Goal: Task Accomplishment & Management: Manage account settings

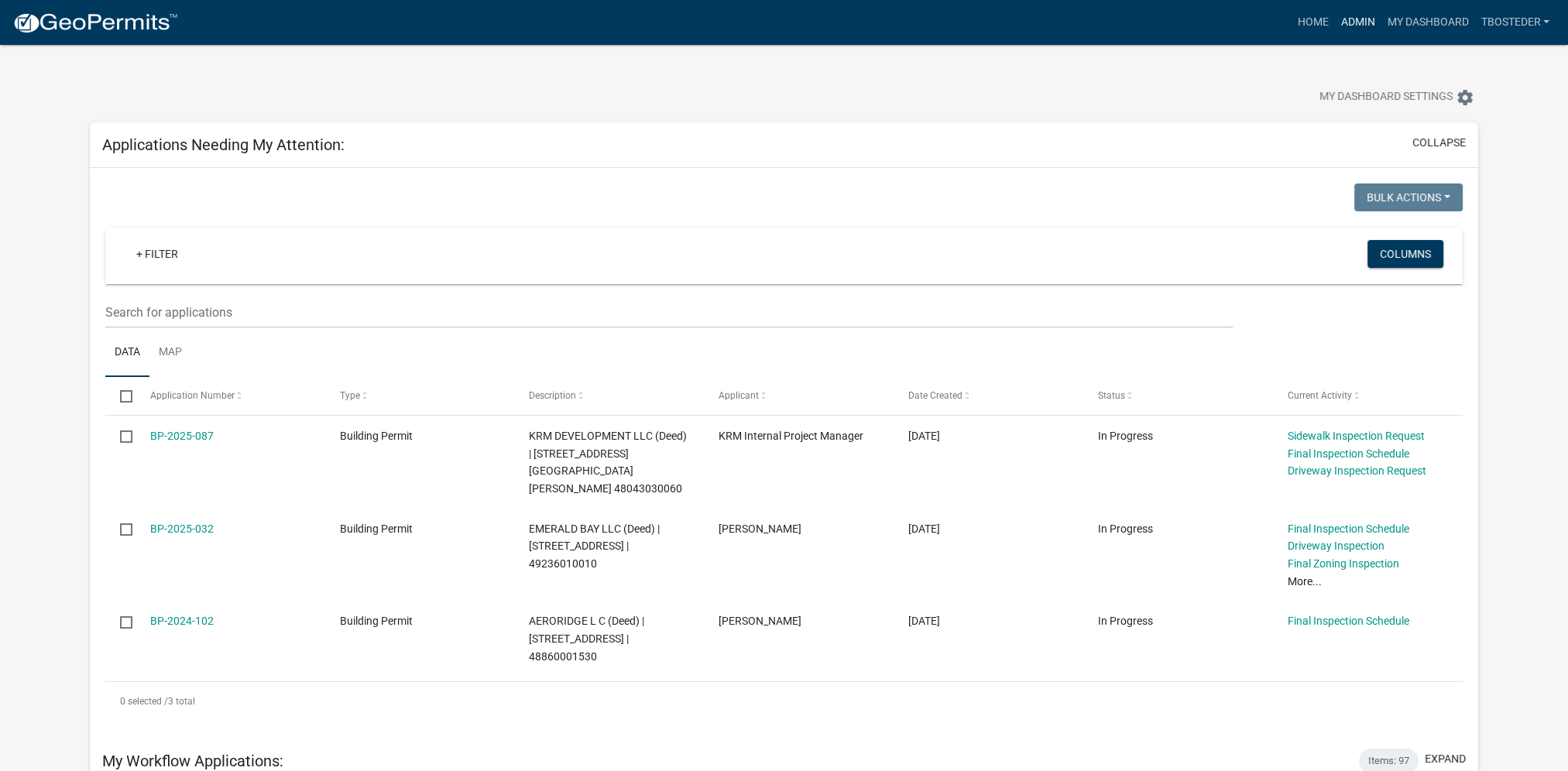
click at [1356, 30] on link "Admin" at bounding box center [1357, 22] width 47 height 29
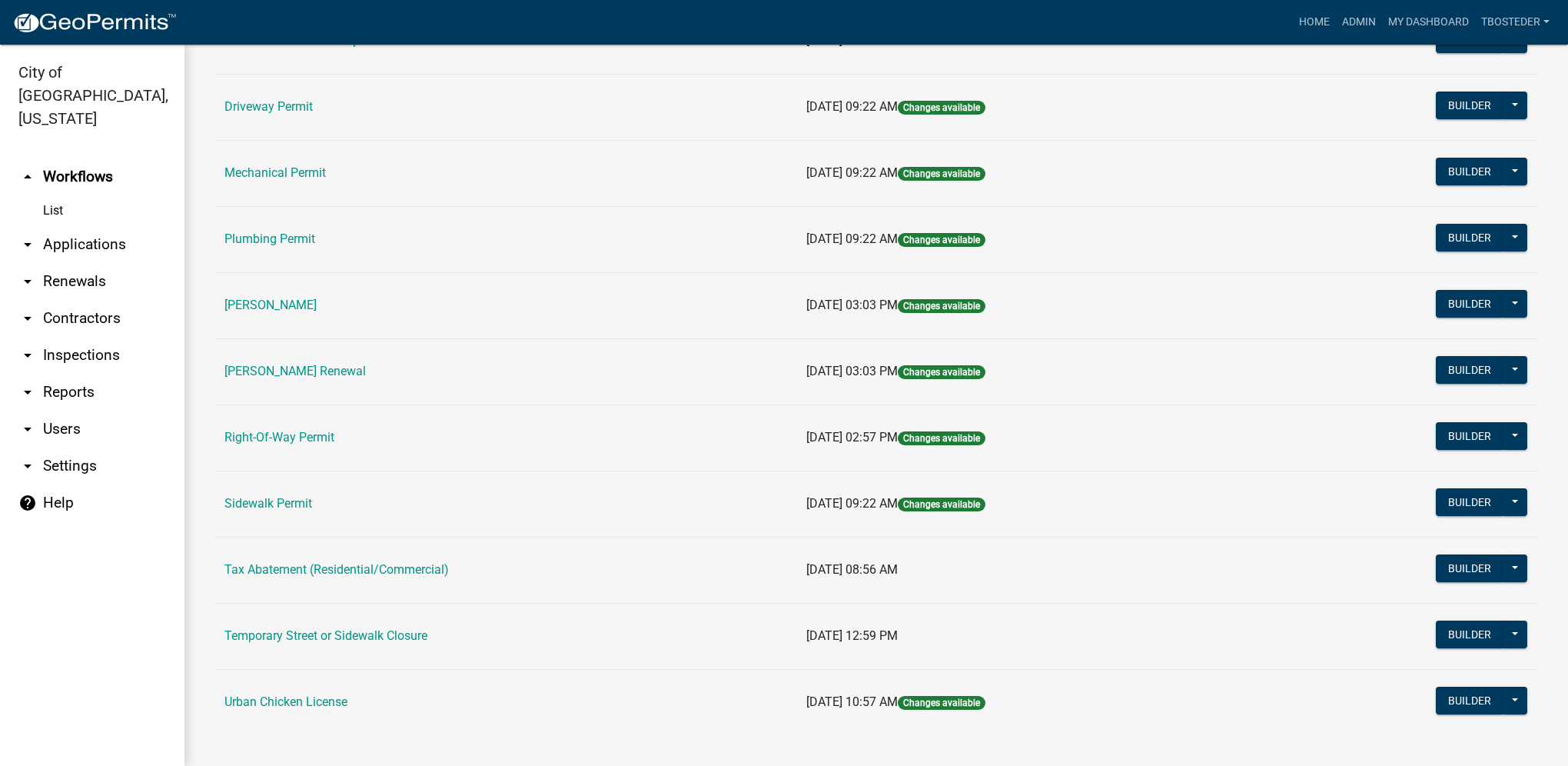
scroll to position [269, 0]
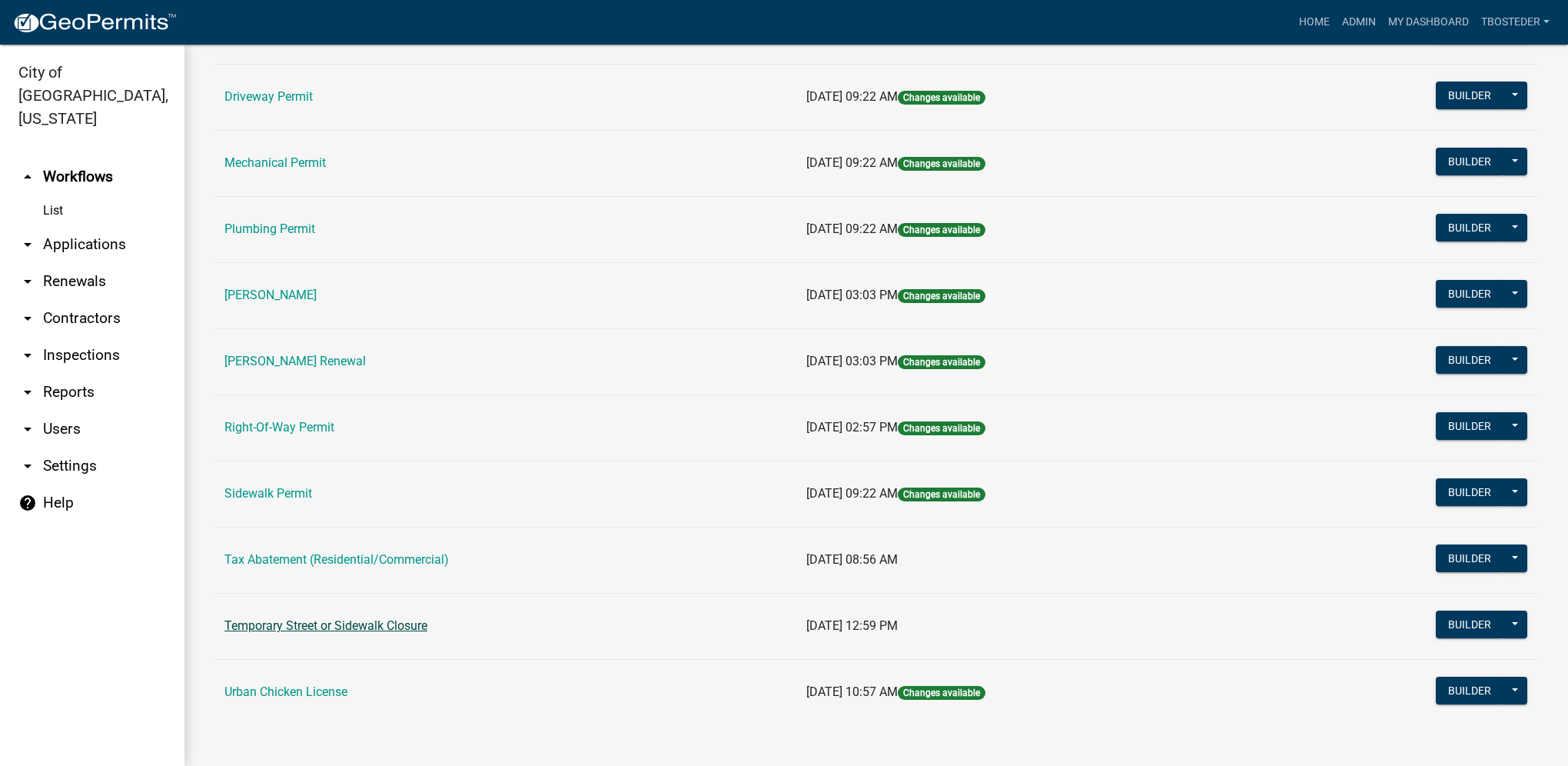
click at [373, 630] on link "Temporary Street or Sidewalk Closure" at bounding box center [325, 625] width 203 height 14
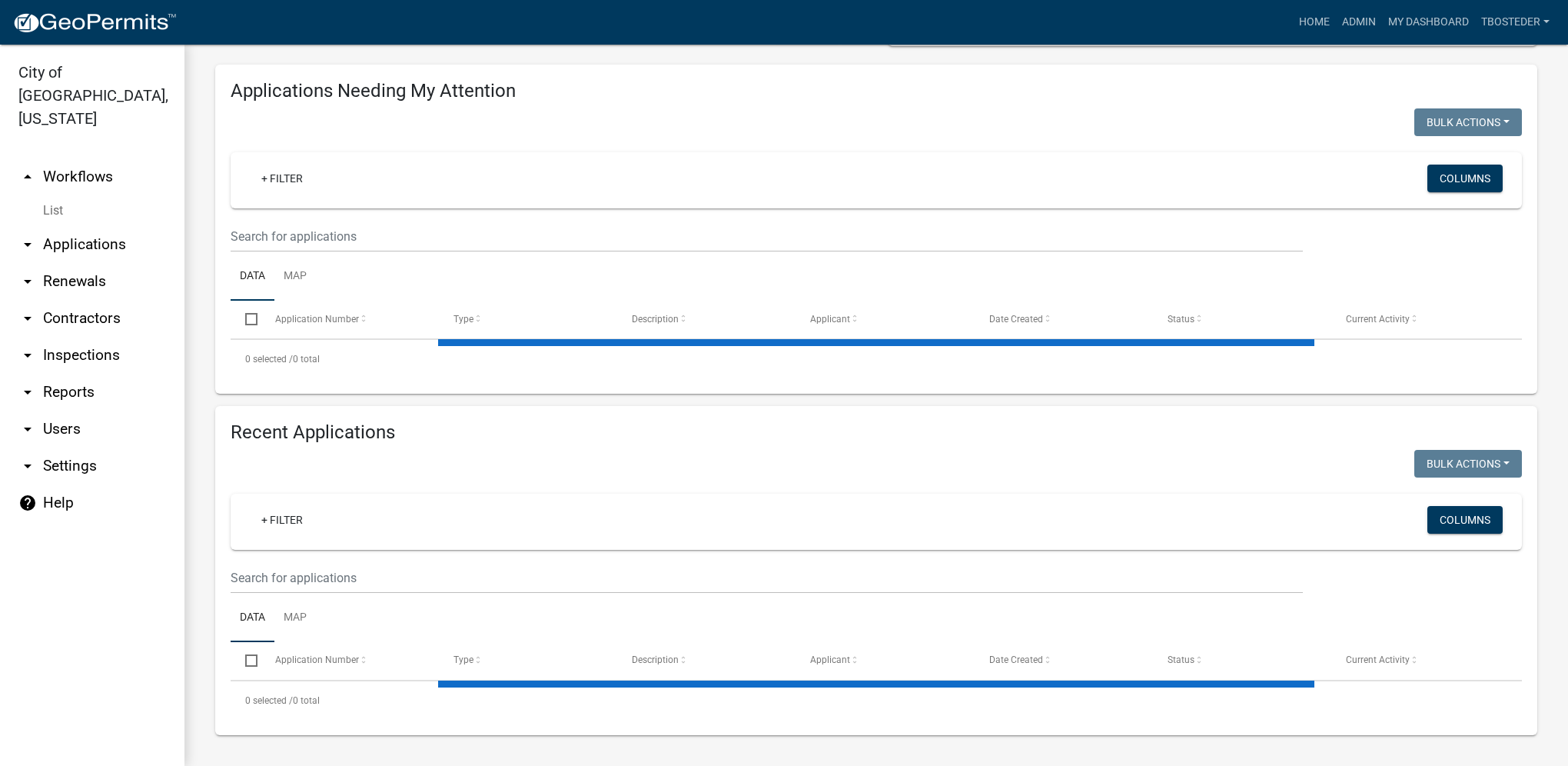
select select "1: 25"
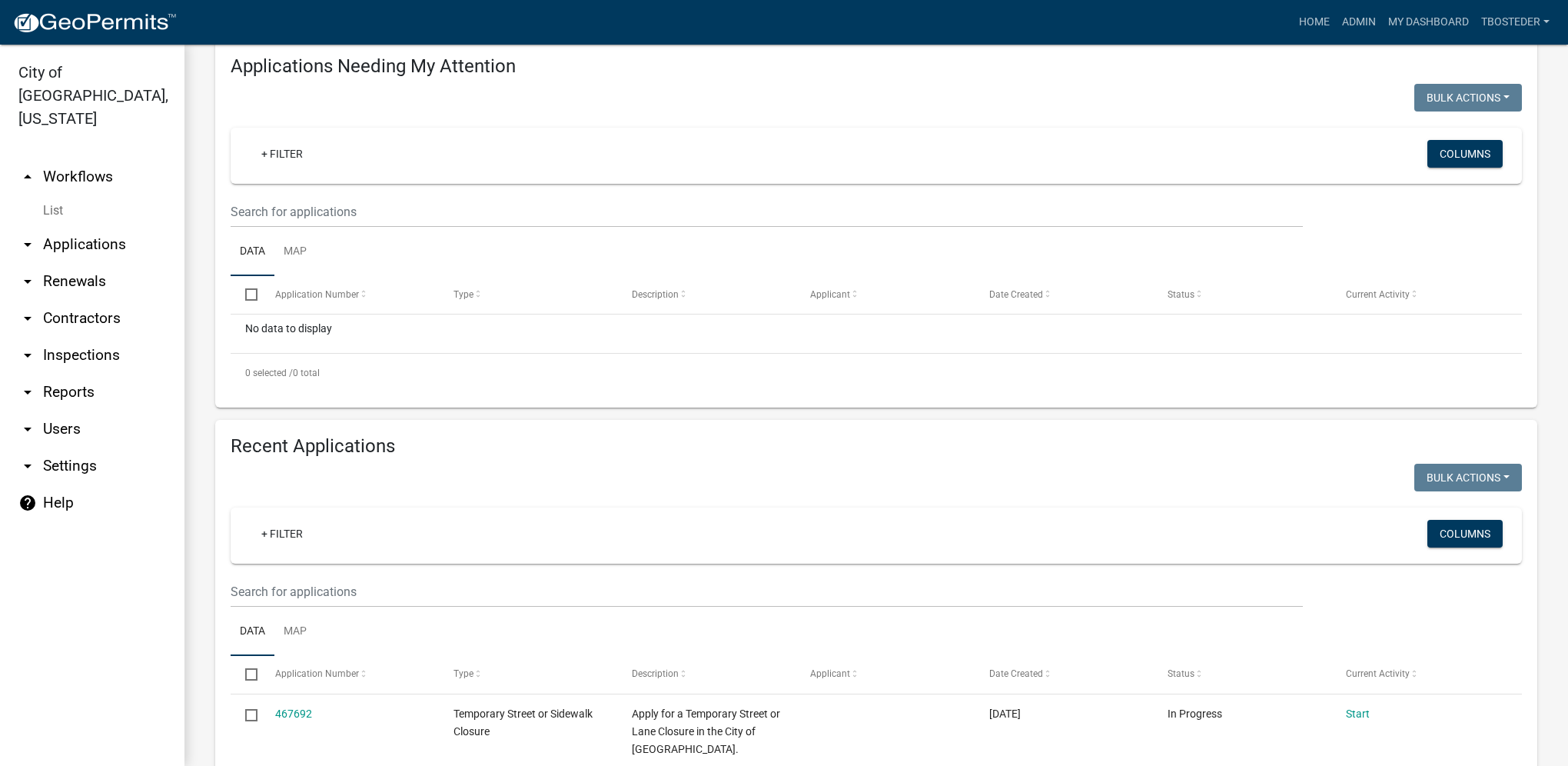
scroll to position [149, 0]
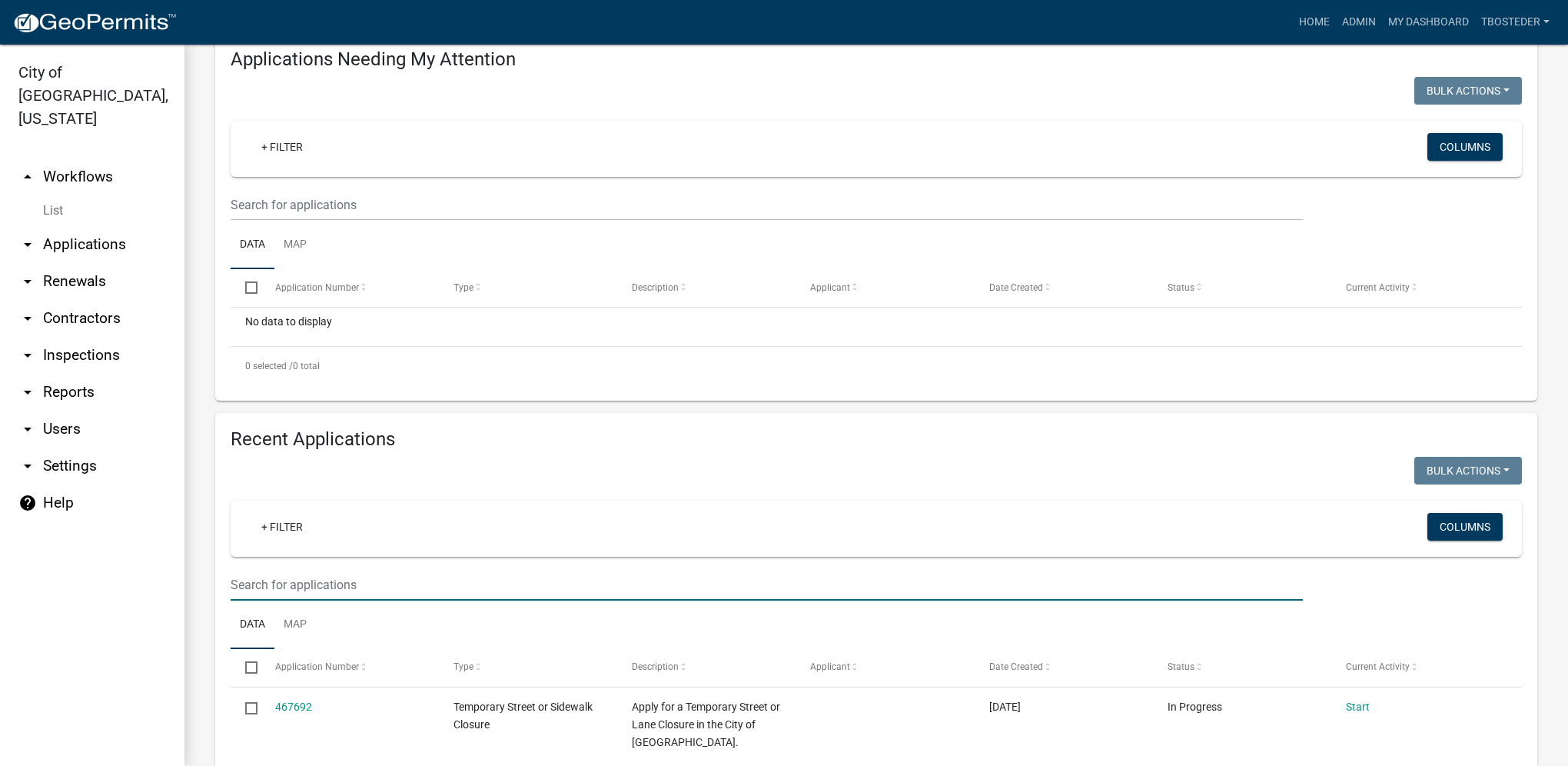
click at [288, 220] on input "text" at bounding box center [767, 205] width 1072 height 32
type input "463784"
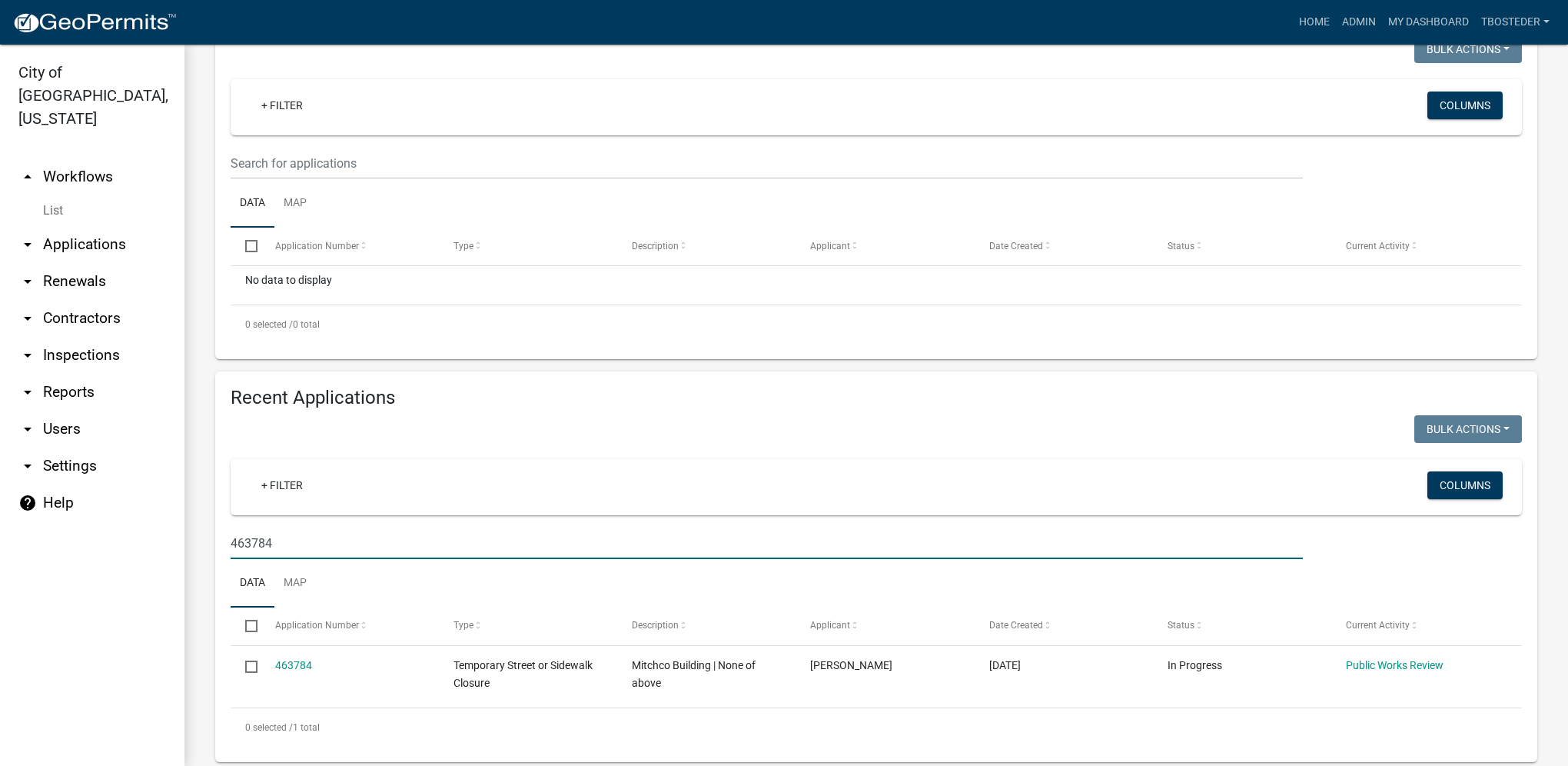
scroll to position [210, 0]
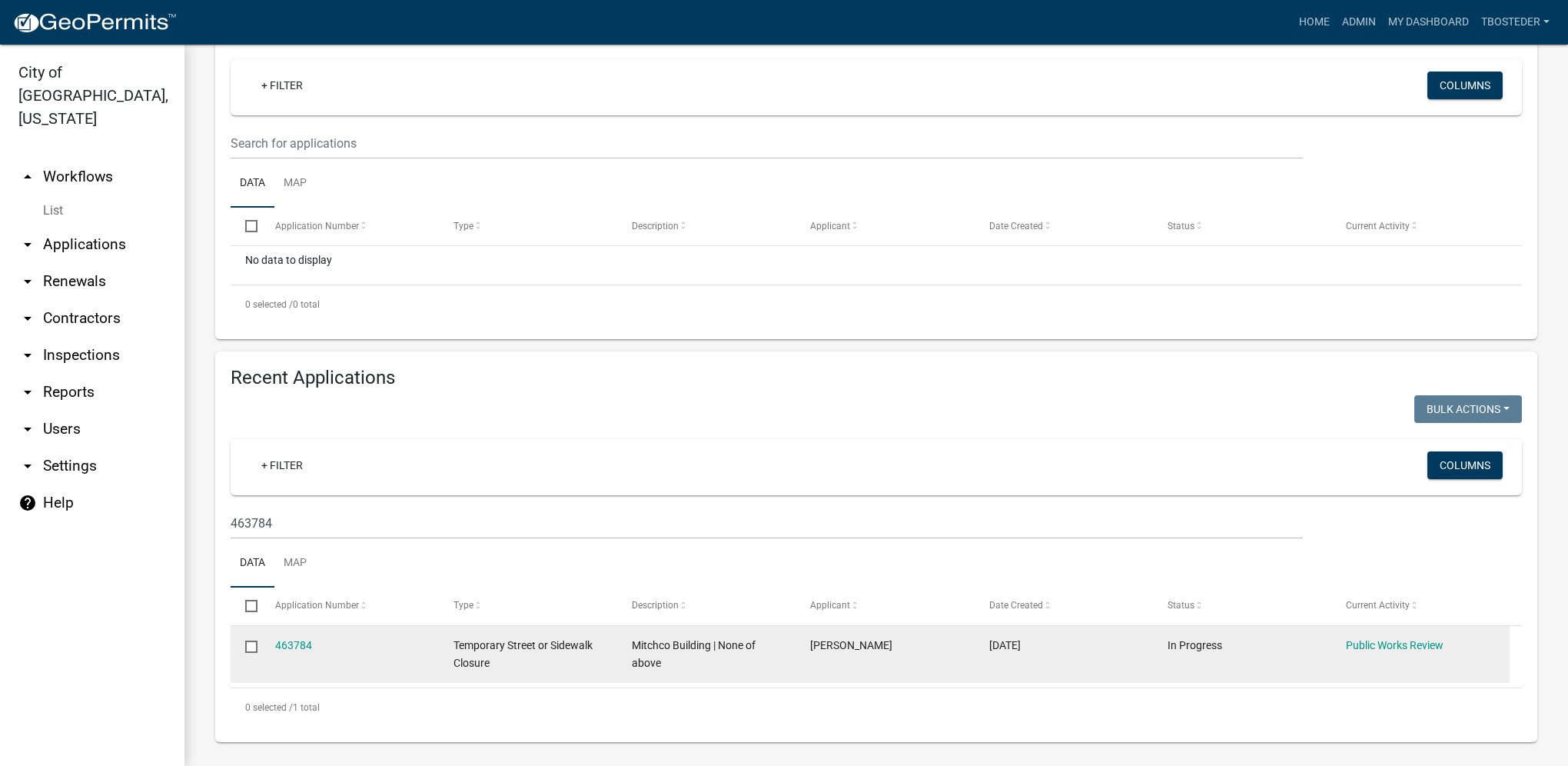
click at [288, 637] on div "463784" at bounding box center [350, 645] width 149 height 17
click at [293, 638] on link "463784" at bounding box center [294, 644] width 37 height 13
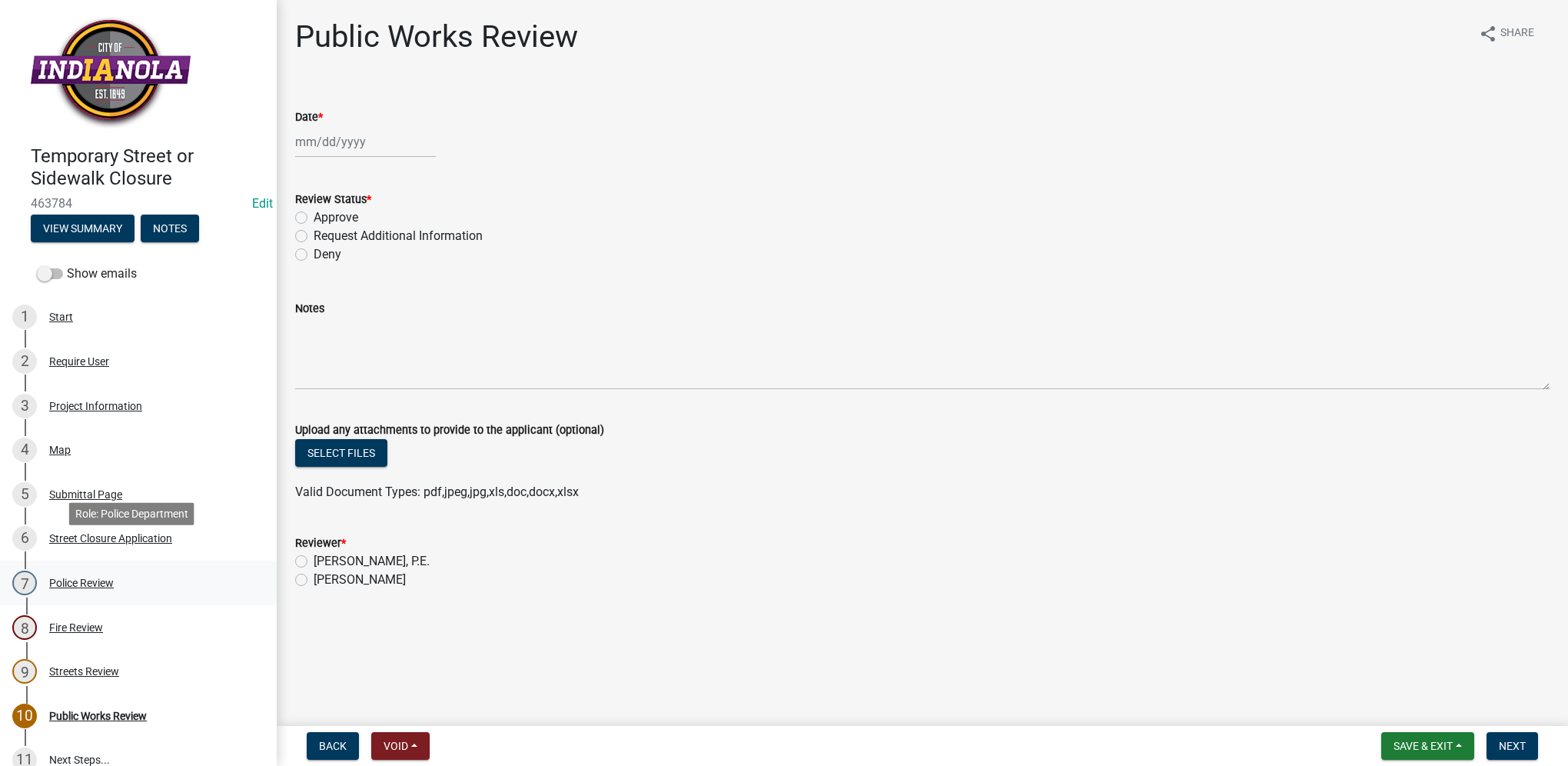
scroll to position [159, 0]
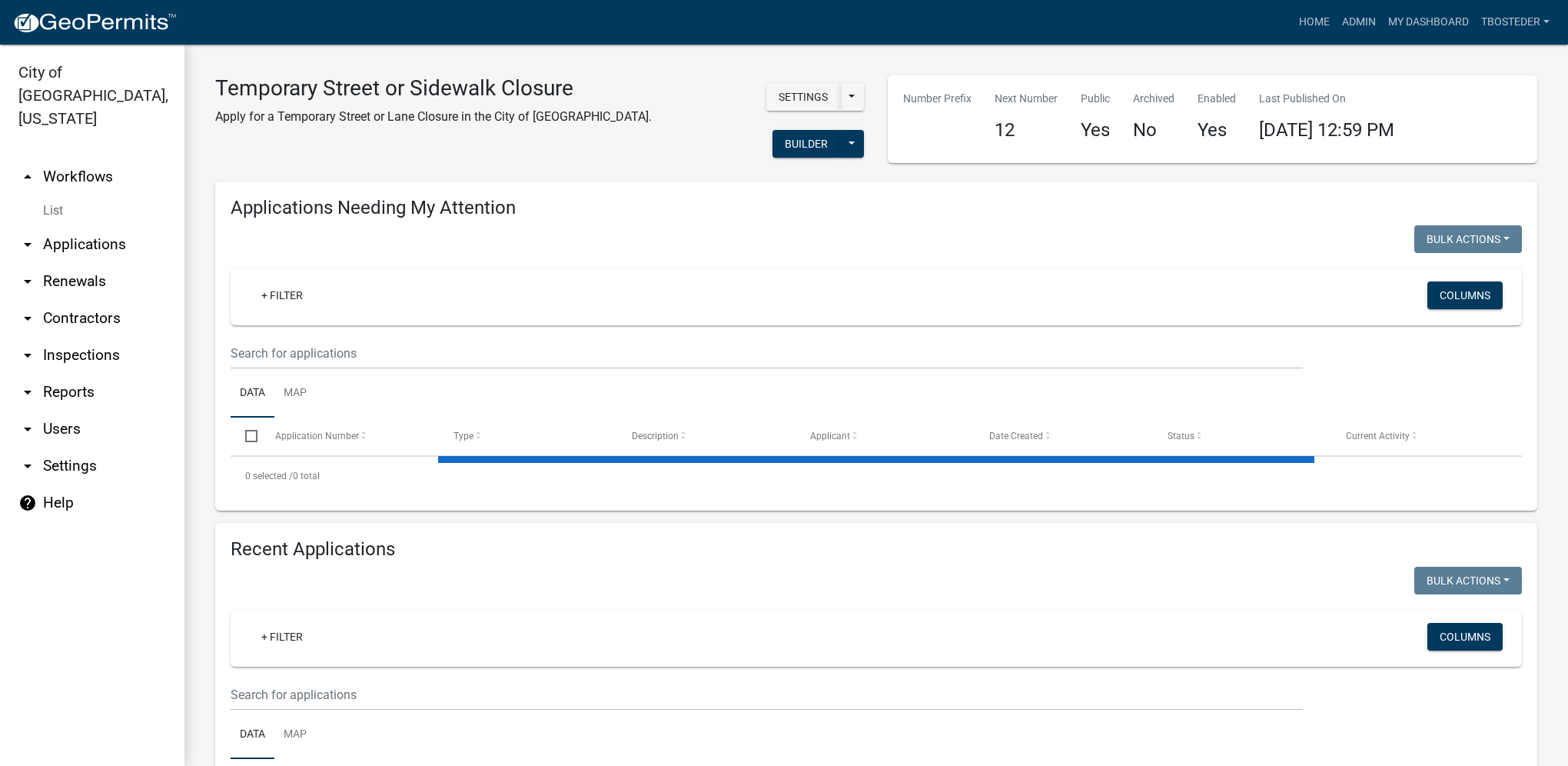
select select "1: 25"
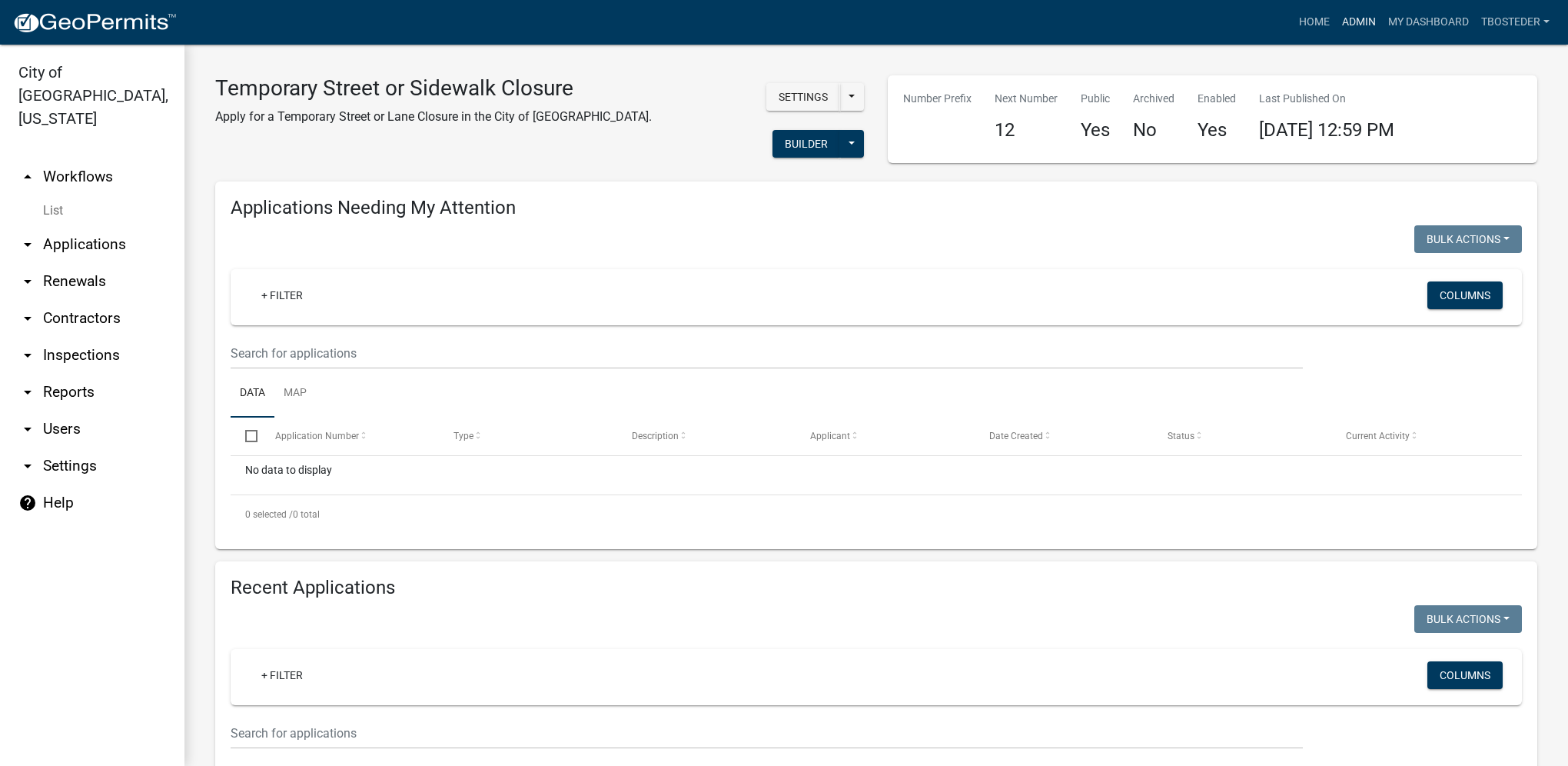
click at [1340, 25] on link "Admin" at bounding box center [1358, 22] width 46 height 29
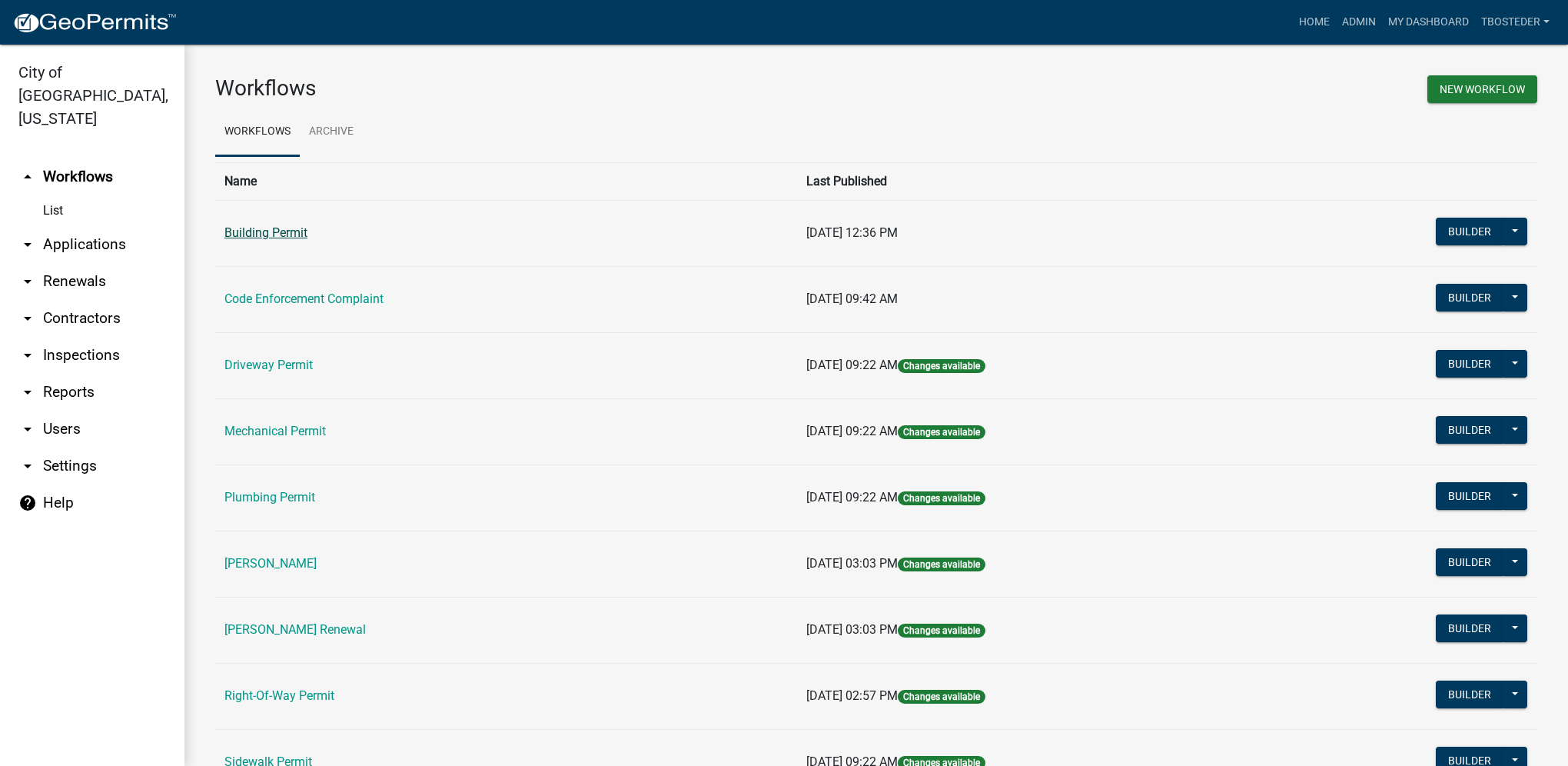
click at [267, 240] on link "Building Permit" at bounding box center [266, 232] width 83 height 14
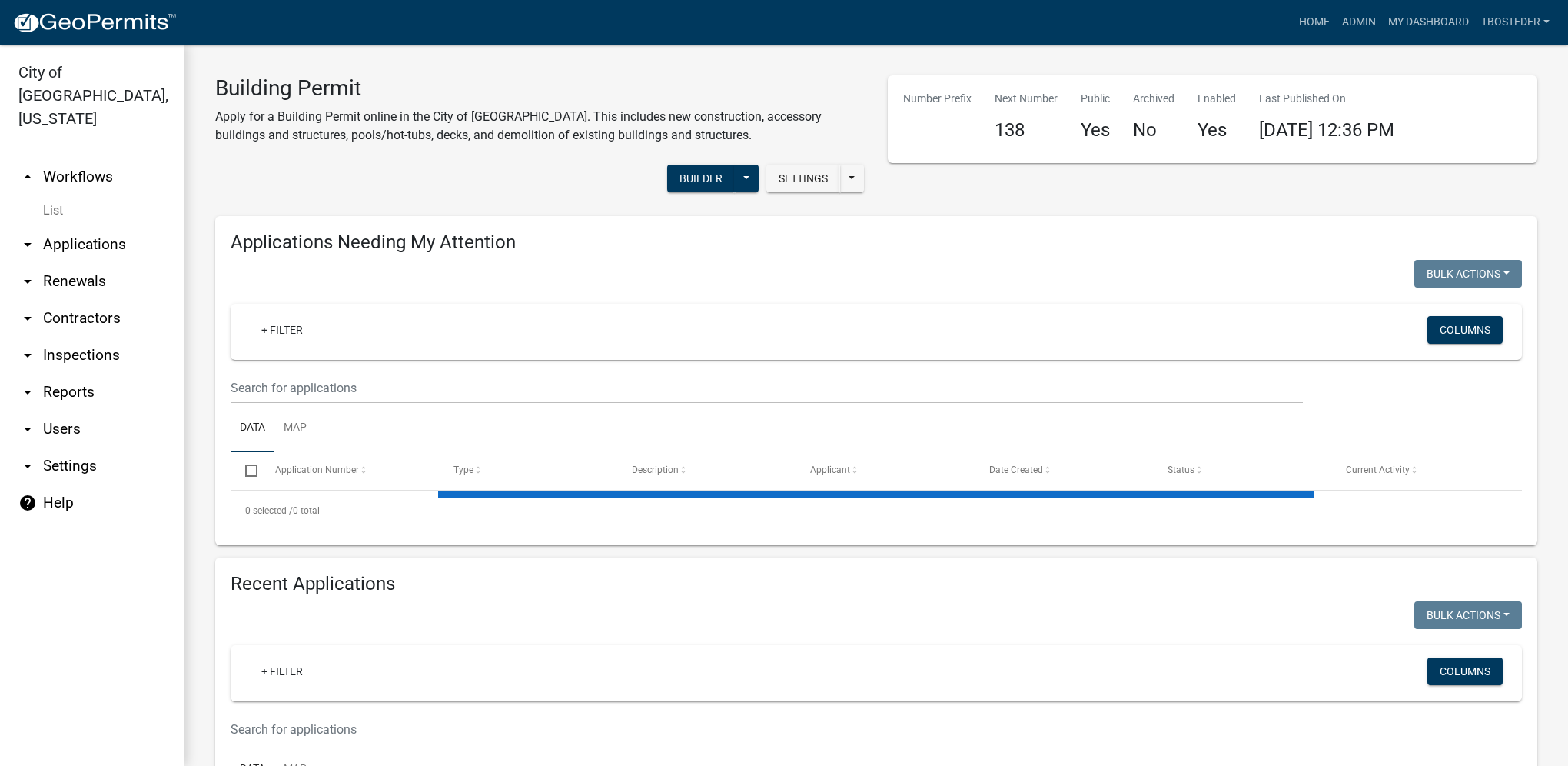
select select "1: 25"
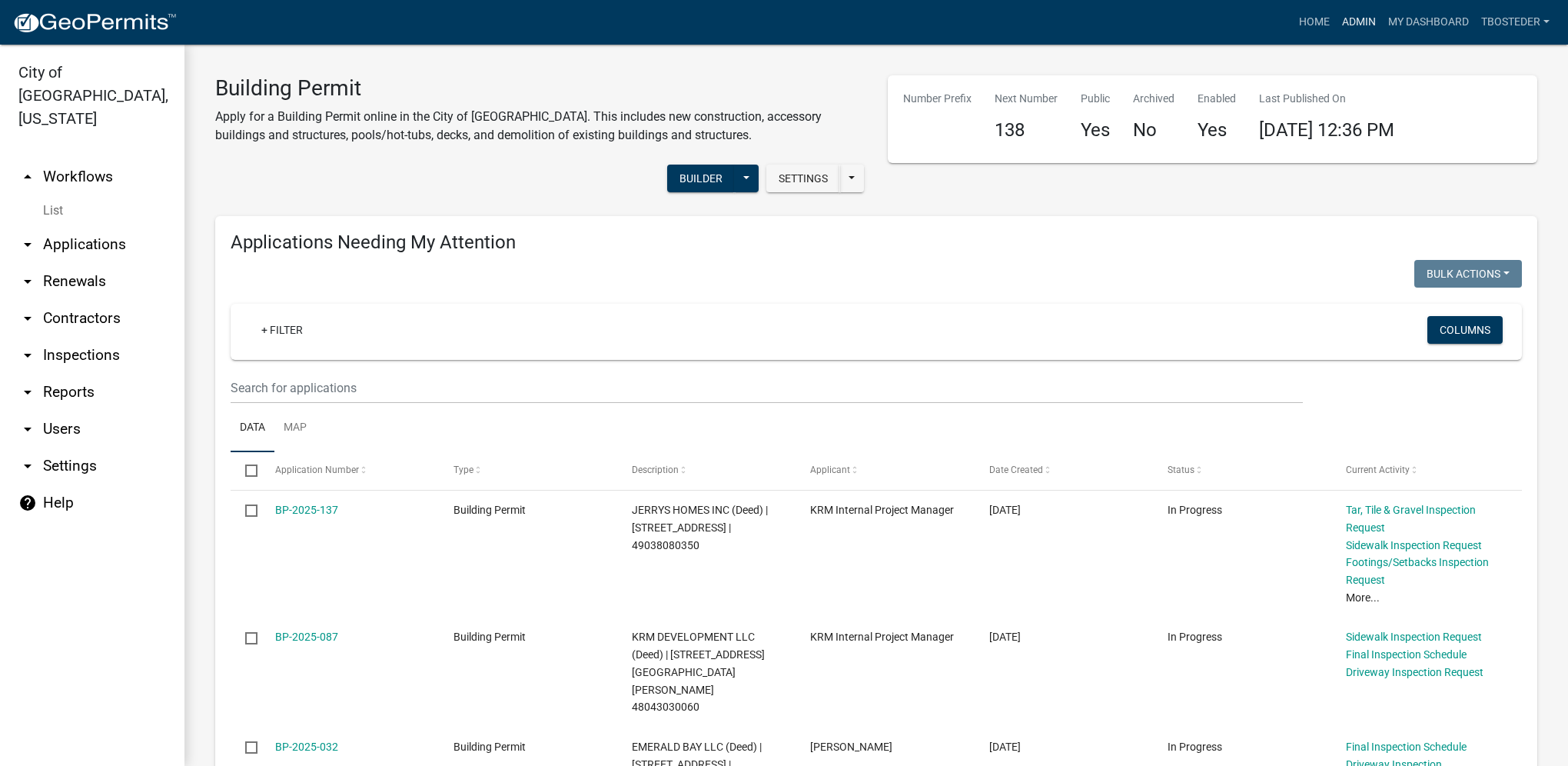
click at [1337, 19] on link "Admin" at bounding box center [1358, 22] width 46 height 29
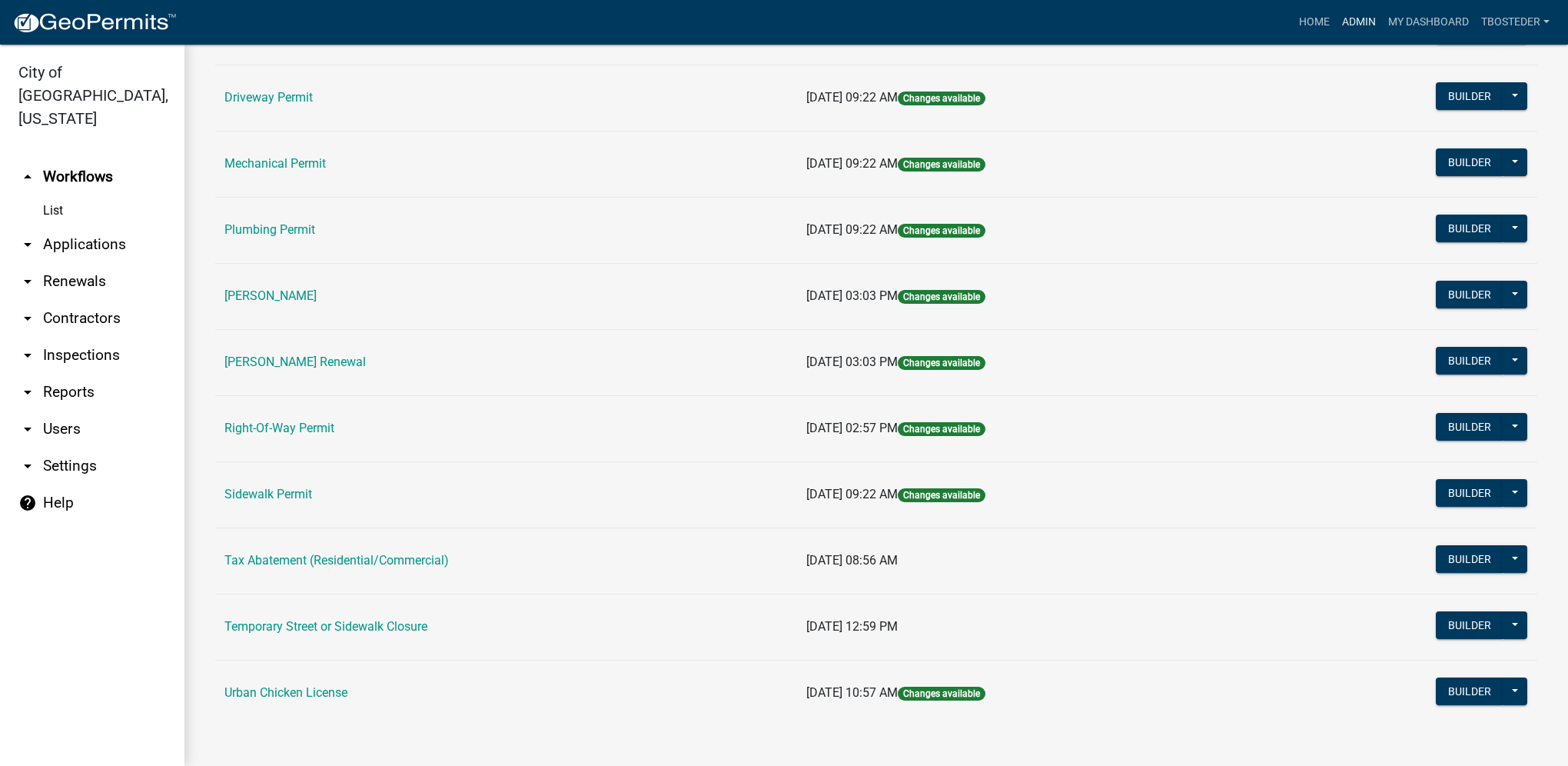
scroll to position [269, 0]
click at [431, 561] on link "Tax Abatement (Residential/Commercial)" at bounding box center [336, 558] width 224 height 14
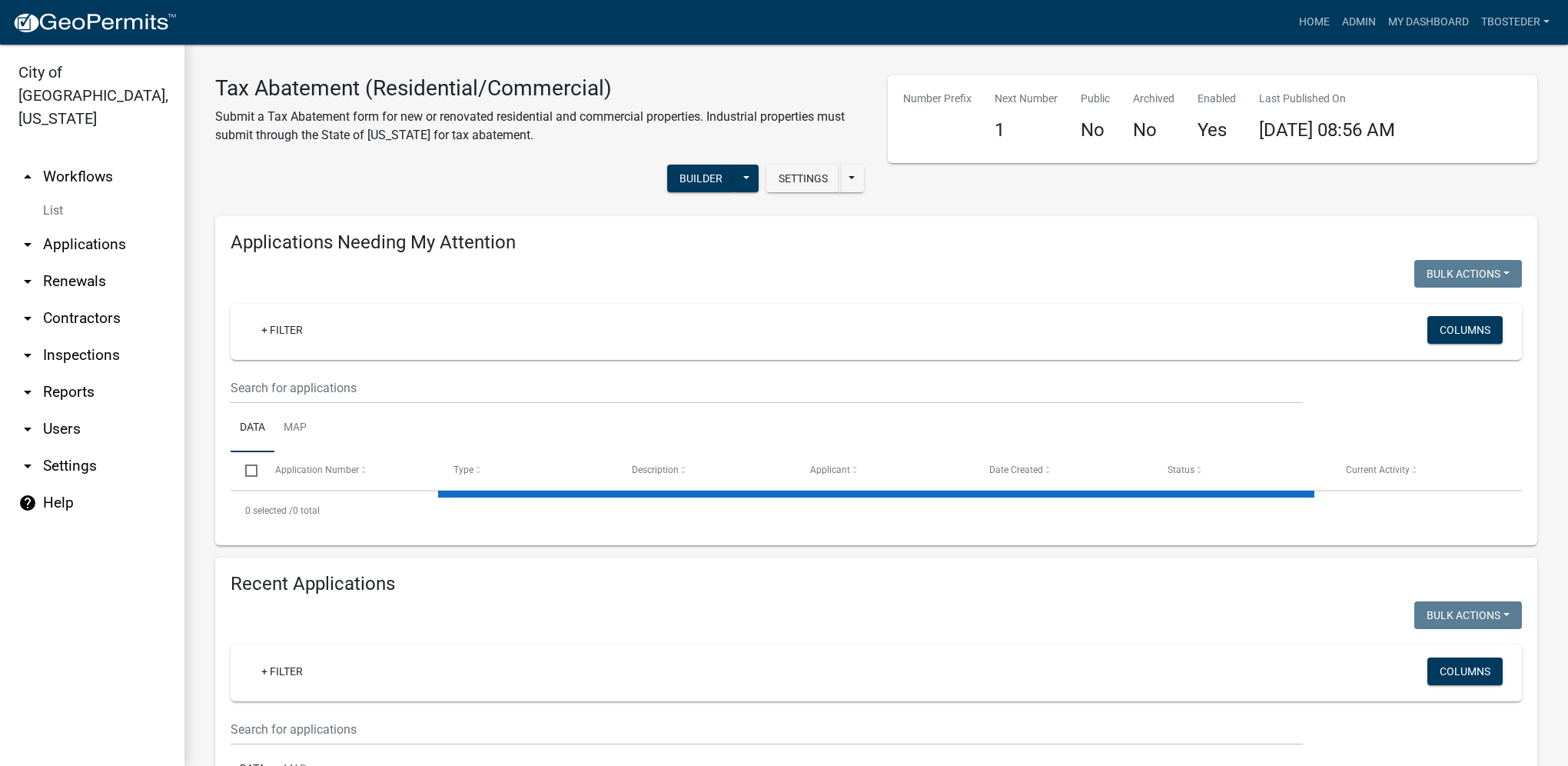
select select "1: 25"
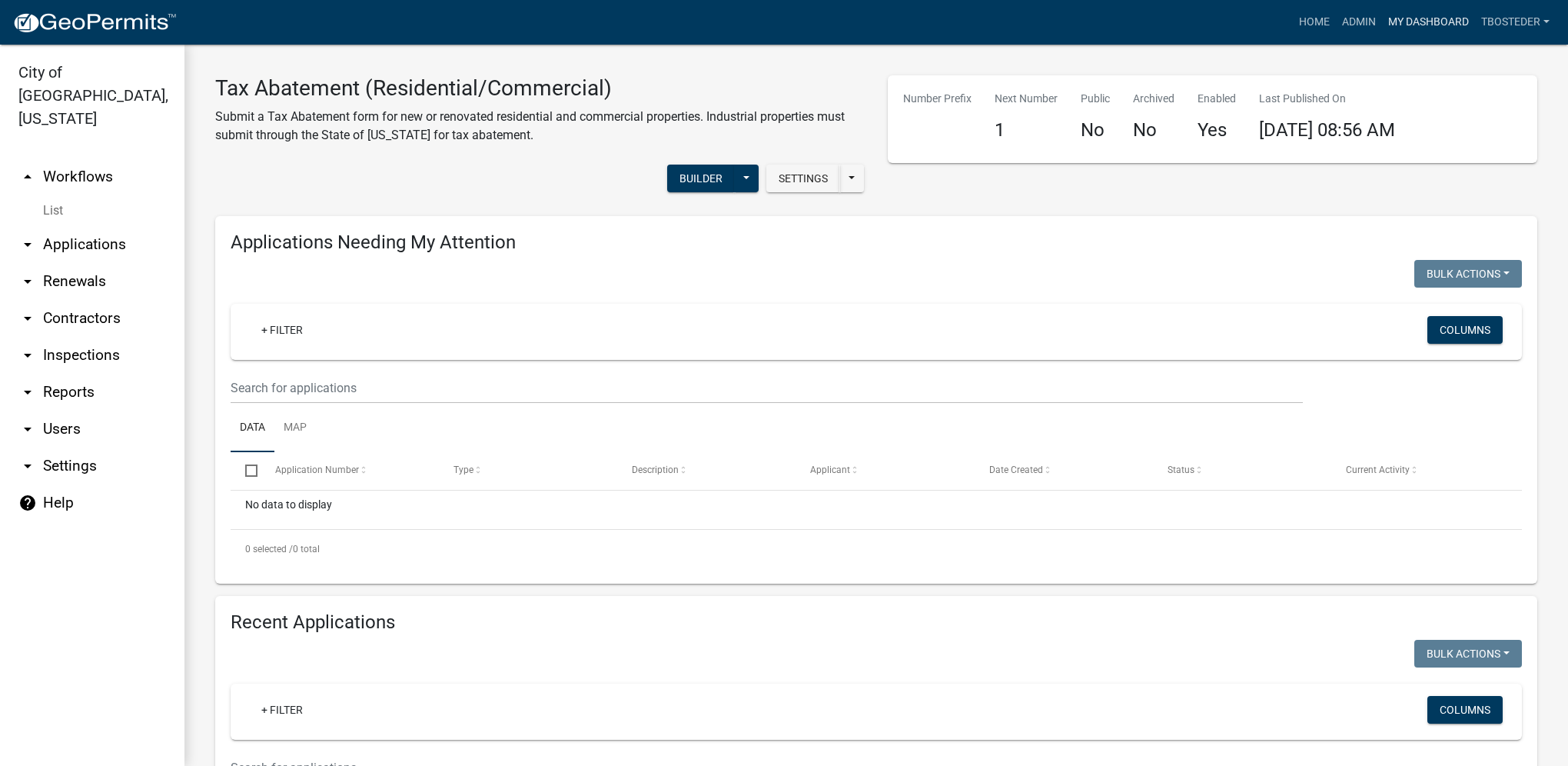
click at [1463, 17] on link "My Dashboard" at bounding box center [1428, 22] width 93 height 29
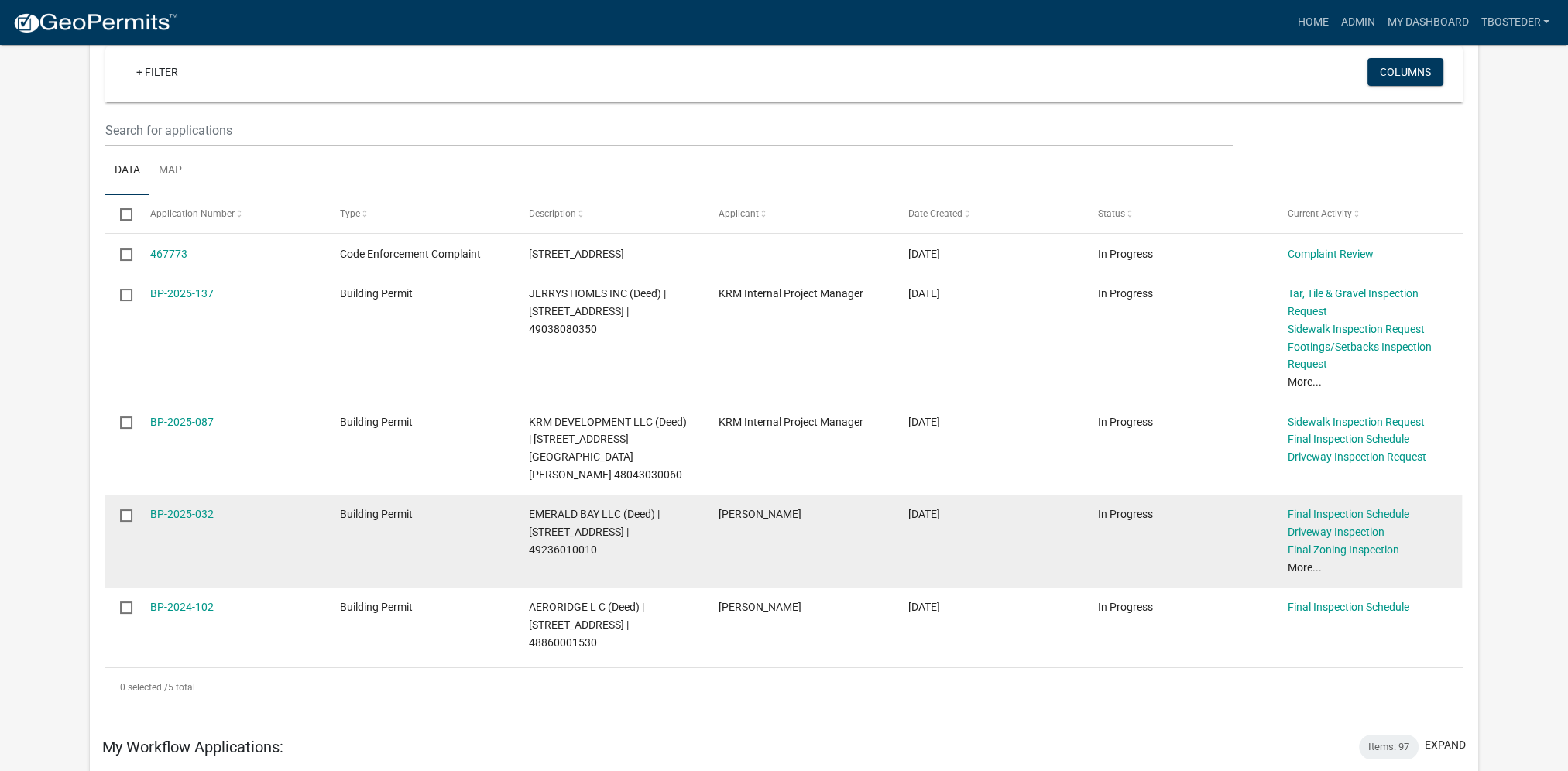
scroll to position [155, 0]
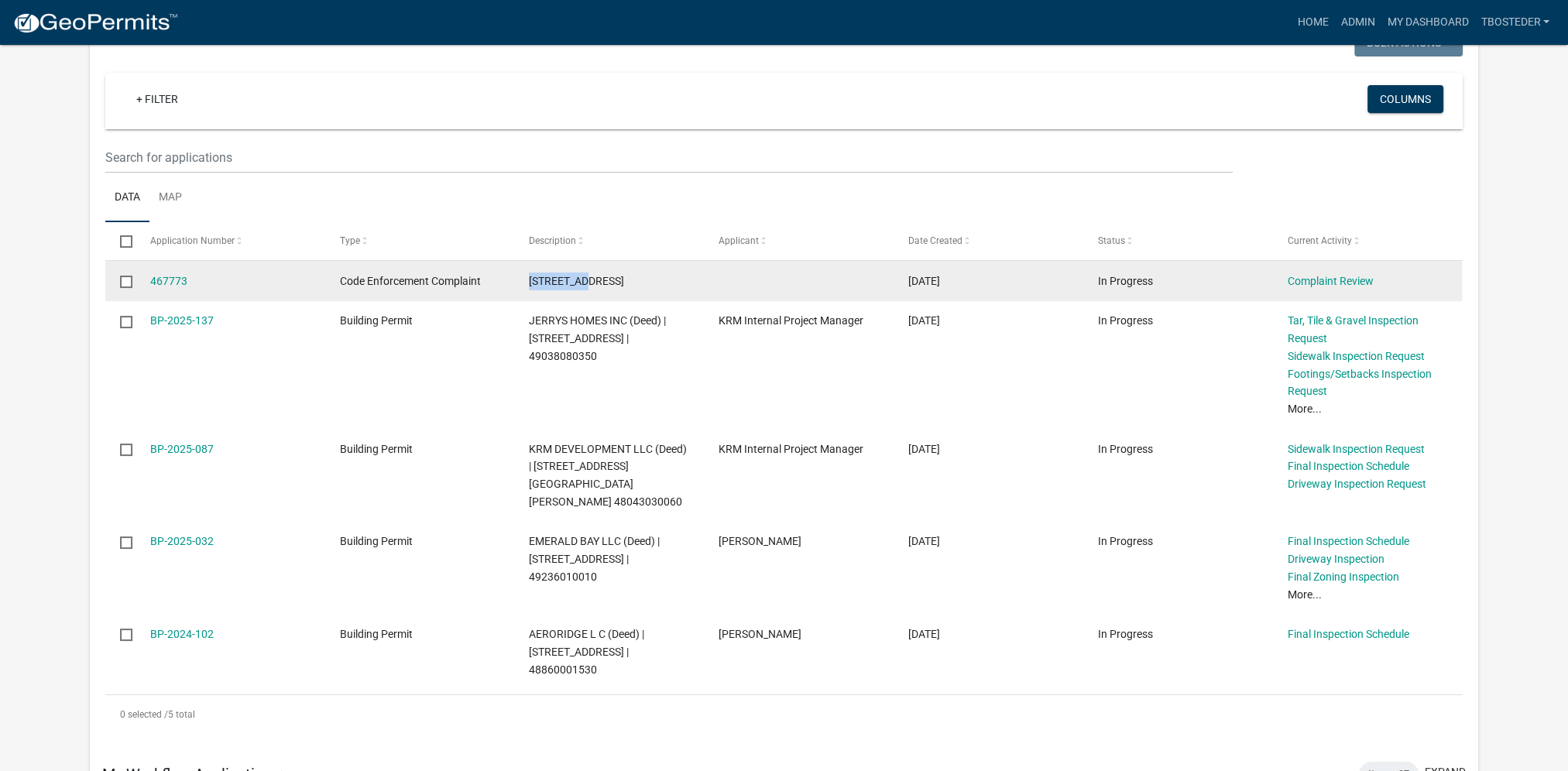
drag, startPoint x: 529, startPoint y: 279, endPoint x: 590, endPoint y: 281, distance: 61.0
click at [590, 281] on div "[STREET_ADDRESS]" at bounding box center [609, 281] width 160 height 18
drag, startPoint x: 590, startPoint y: 281, endPoint x: 583, endPoint y: 282, distance: 7.1
copy span "[STREET_ADDRESS]"
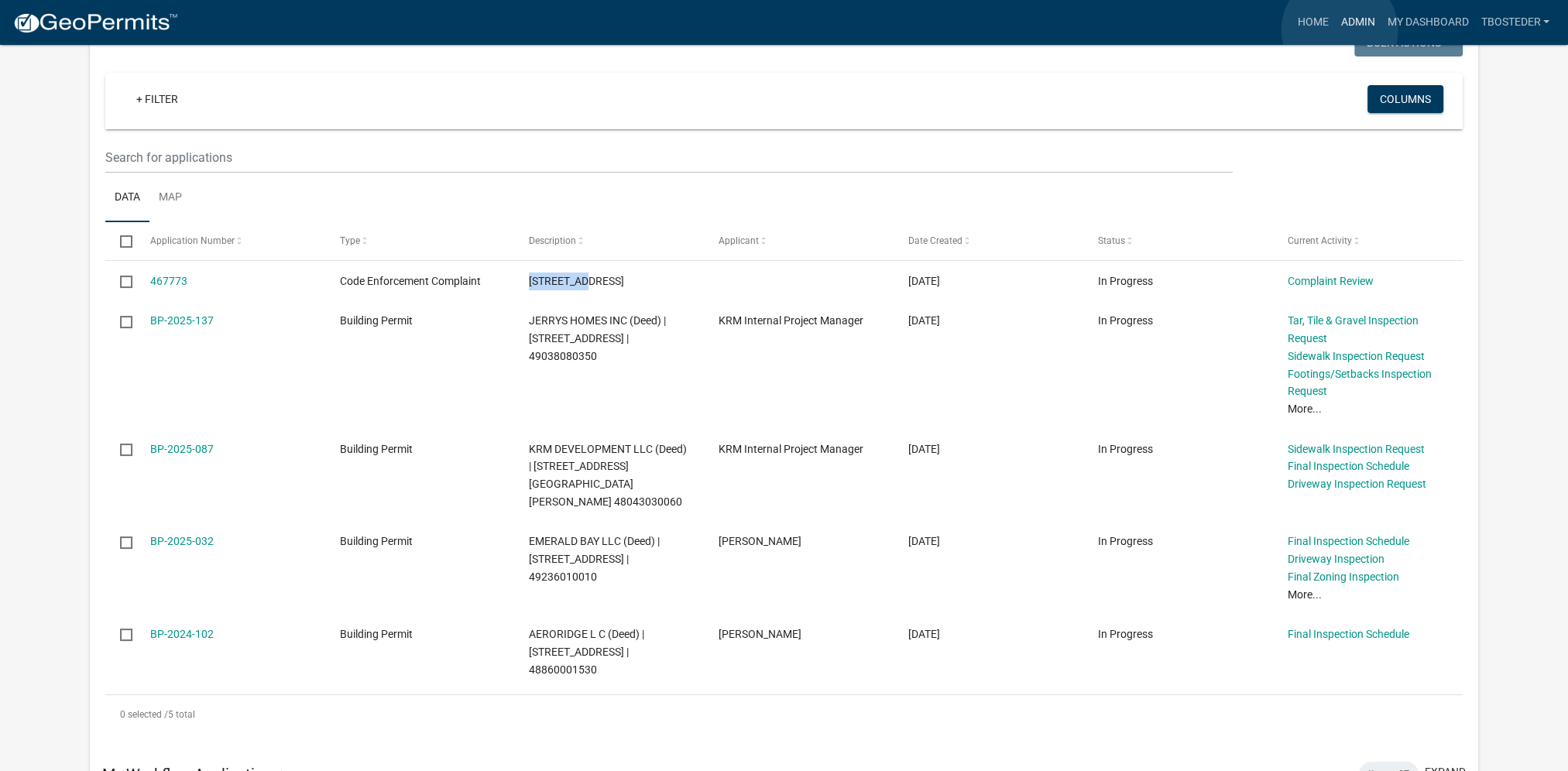
click at [1339, 30] on link "Admin" at bounding box center [1357, 22] width 47 height 29
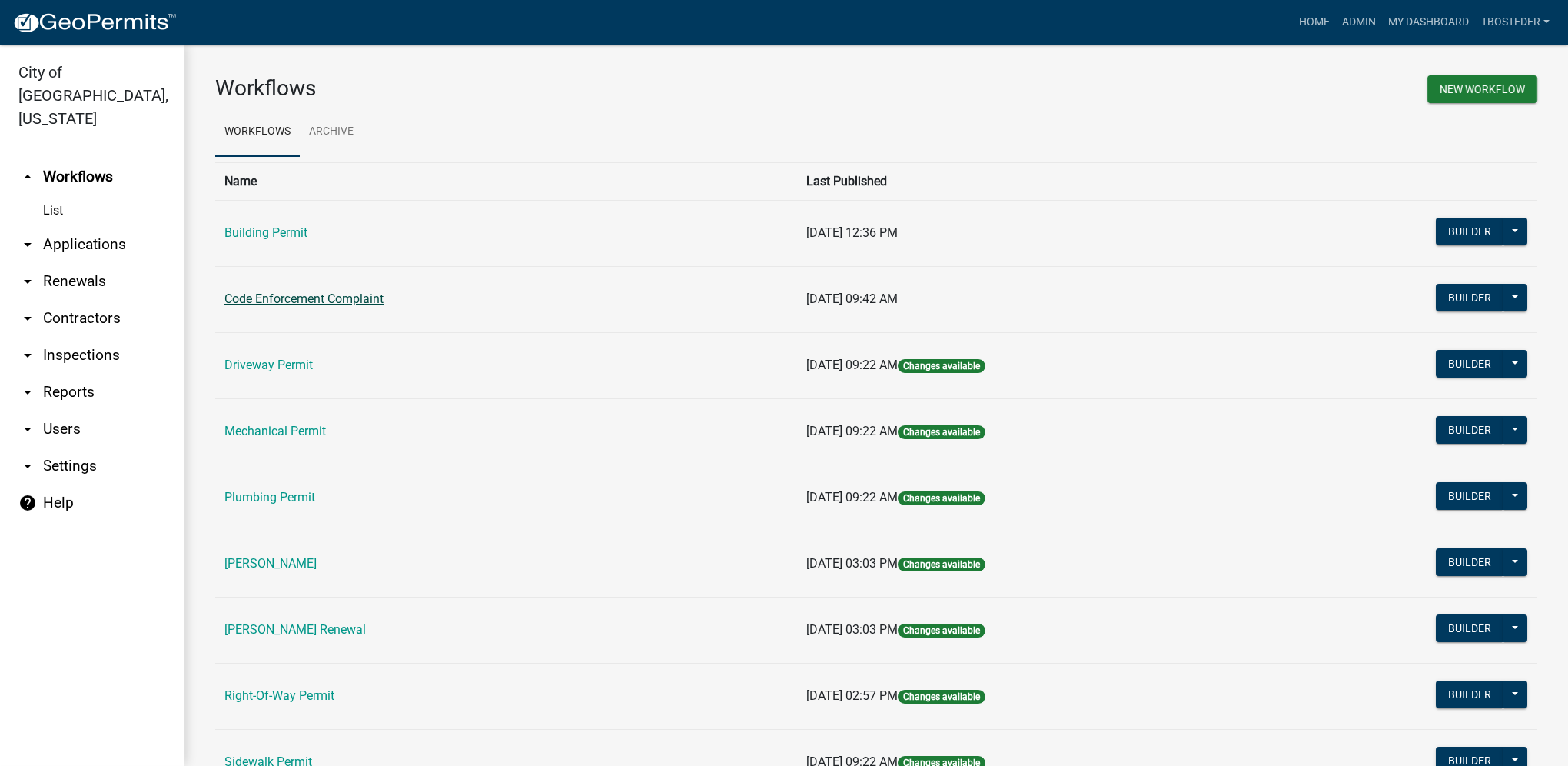
click at [363, 297] on link "Code Enforcement Complaint" at bounding box center [303, 298] width 159 height 14
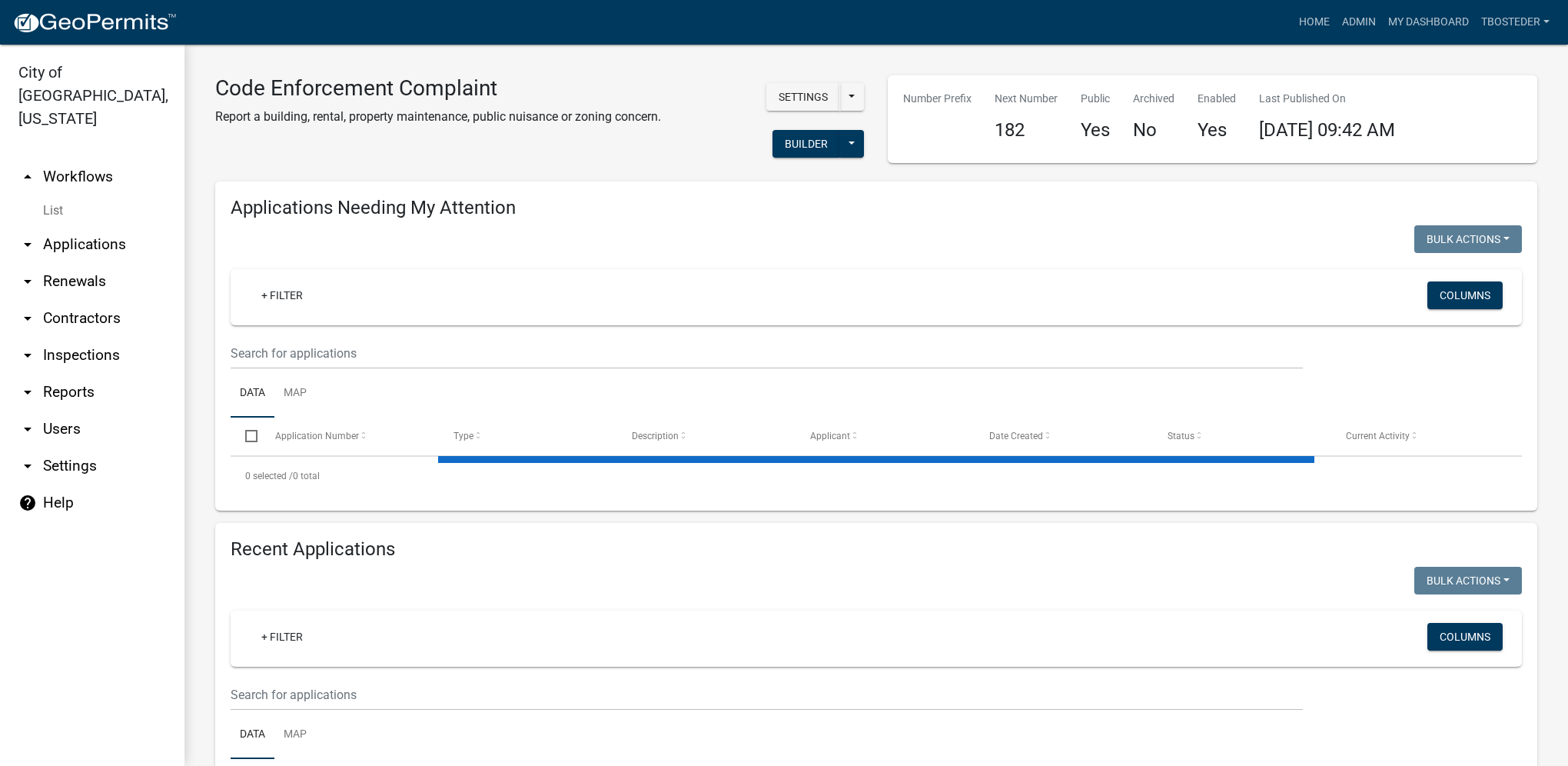
select select "1: 25"
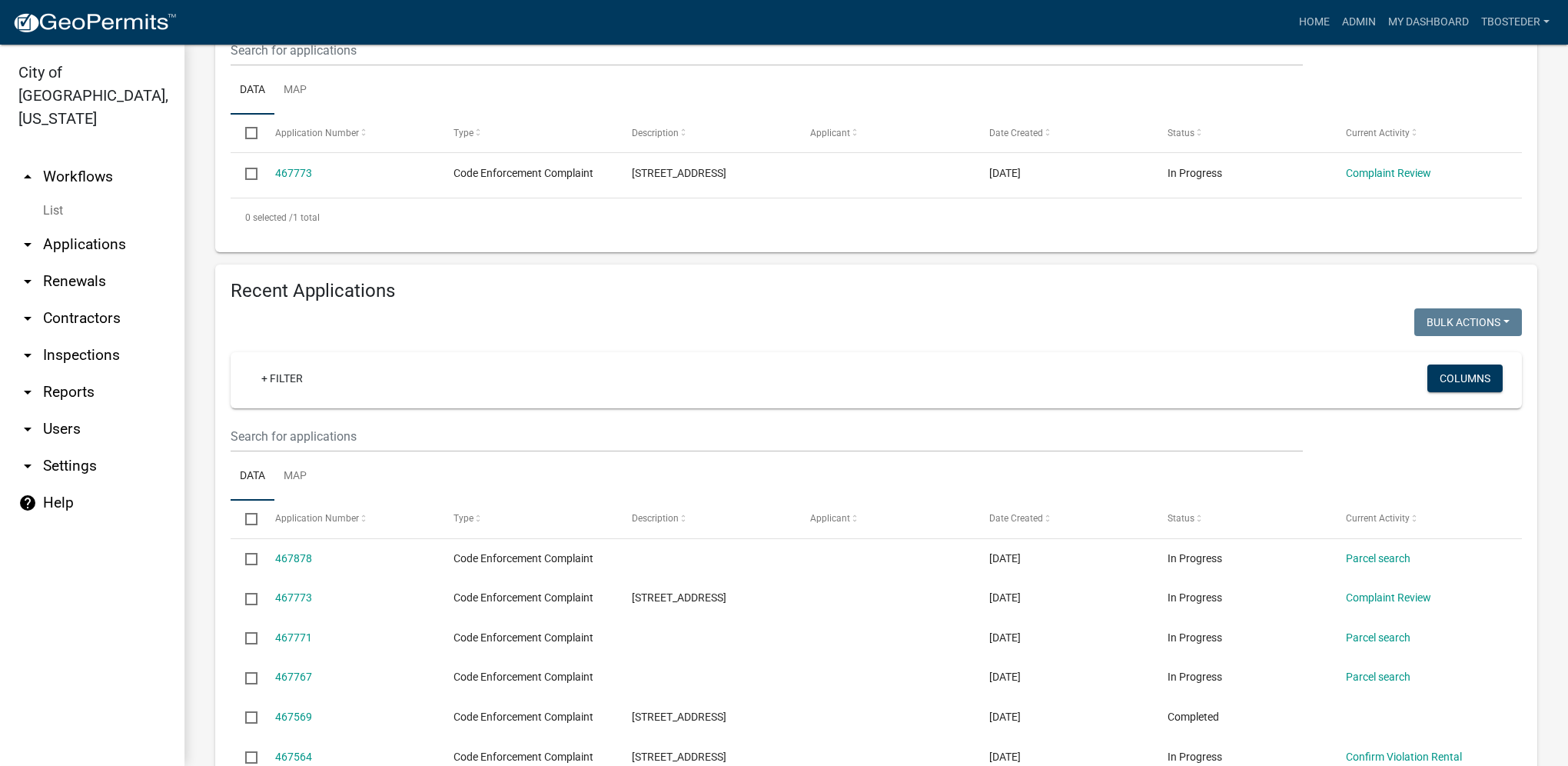
scroll to position [307, 0]
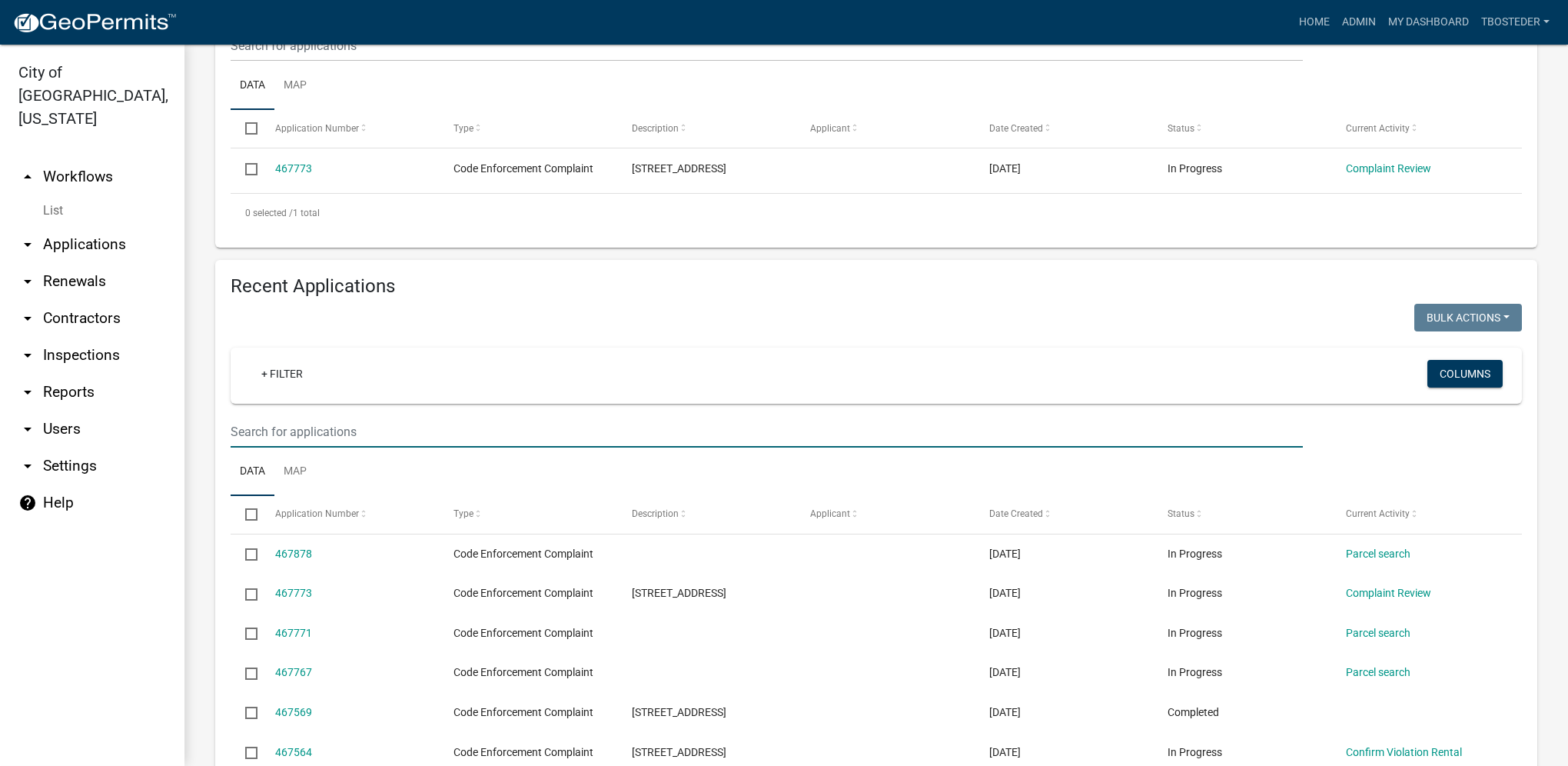
paste input "[STREET_ADDRESS]"
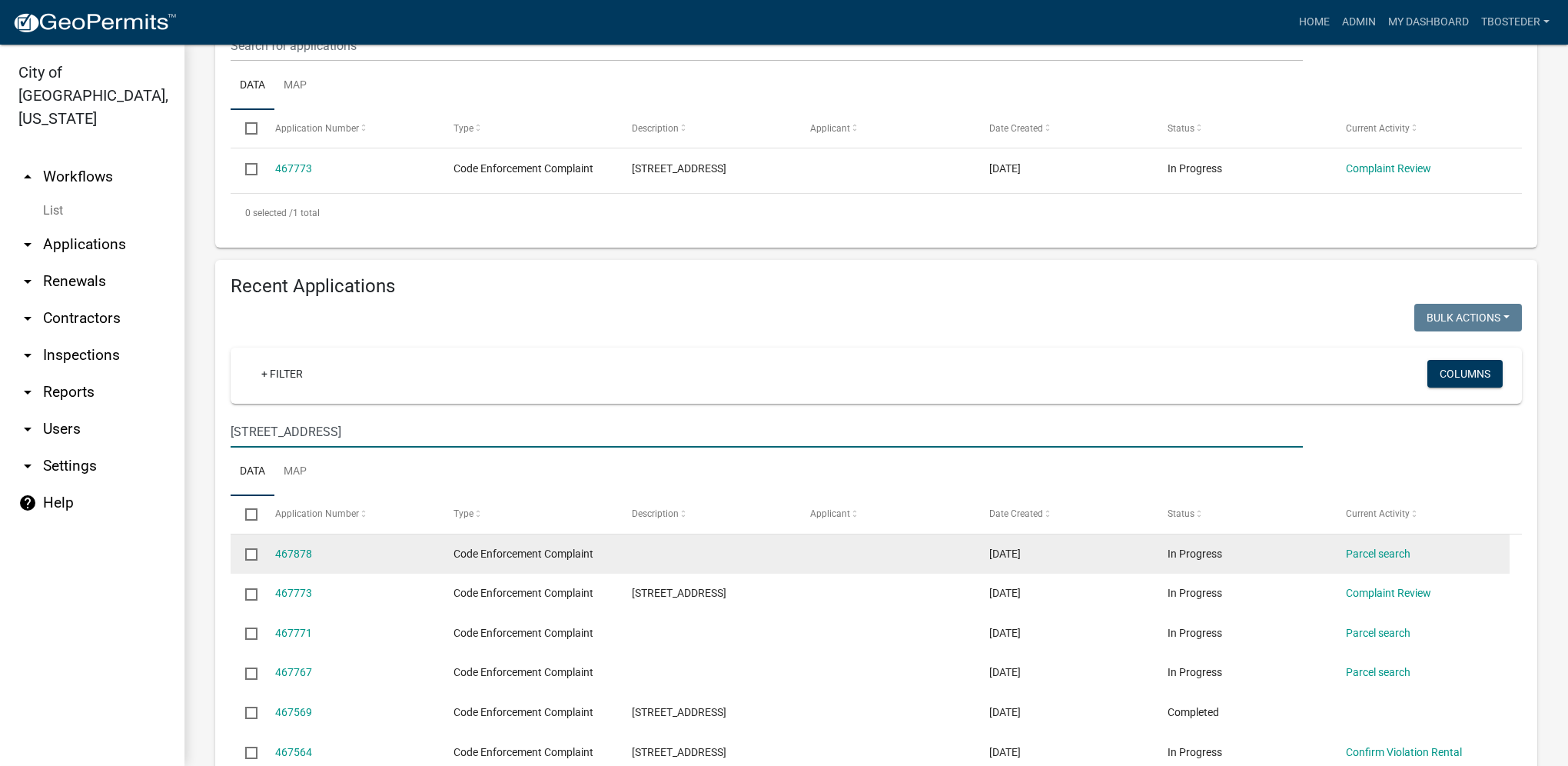
type input "[STREET_ADDRESS]"
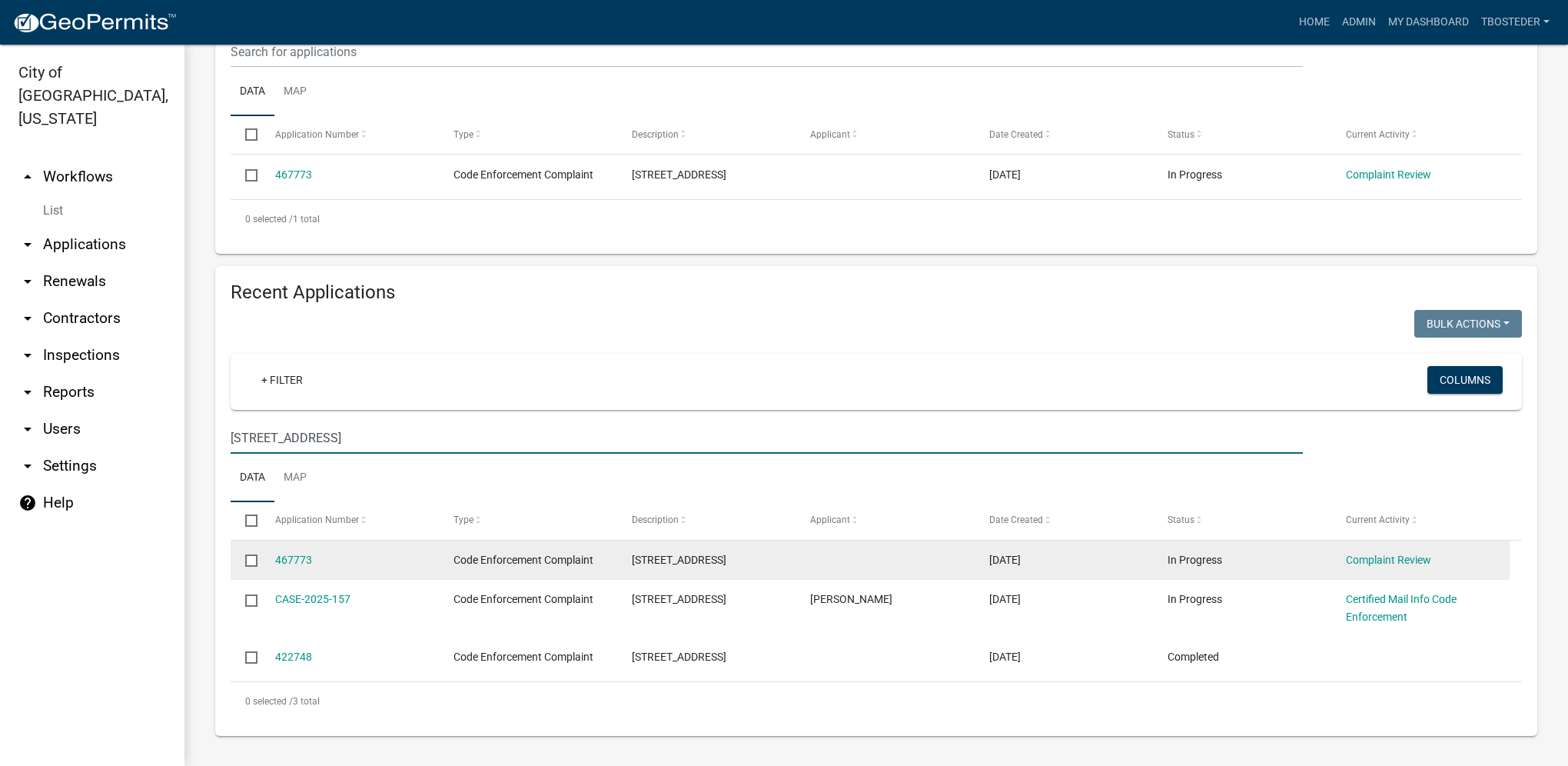
scroll to position [301, 0]
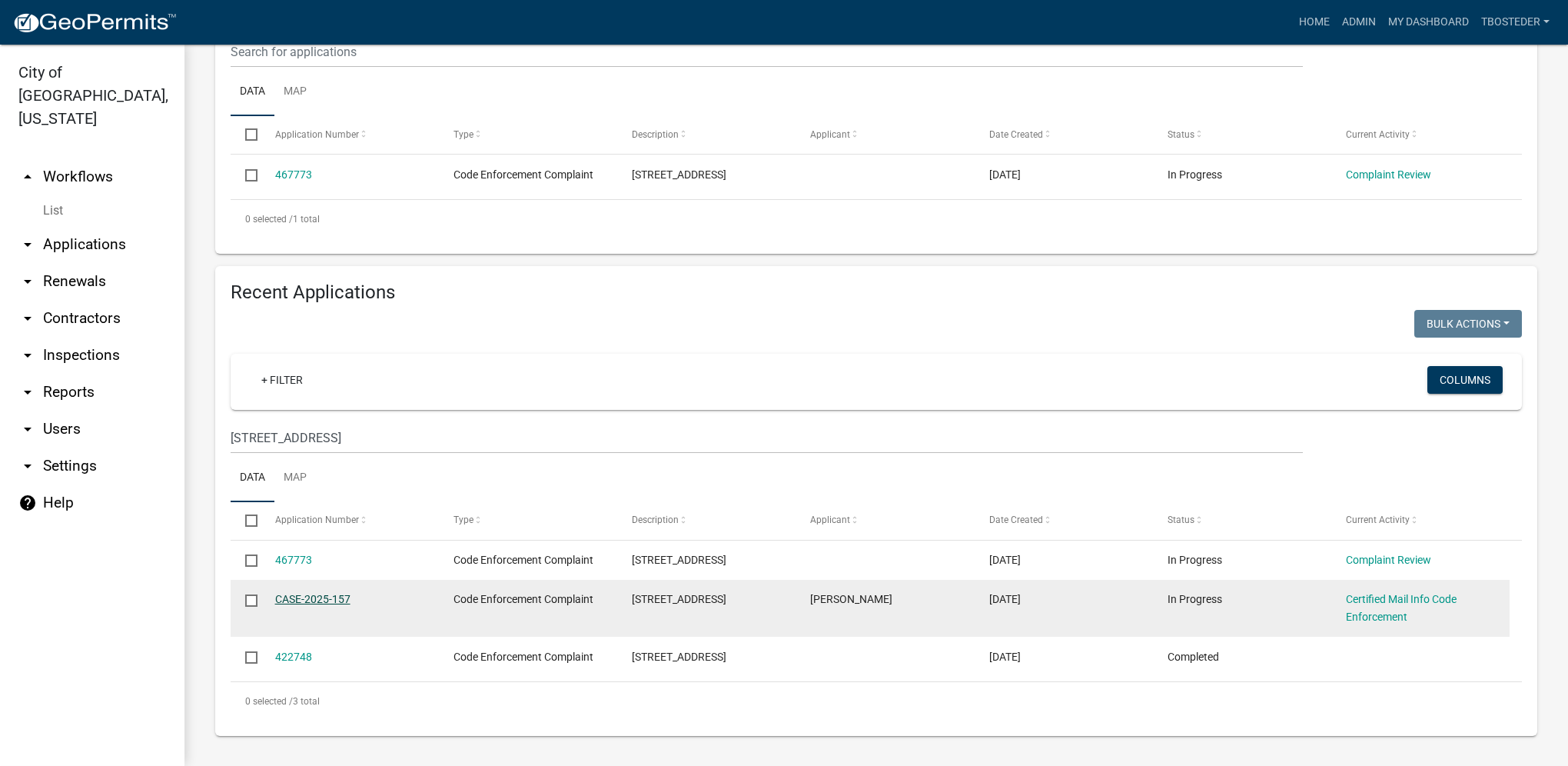
click at [345, 603] on link "CASE-2025-157" at bounding box center [313, 599] width 75 height 13
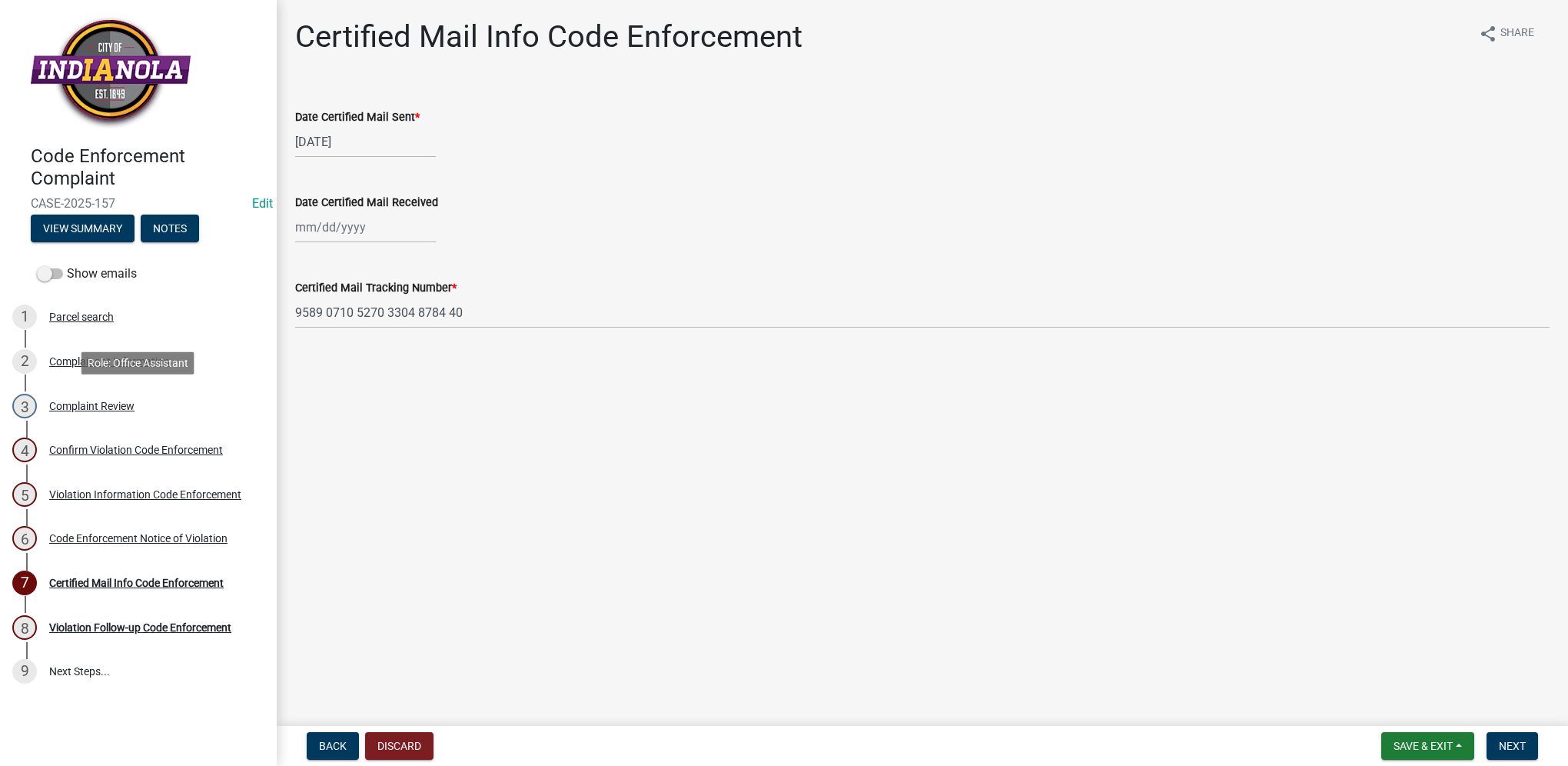
click at [196, 409] on div "3 Complaint Review" at bounding box center [132, 405] width 239 height 24
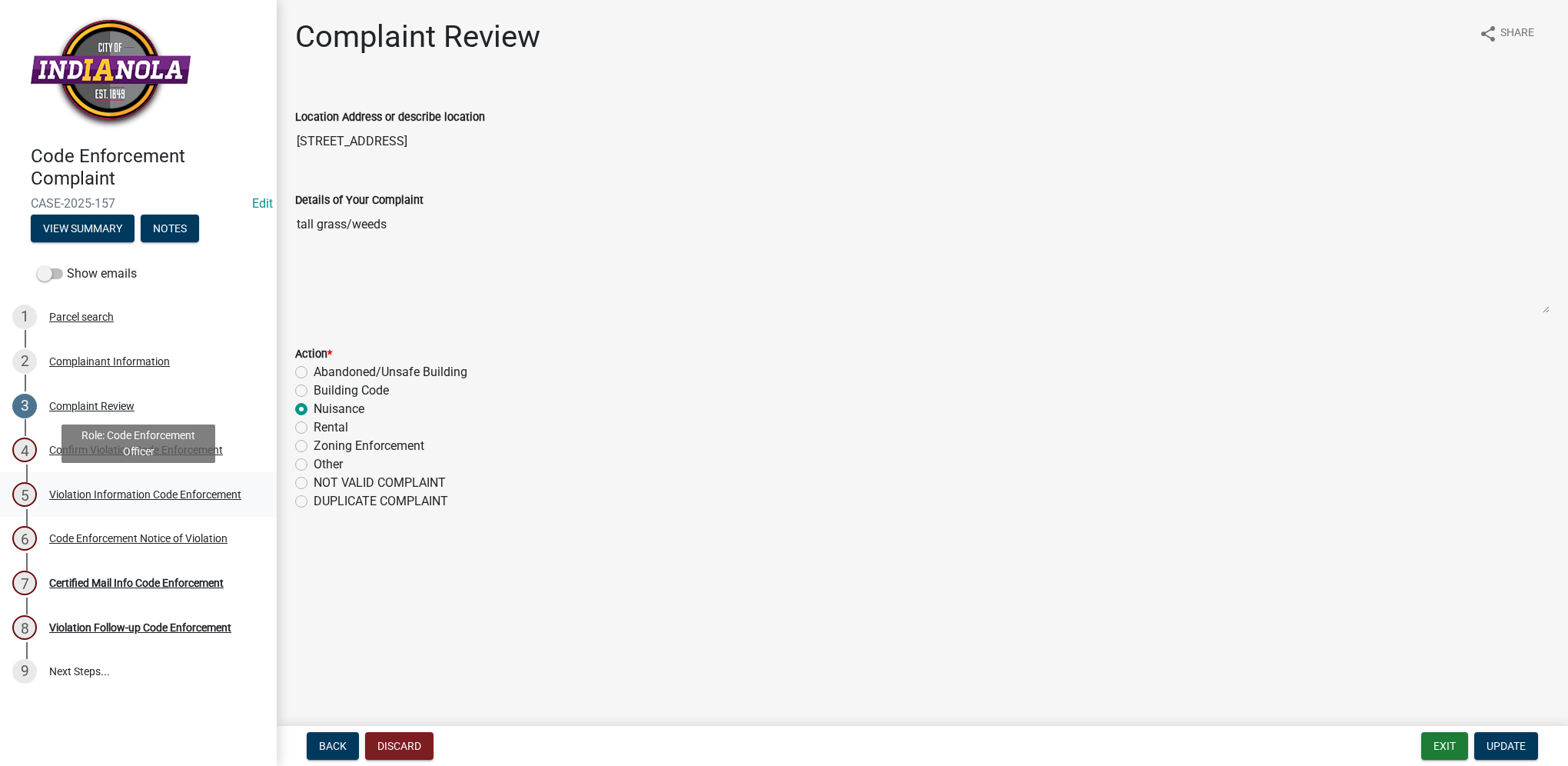
click at [209, 480] on link "5 Violation Information Code Enforcement" at bounding box center [138, 495] width 277 height 44
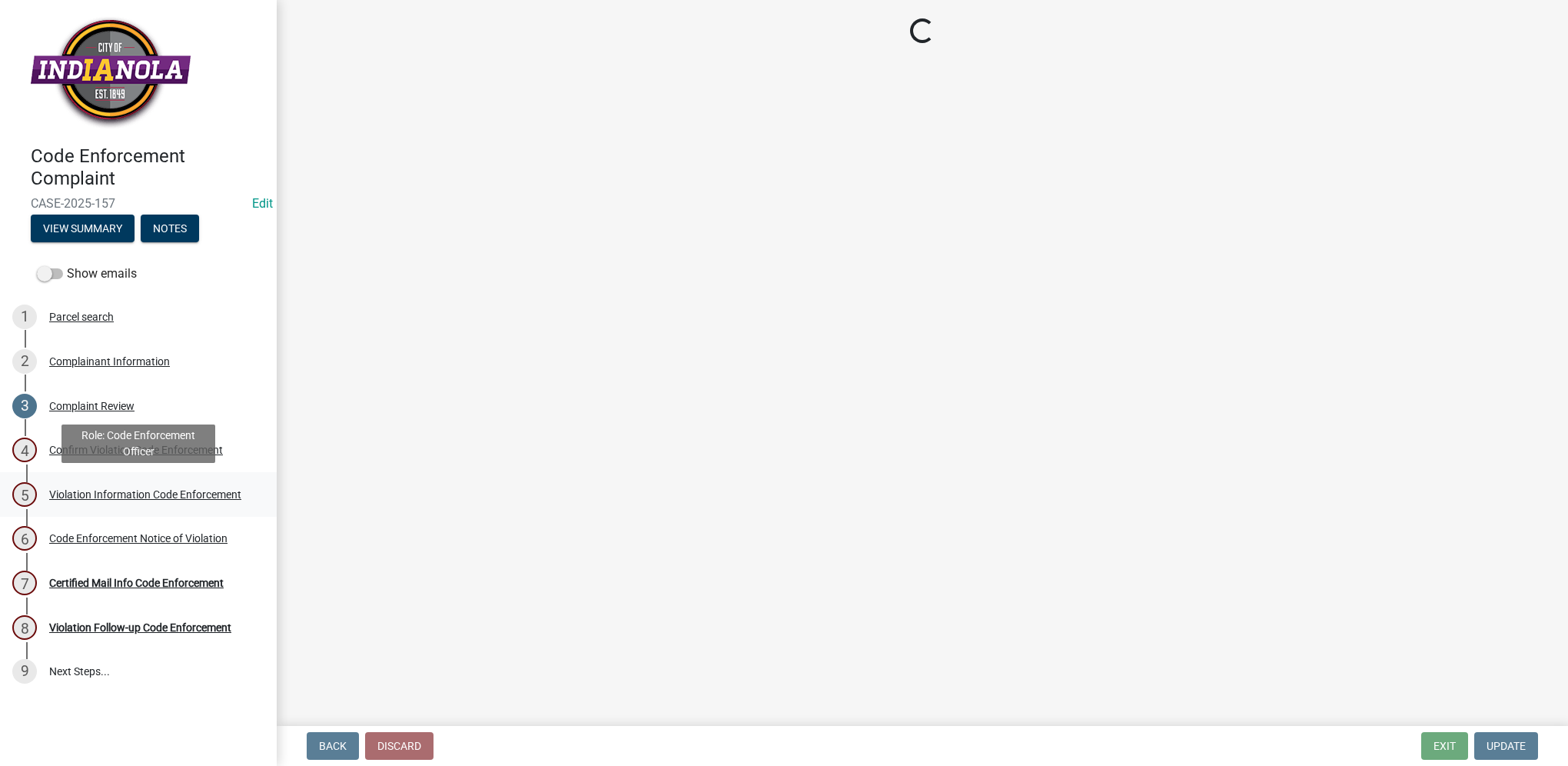
select select "634d5426-b8b3-48ee-aa1e-d523f7499186"
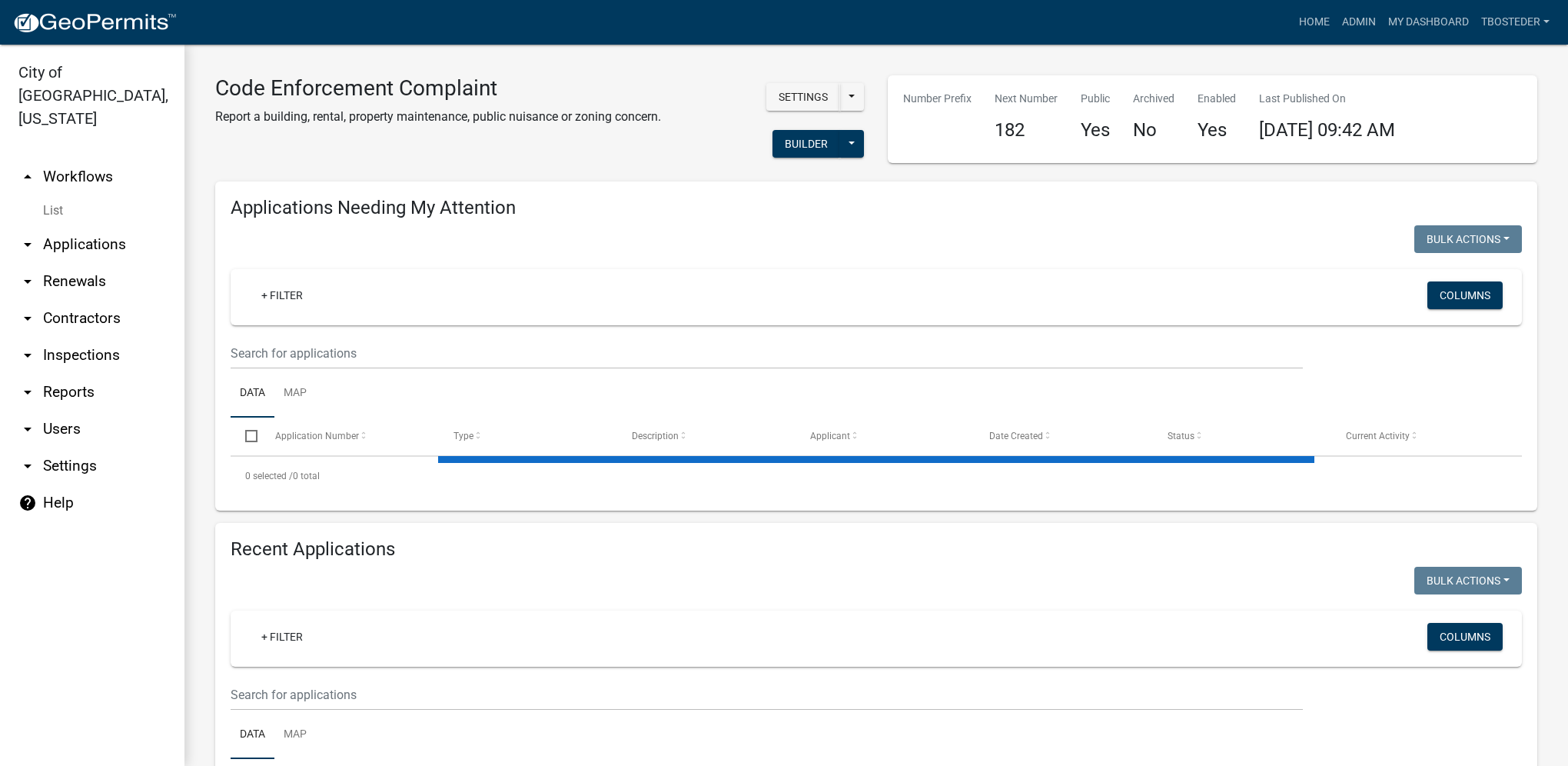
select select "1: 25"
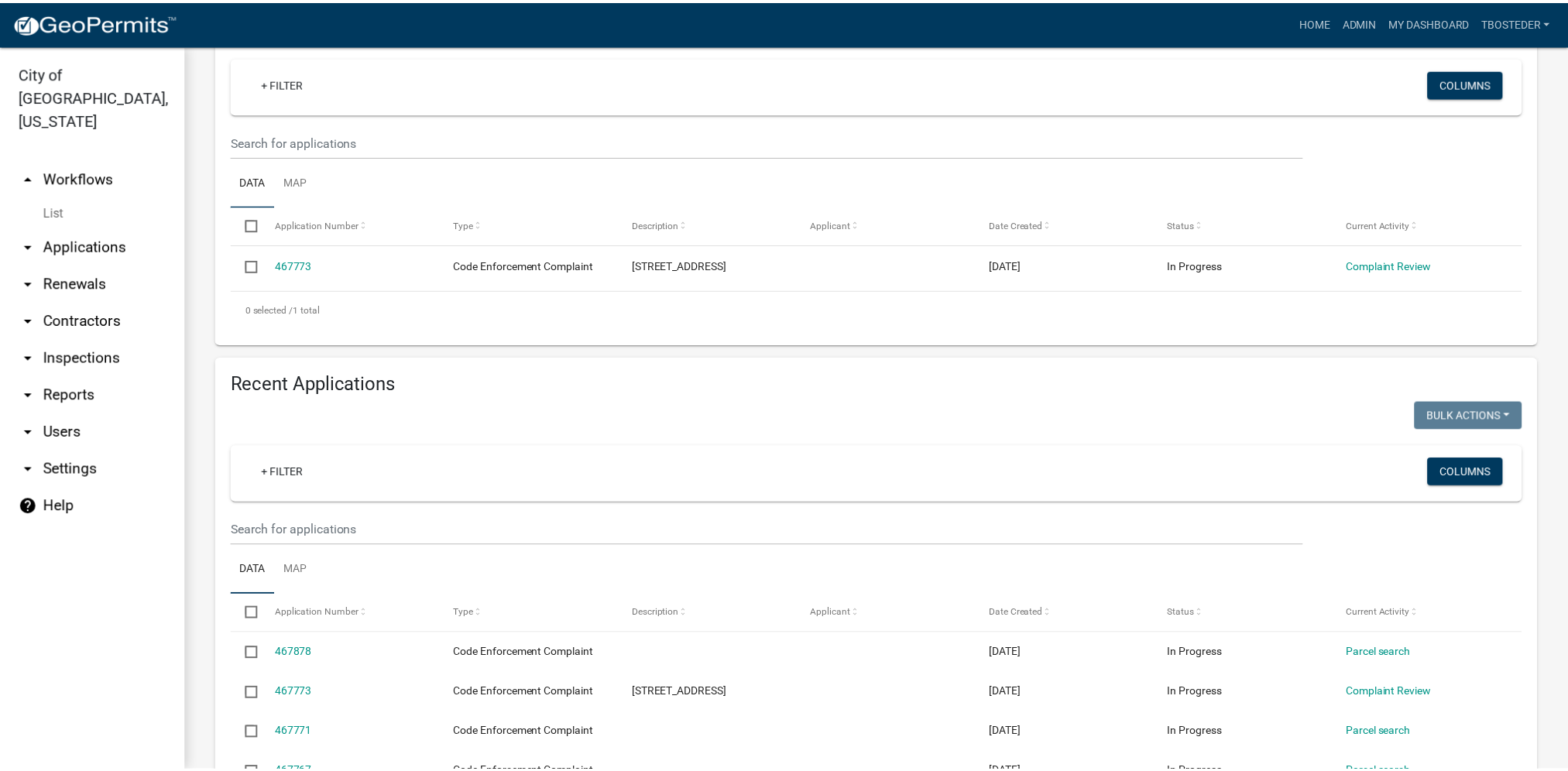
scroll to position [232, 0]
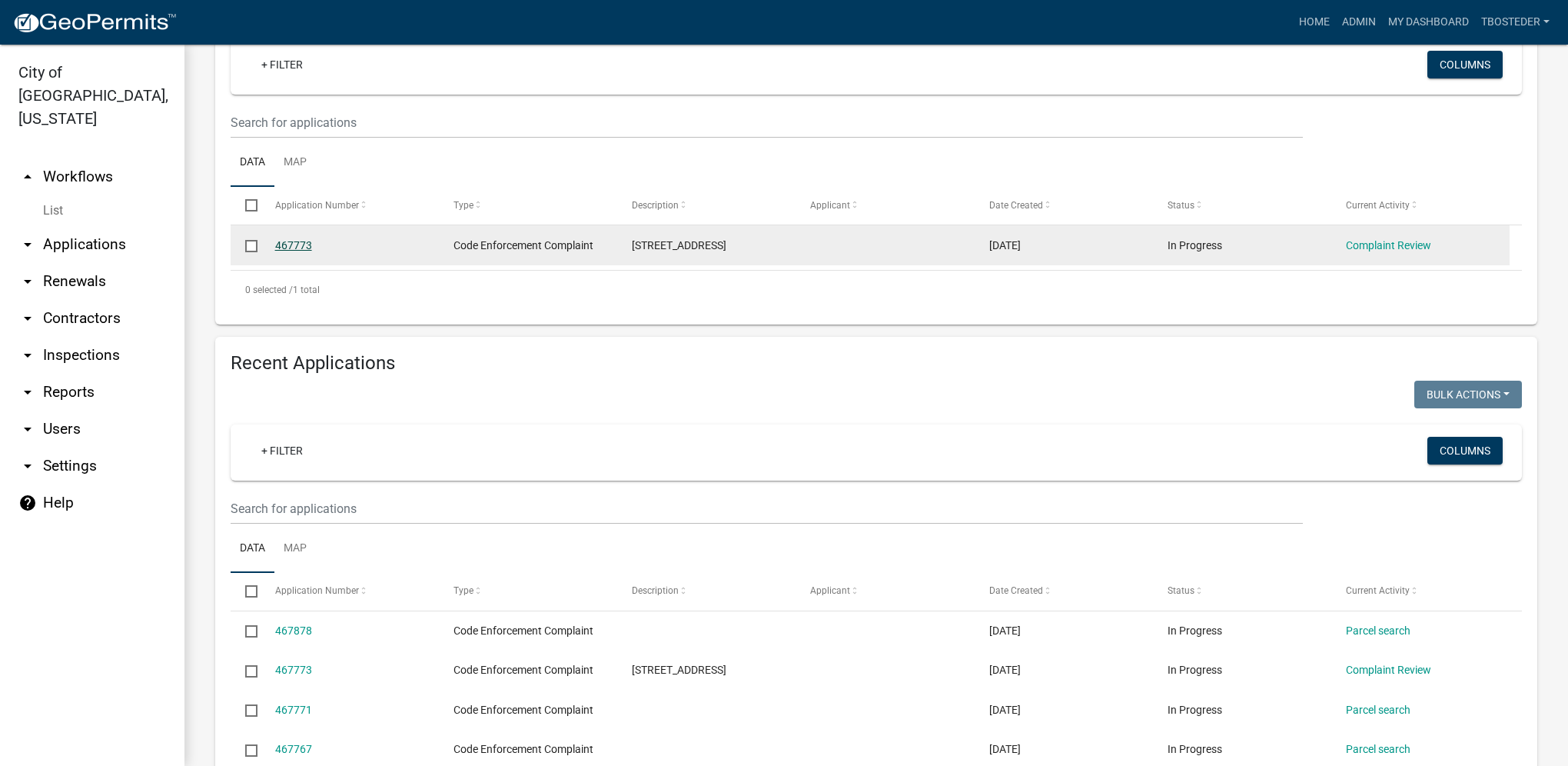
click at [306, 246] on link "467773" at bounding box center [294, 245] width 37 height 13
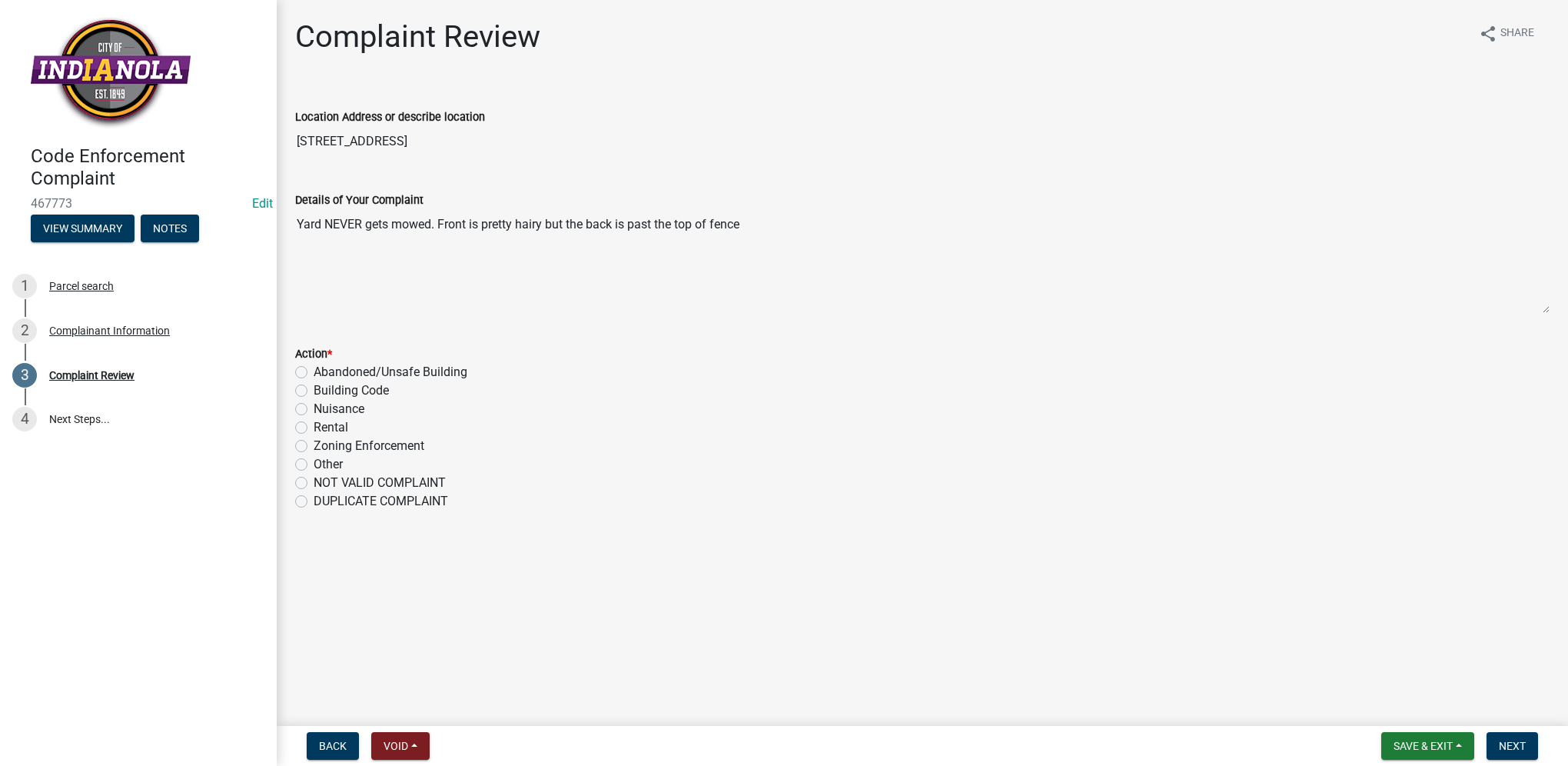
drag, startPoint x: 577, startPoint y: 369, endPoint x: 521, endPoint y: 273, distance: 111.1
click at [521, 273] on textarea "Yard NEVER gets mowed. Front is pretty hairy but the back is past the top of fe…" at bounding box center [922, 261] width 1254 height 104
click at [152, 320] on div "2 Complainant Information" at bounding box center [132, 329] width 239 height 24
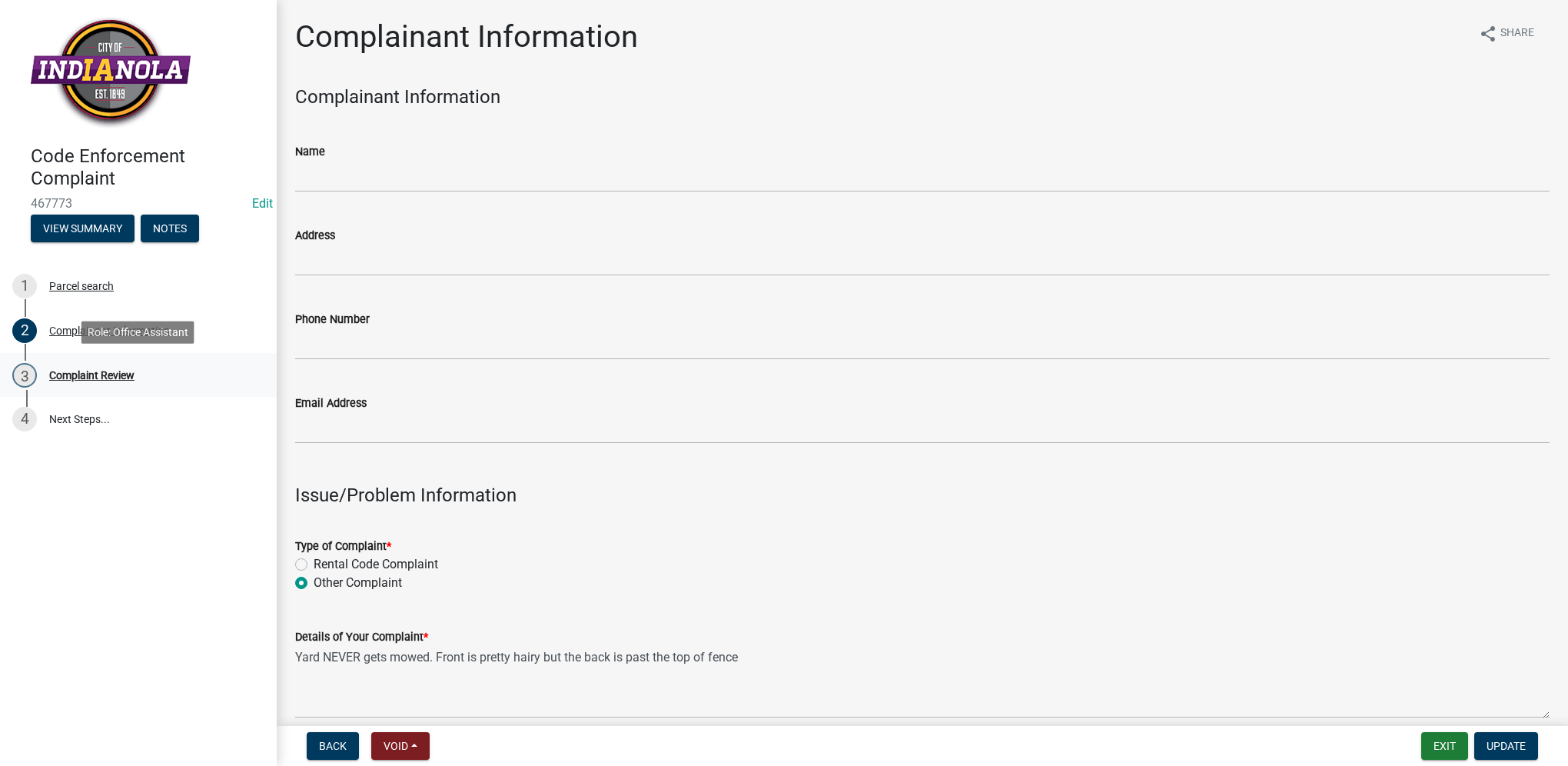
click at [123, 372] on div "Complaint Review" at bounding box center [92, 375] width 85 height 11
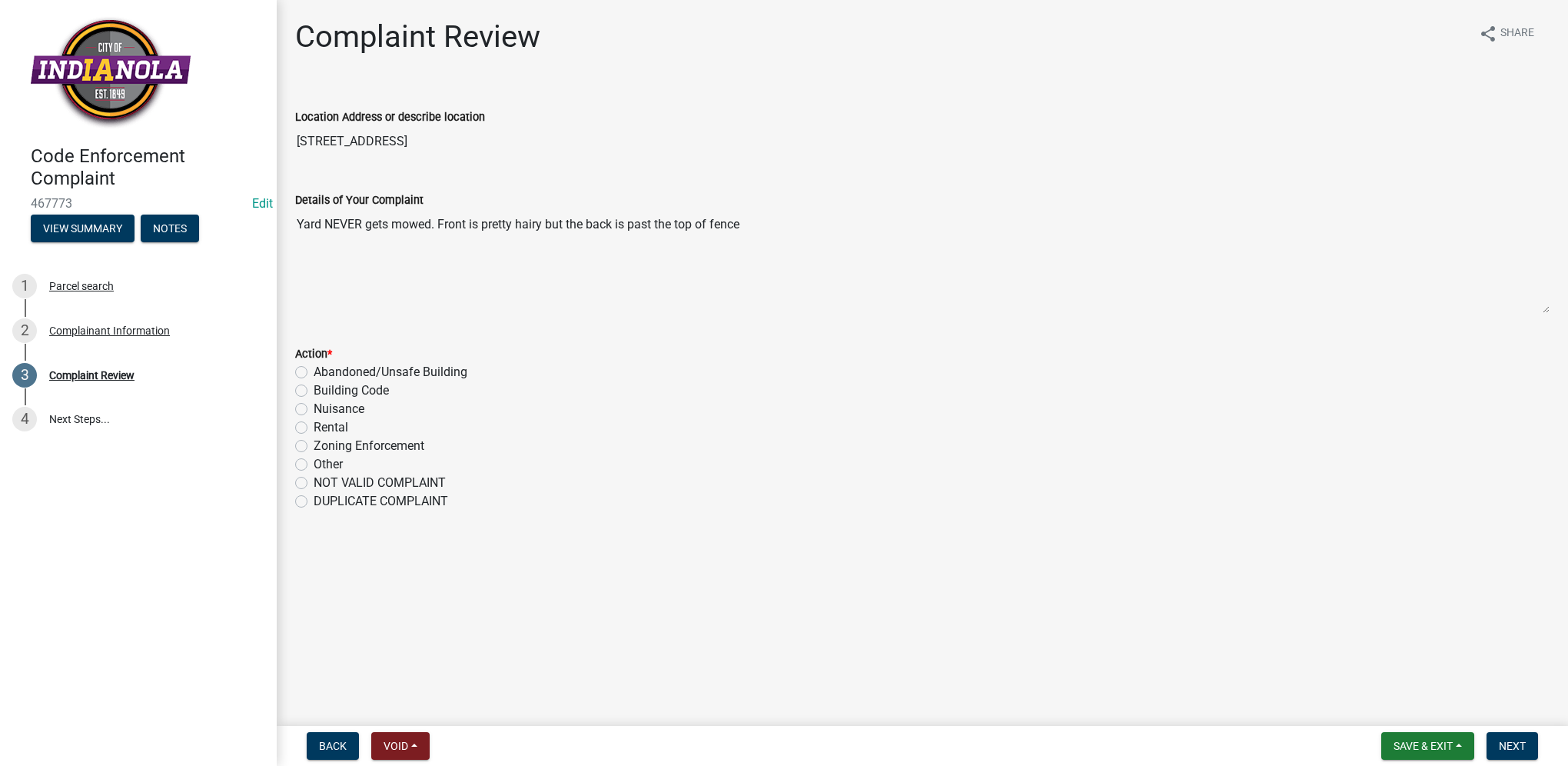
click at [302, 507] on div "DUPLICATE COMPLAINT" at bounding box center [922, 500] width 1254 height 18
click at [314, 503] on label "DUPLICATE COMPLAINT" at bounding box center [380, 500] width 134 height 18
click at [314, 502] on input "DUPLICATE COMPLAINT" at bounding box center [319, 496] width 10 height 10
radio input "true"
click at [1520, 740] on span "Next" at bounding box center [1512, 746] width 27 height 13
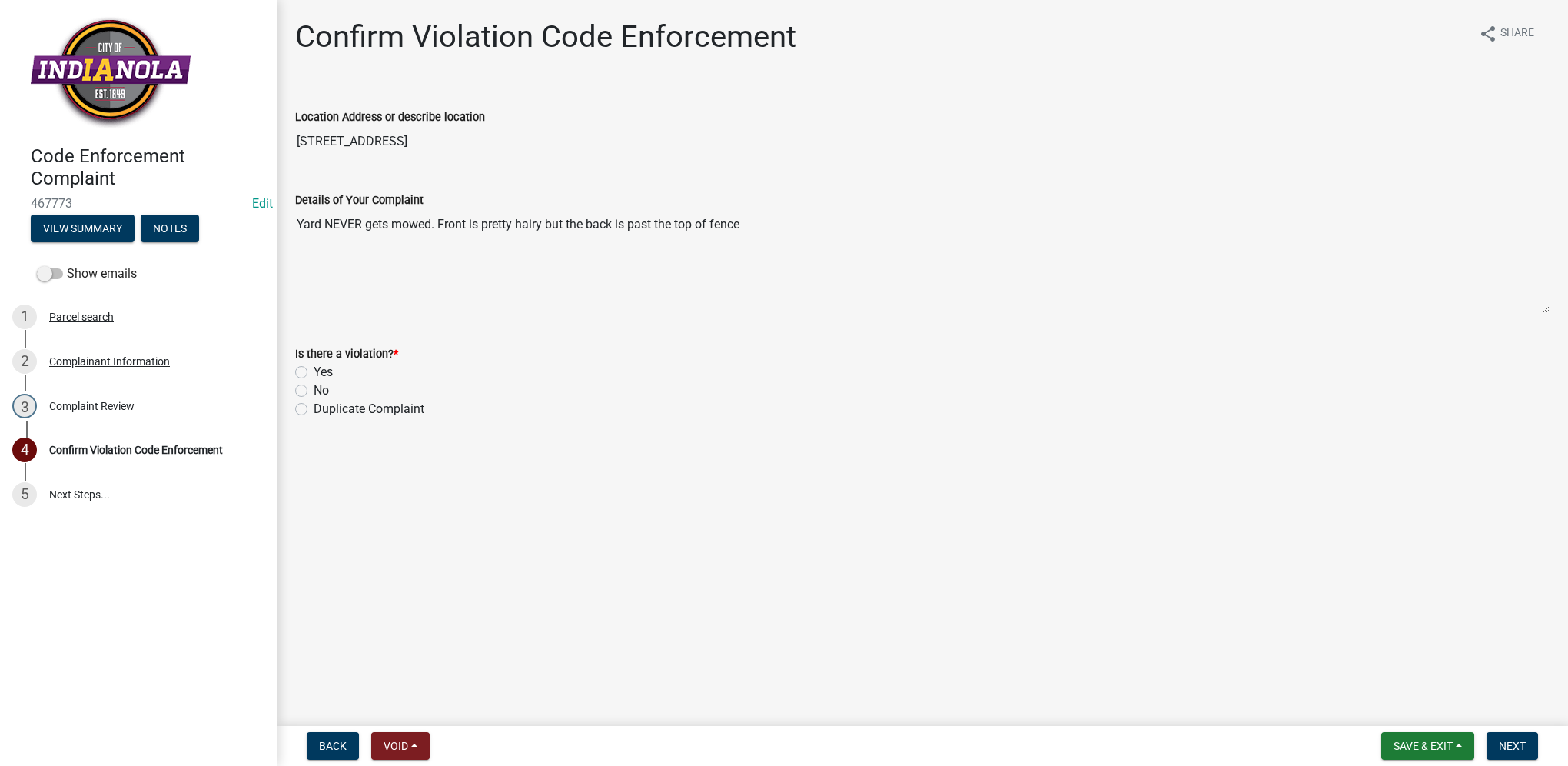
click at [317, 408] on label "Duplicate Complaint" at bounding box center [369, 409] width 111 height 18
click at [317, 408] on input "Duplicate Complaint" at bounding box center [319, 405] width 10 height 10
radio input "true"
click at [1521, 753] on button "Next" at bounding box center [1511, 746] width 51 height 28
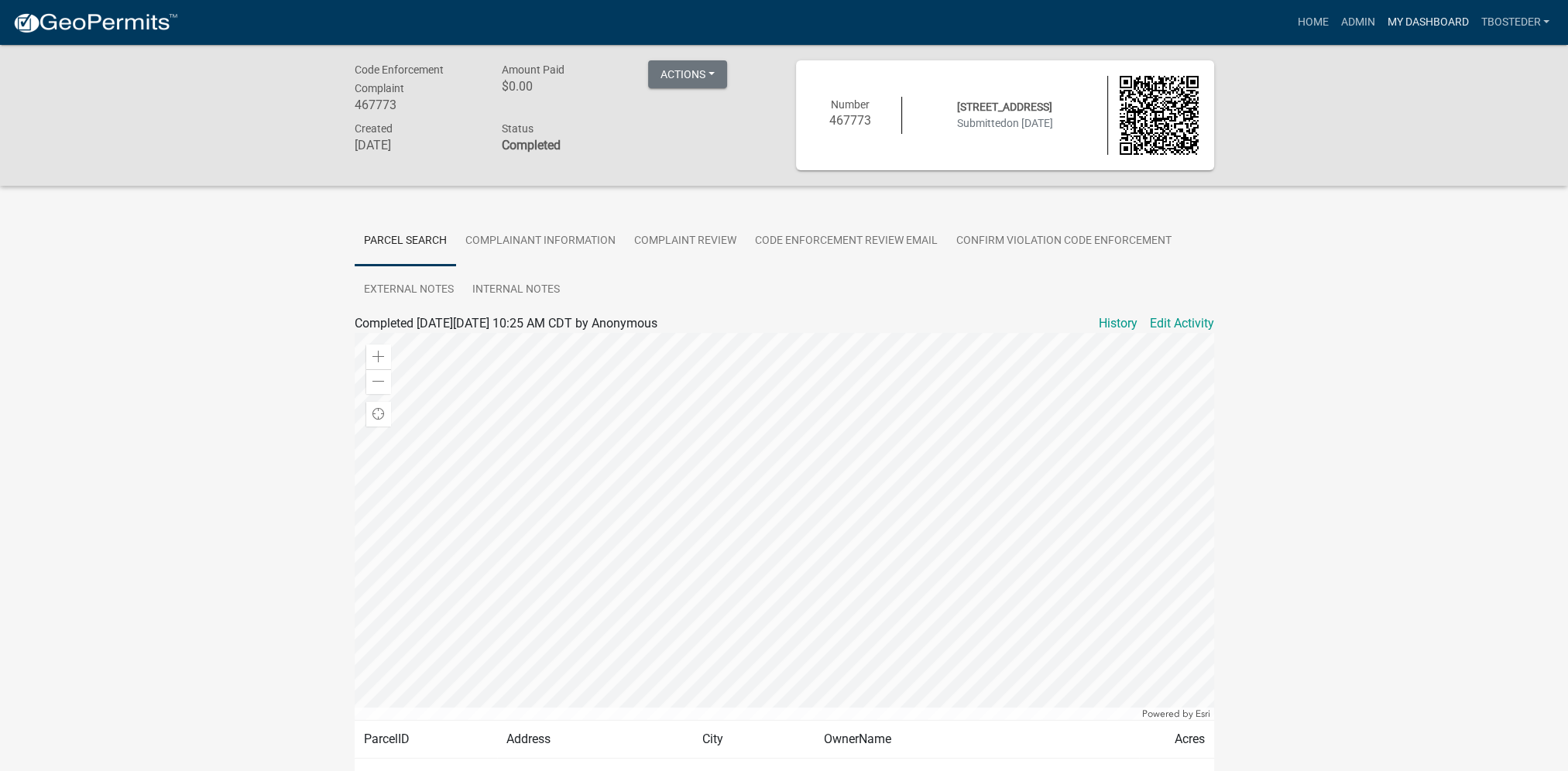
click at [1388, 24] on link "My Dashboard" at bounding box center [1427, 22] width 93 height 29
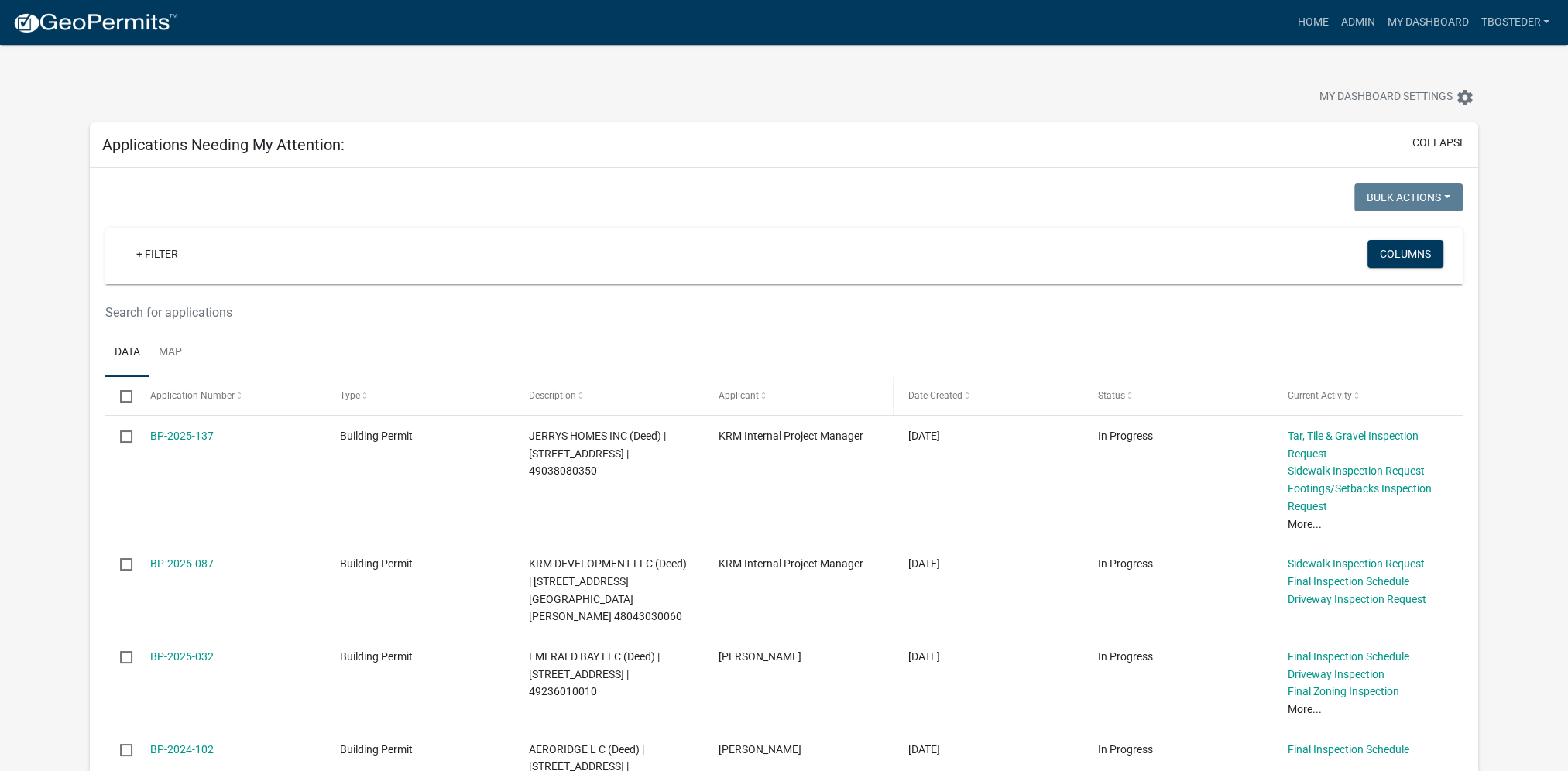
scroll to position [78, 0]
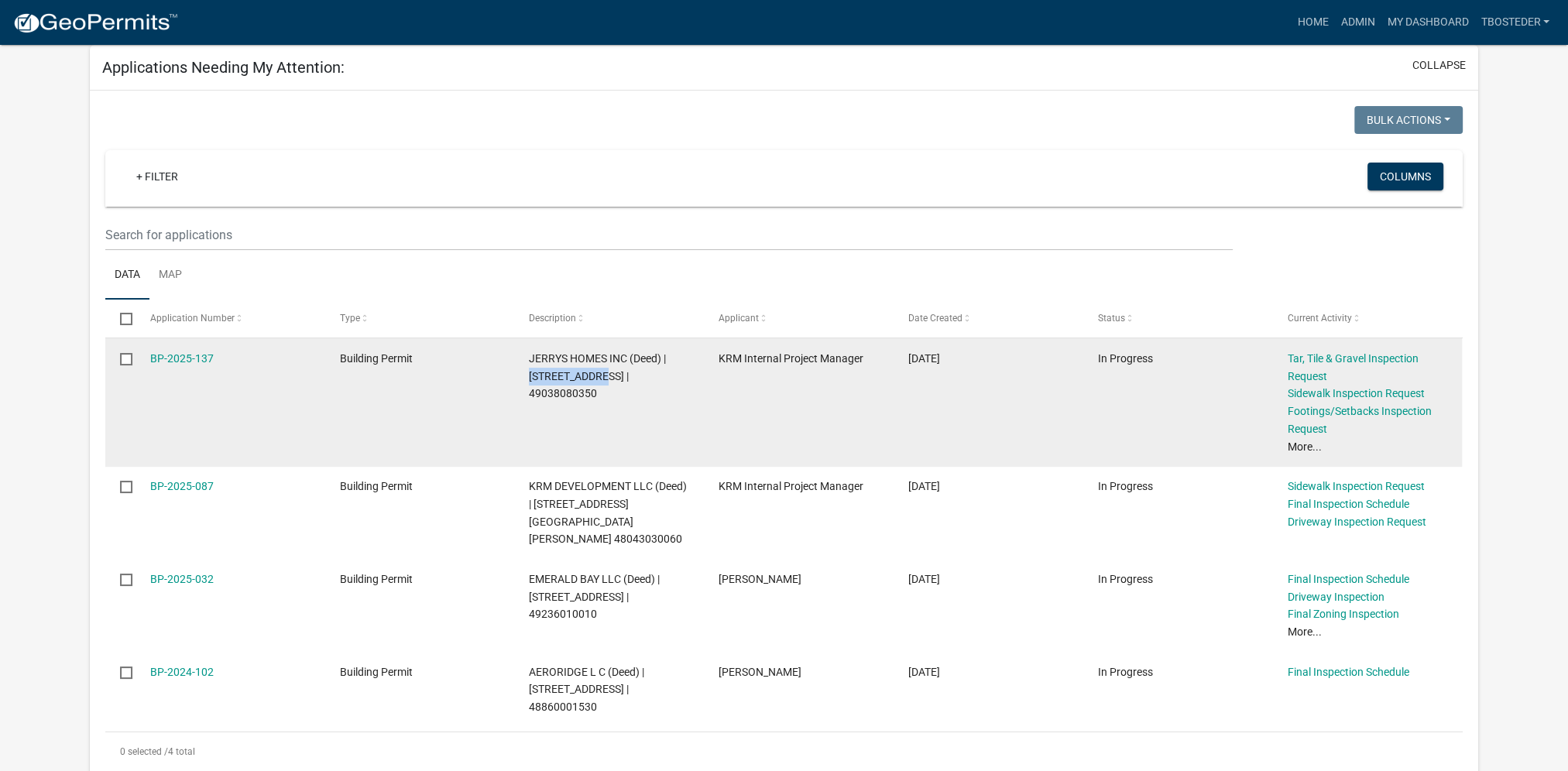
drag, startPoint x: 671, startPoint y: 354, endPoint x: 579, endPoint y: 376, distance: 94.6
click at [579, 376] on span "JERRYS HOMES INC (Deed) | [STREET_ADDRESS] | 49038080350" at bounding box center [597, 375] width 137 height 48
copy span "[STREET_ADDRESS]"
click at [202, 361] on link "BP-2025-137" at bounding box center [181, 358] width 63 height 13
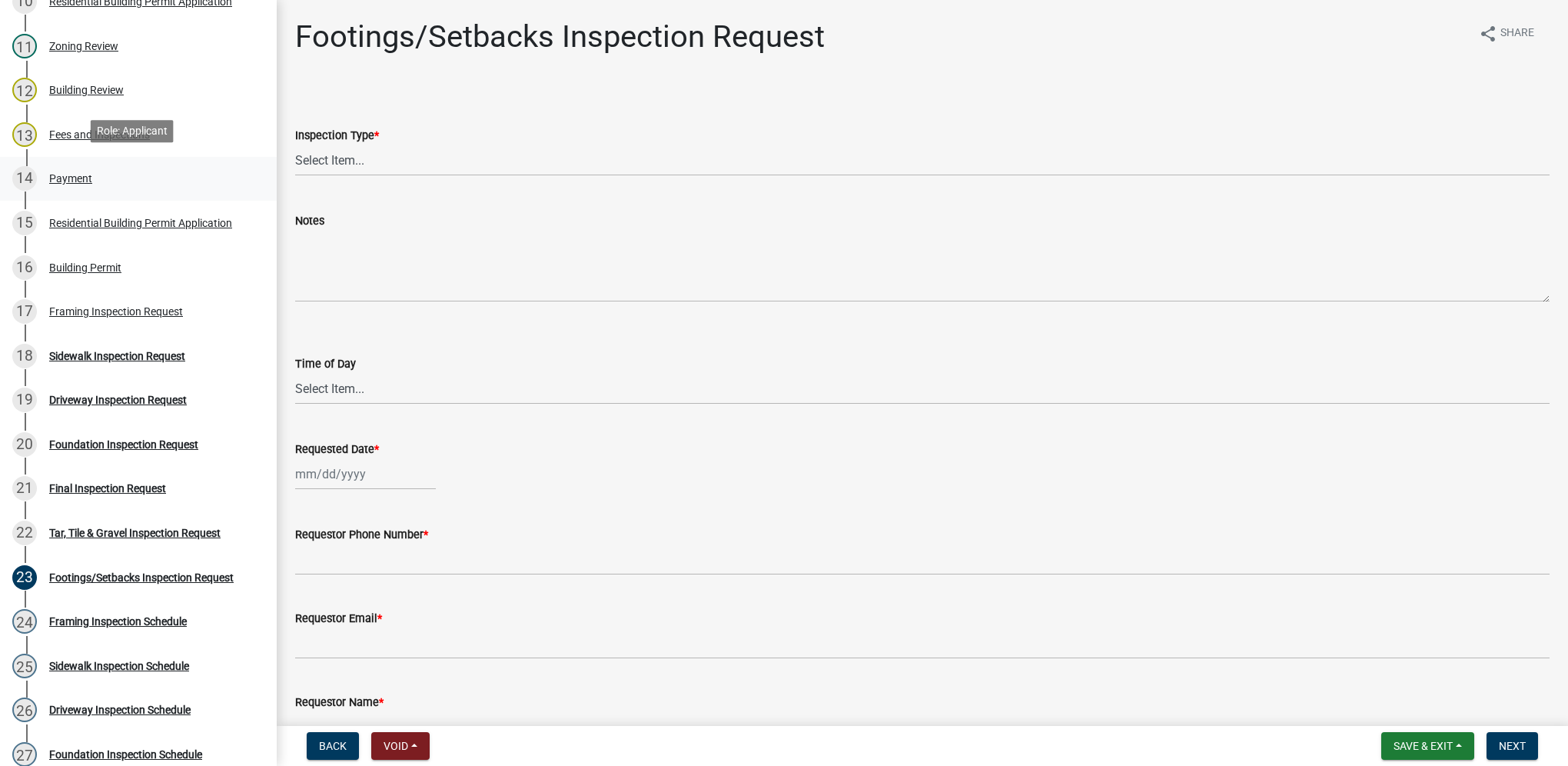
scroll to position [769, 0]
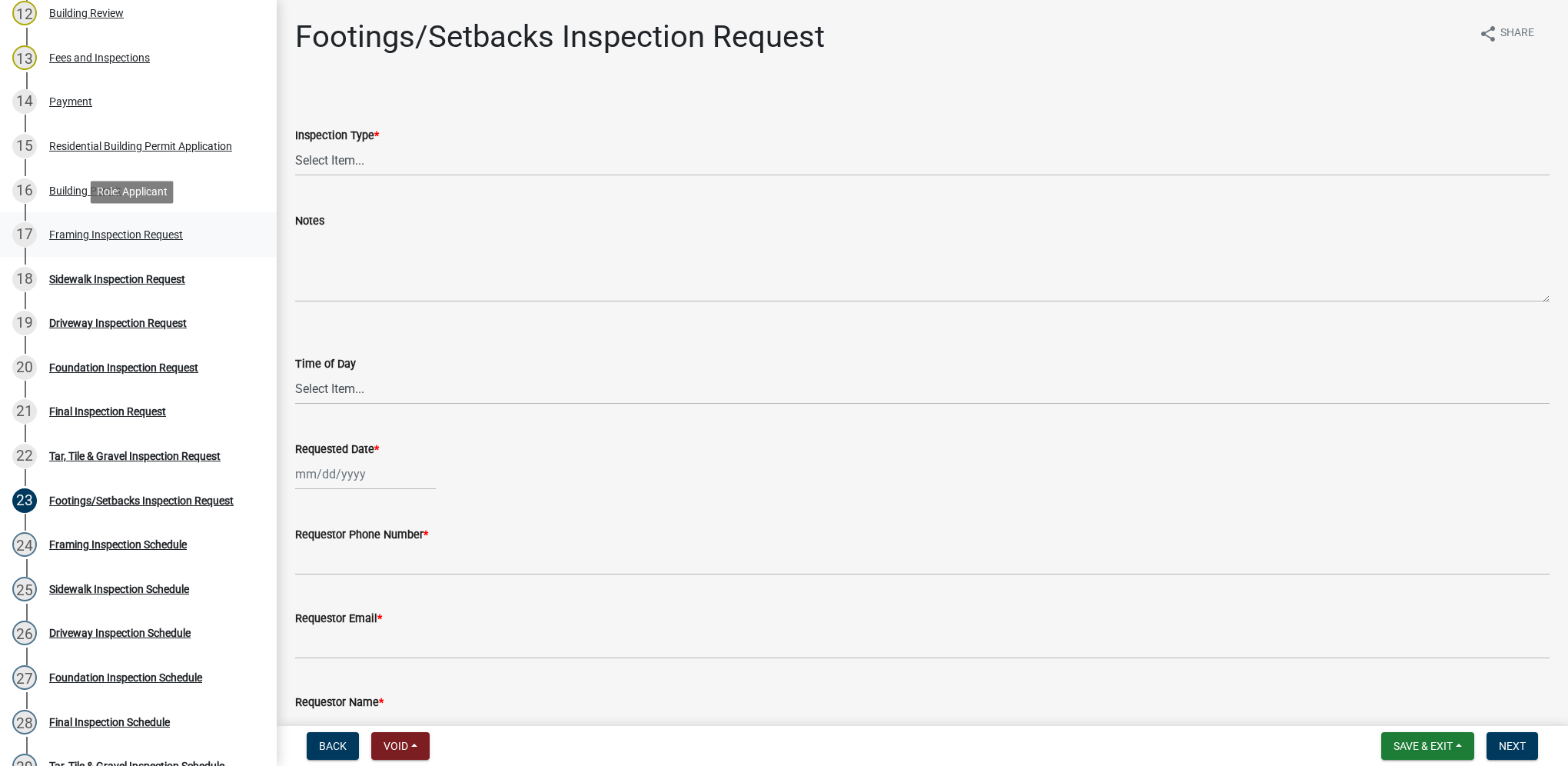
click at [197, 242] on div "17 Framing Inspection Request" at bounding box center [132, 234] width 239 height 24
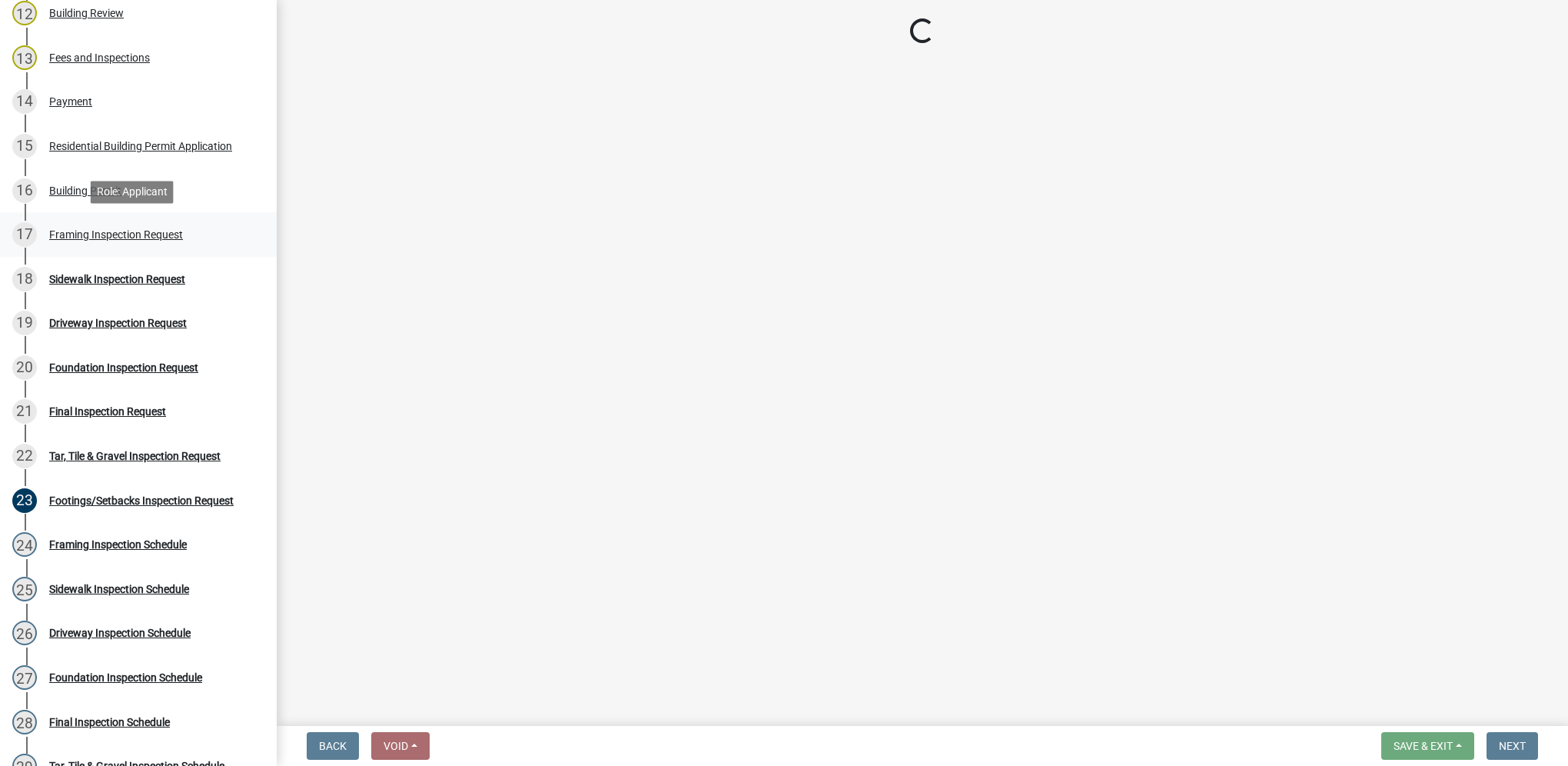
select select "e9fcb543-8f06-4ed5-8df3-3925d2ebe15d"
select select "e2425e86-bc0a-4638-8dbc-f5bad8ae1679"
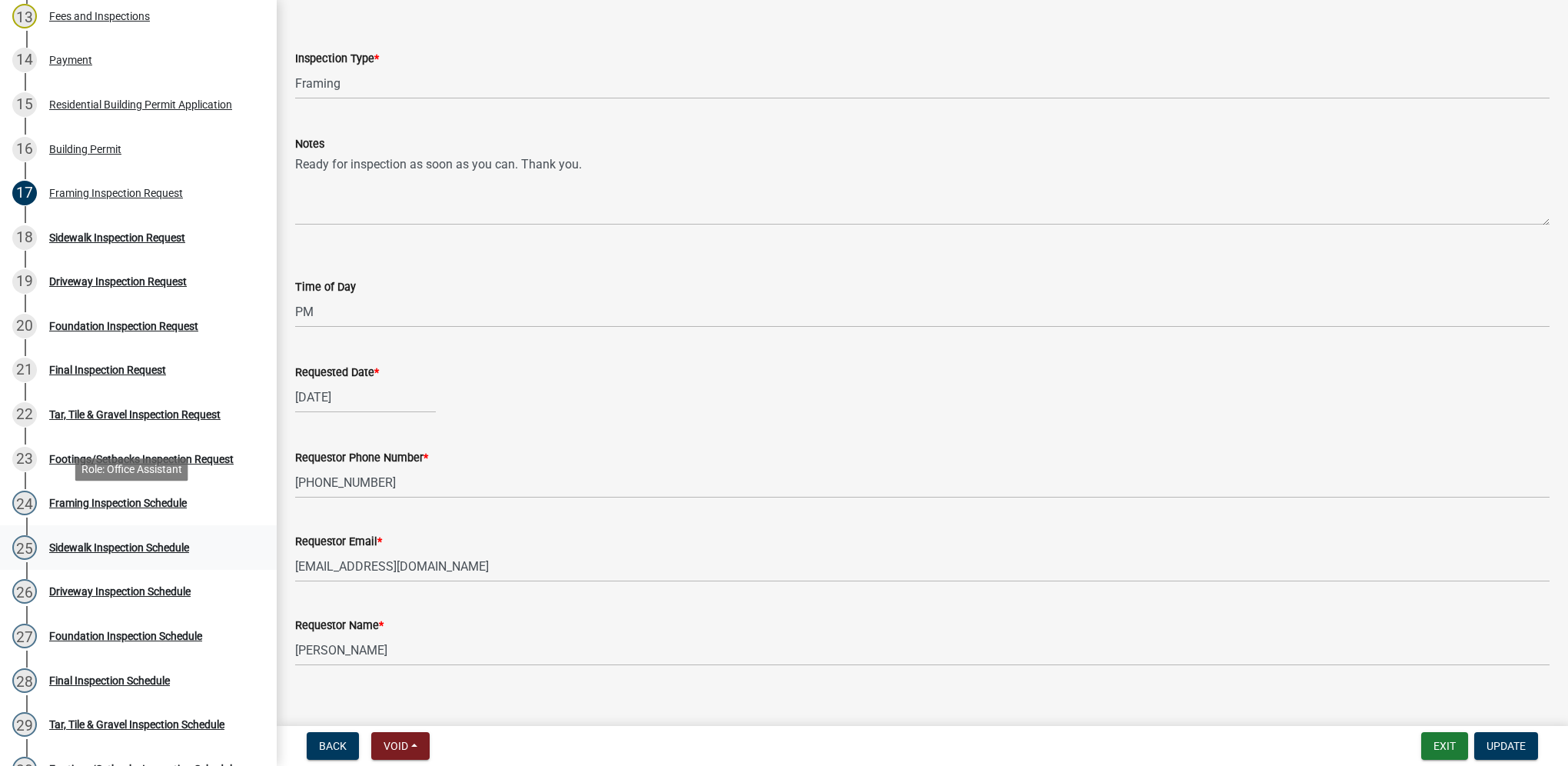
scroll to position [845, 0]
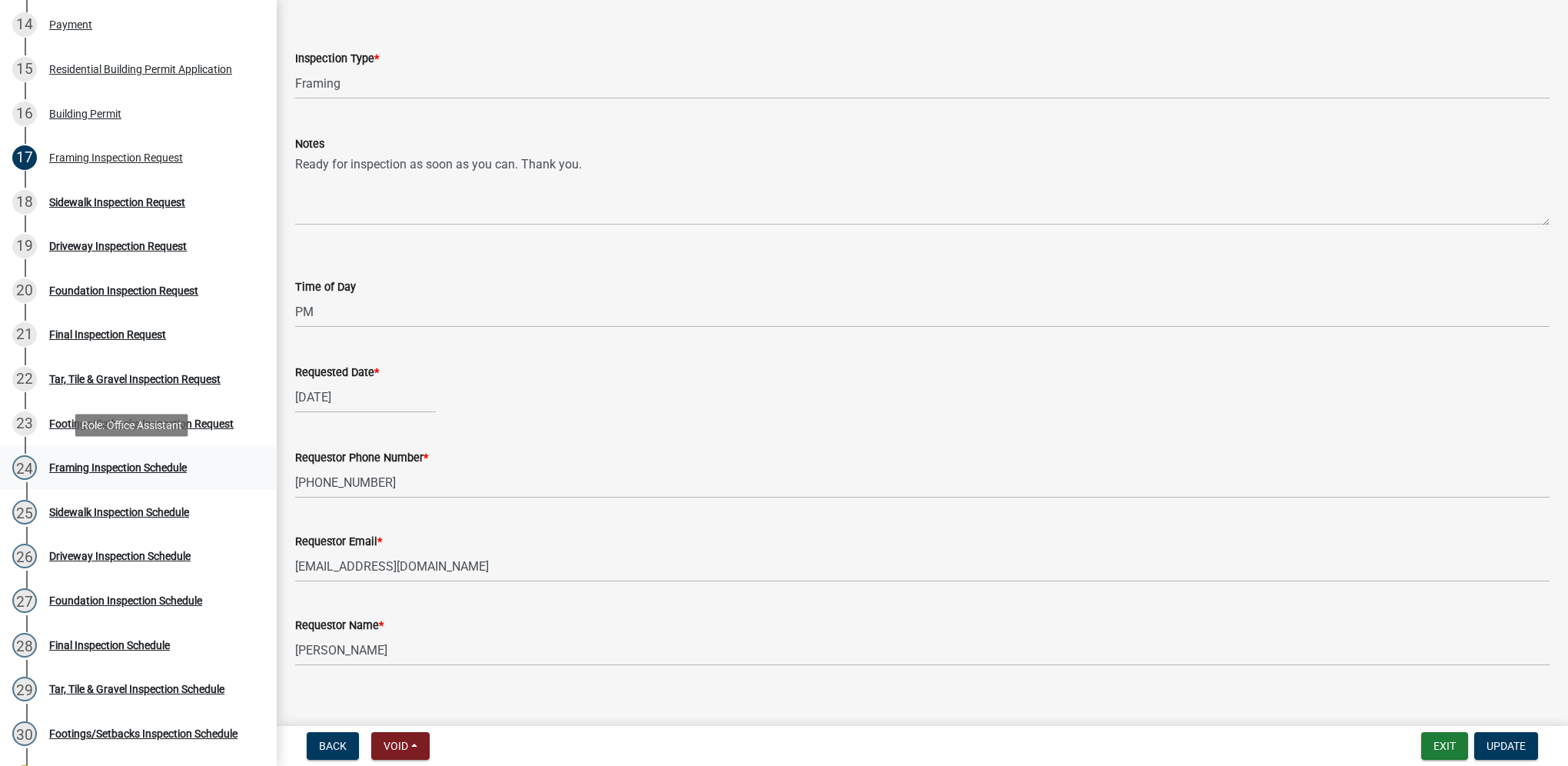
click at [122, 458] on div "24 Framing Inspection Schedule" at bounding box center [132, 467] width 239 height 24
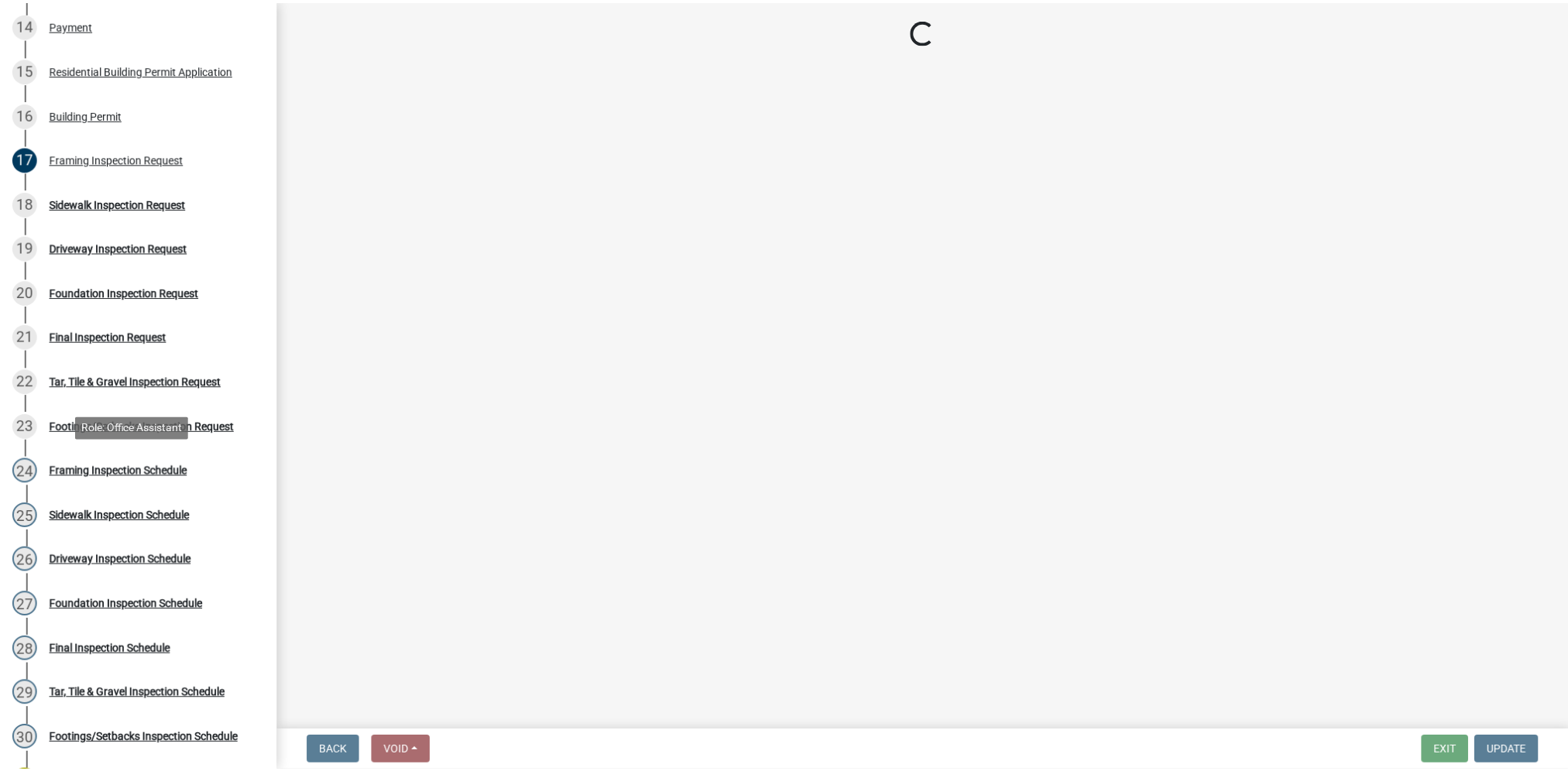
scroll to position [0, 0]
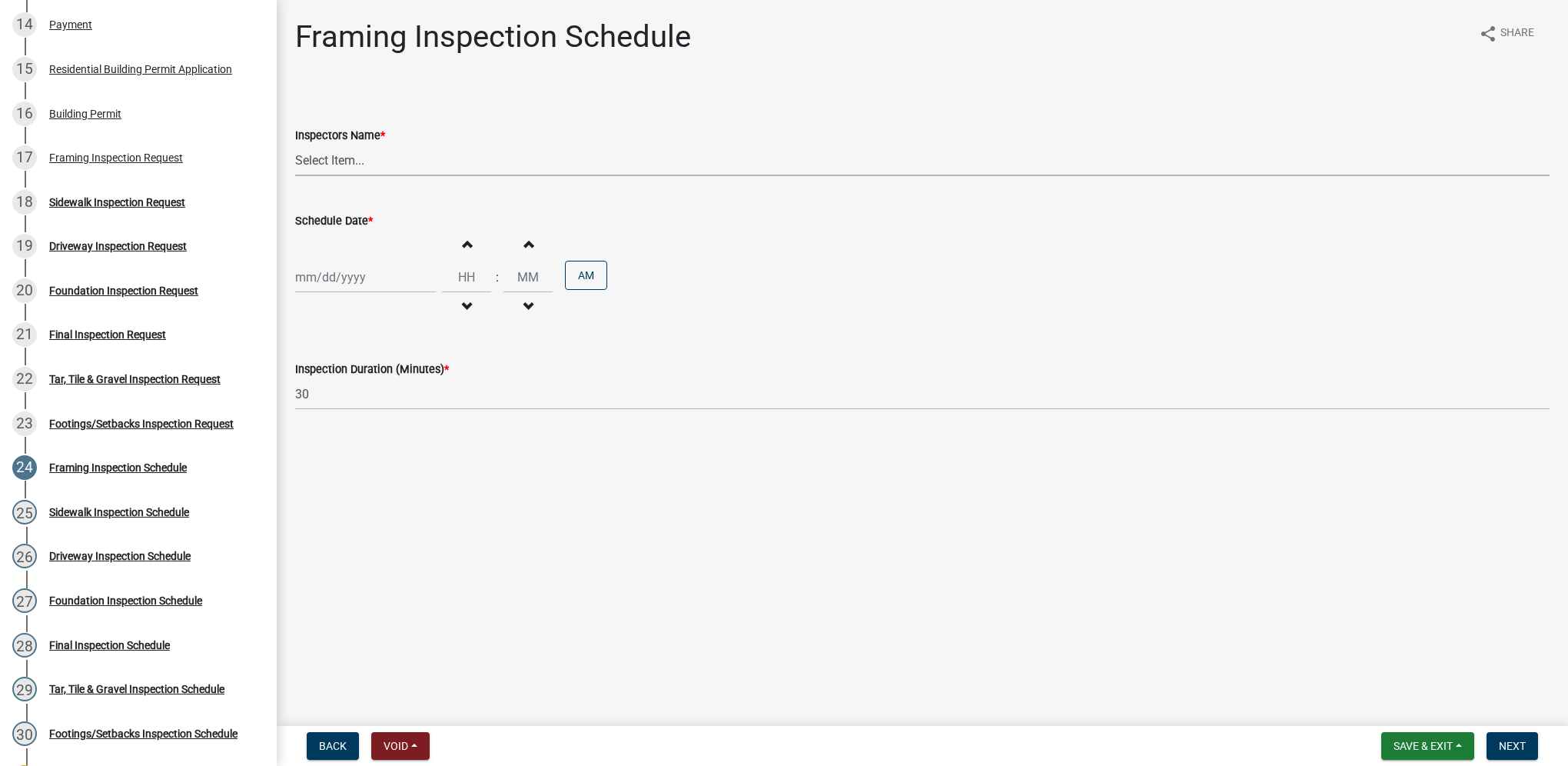
click at [333, 166] on select "Select Item... [DEMOGRAPHIC_DATA] (Indianola Other Inspector) T. Little ([PERSO…" at bounding box center [922, 160] width 1254 height 32
select select "27b8dde7-9ed4-44e4-ae8e-5969b60be3e6"
click at [295, 145] on select "Select Item... [DEMOGRAPHIC_DATA] (Indianola Other Inspector) T. Little ([PERSO…" at bounding box center [922, 160] width 1254 height 32
click at [333, 280] on div at bounding box center [366, 277] width 141 height 32
select select "8"
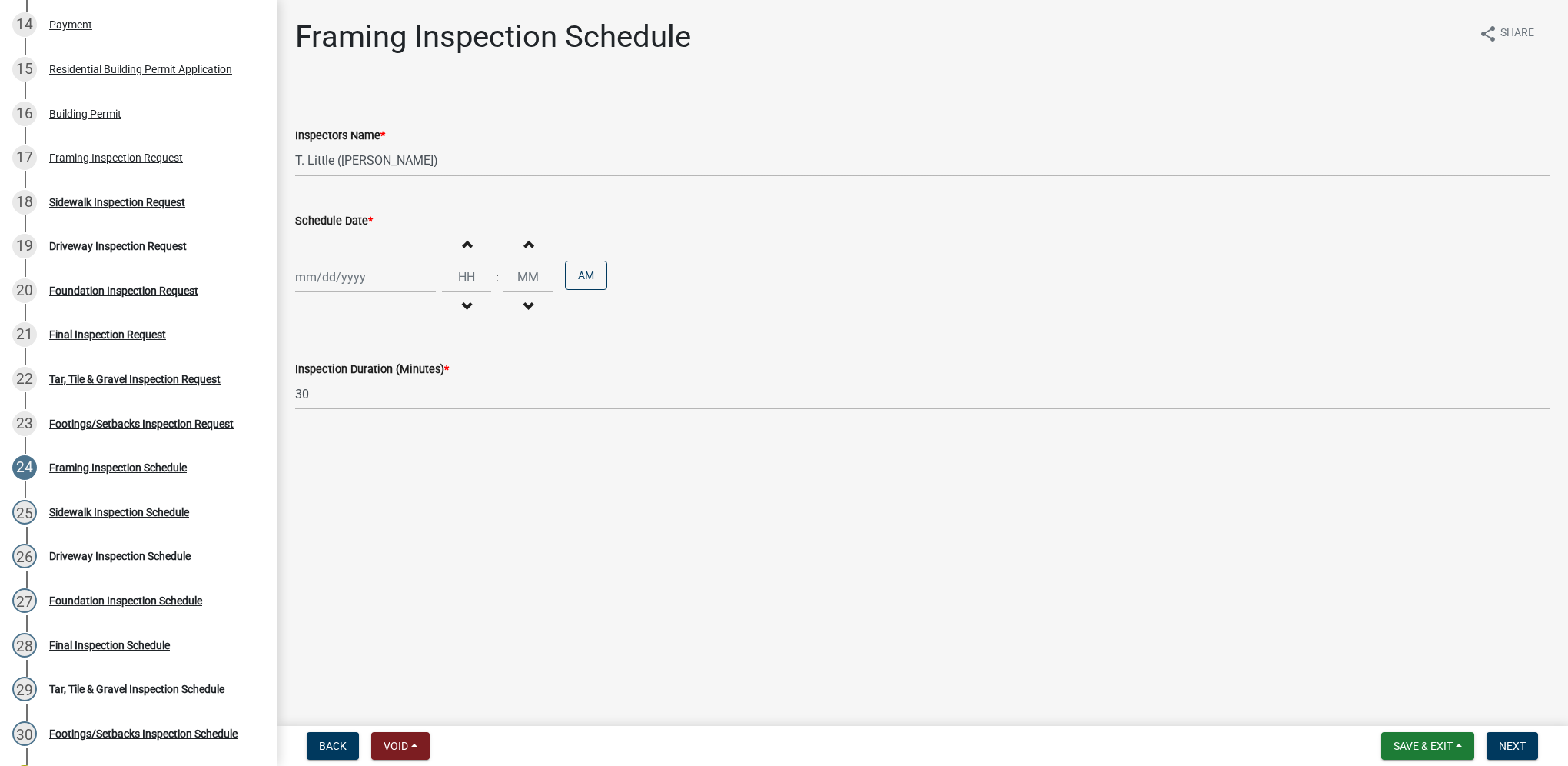
select select "2025"
click at [316, 452] on div "25" at bounding box center [310, 457] width 24 height 24
type input "[DATE]"
click at [460, 281] on input "Hours" at bounding box center [466, 277] width 49 height 32
type input "09"
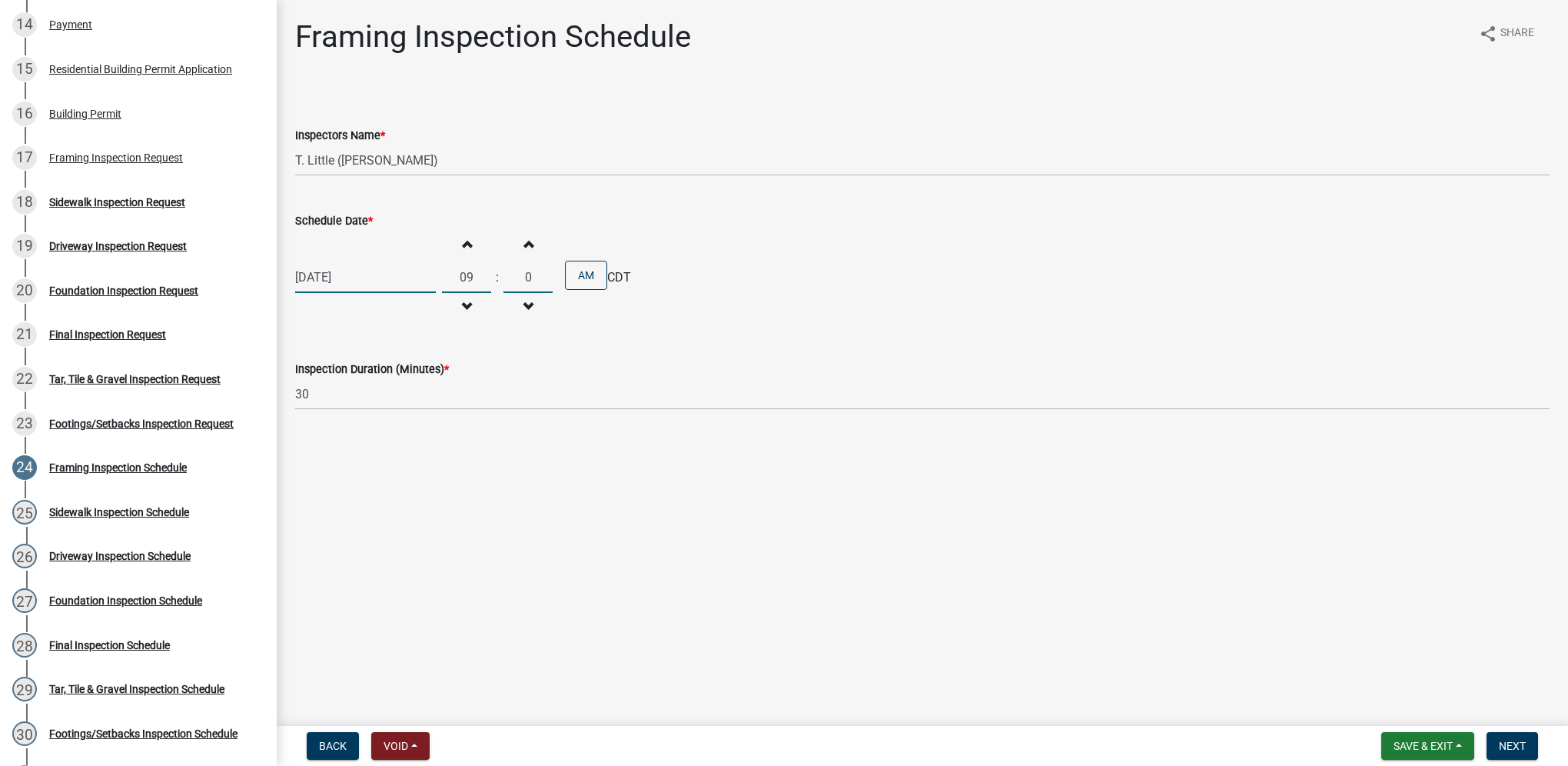
type input "00"
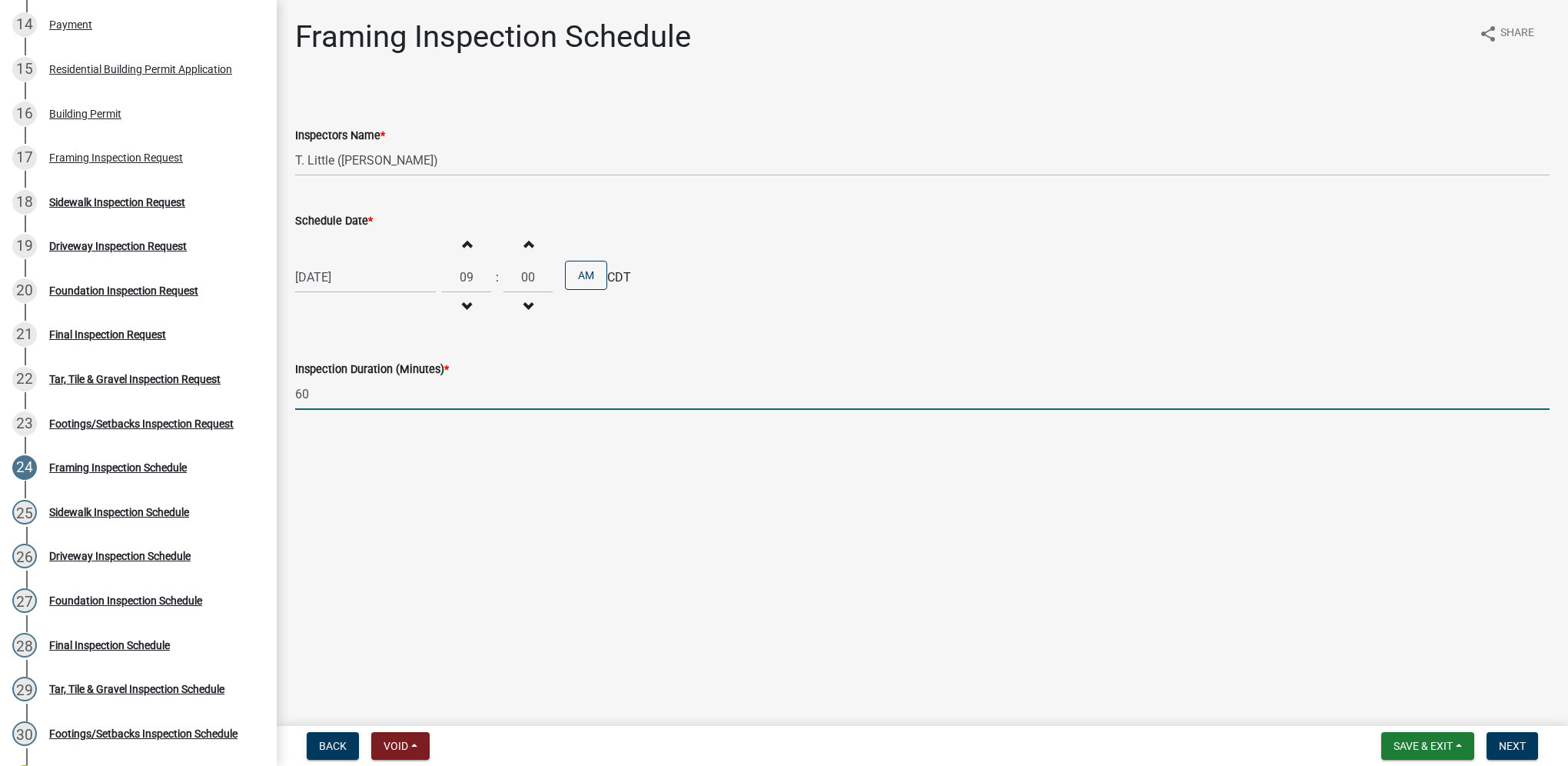
type input "60"
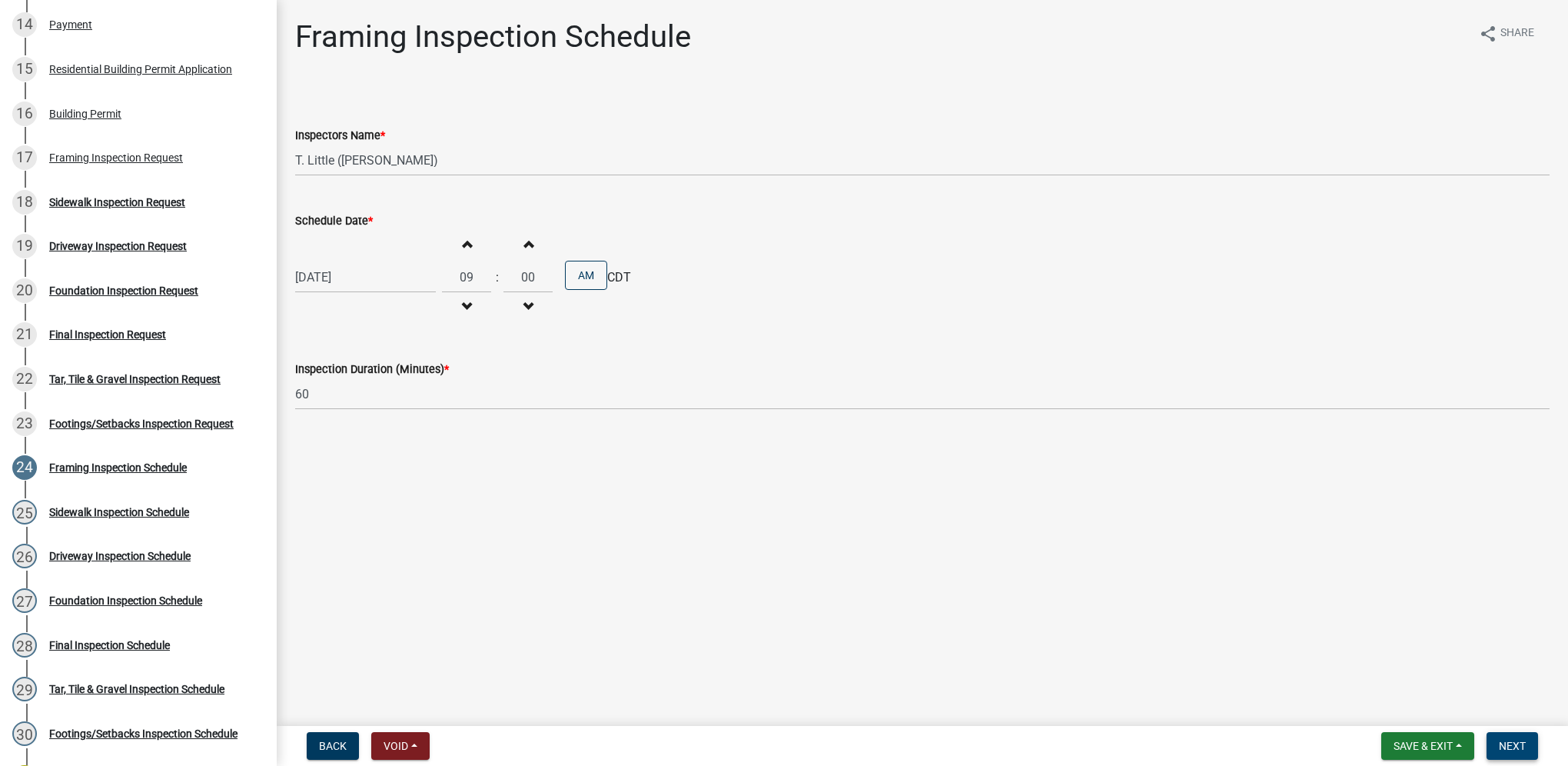
click at [1508, 745] on span "Next" at bounding box center [1512, 746] width 27 height 13
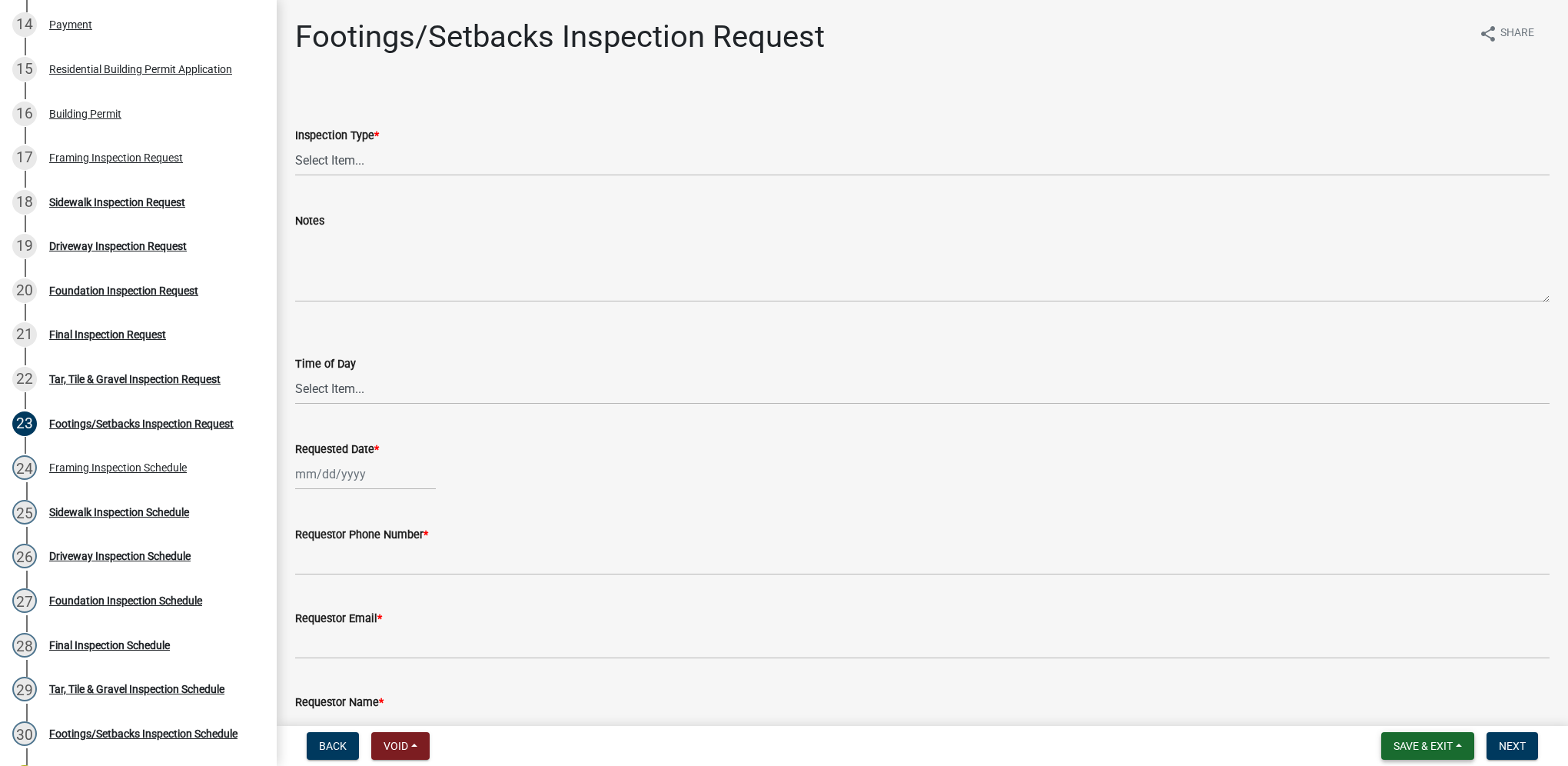
click at [1410, 752] on span "Save & Exit" at bounding box center [1422, 746] width 59 height 13
click at [1412, 710] on button "Save & Exit" at bounding box center [1412, 705] width 123 height 37
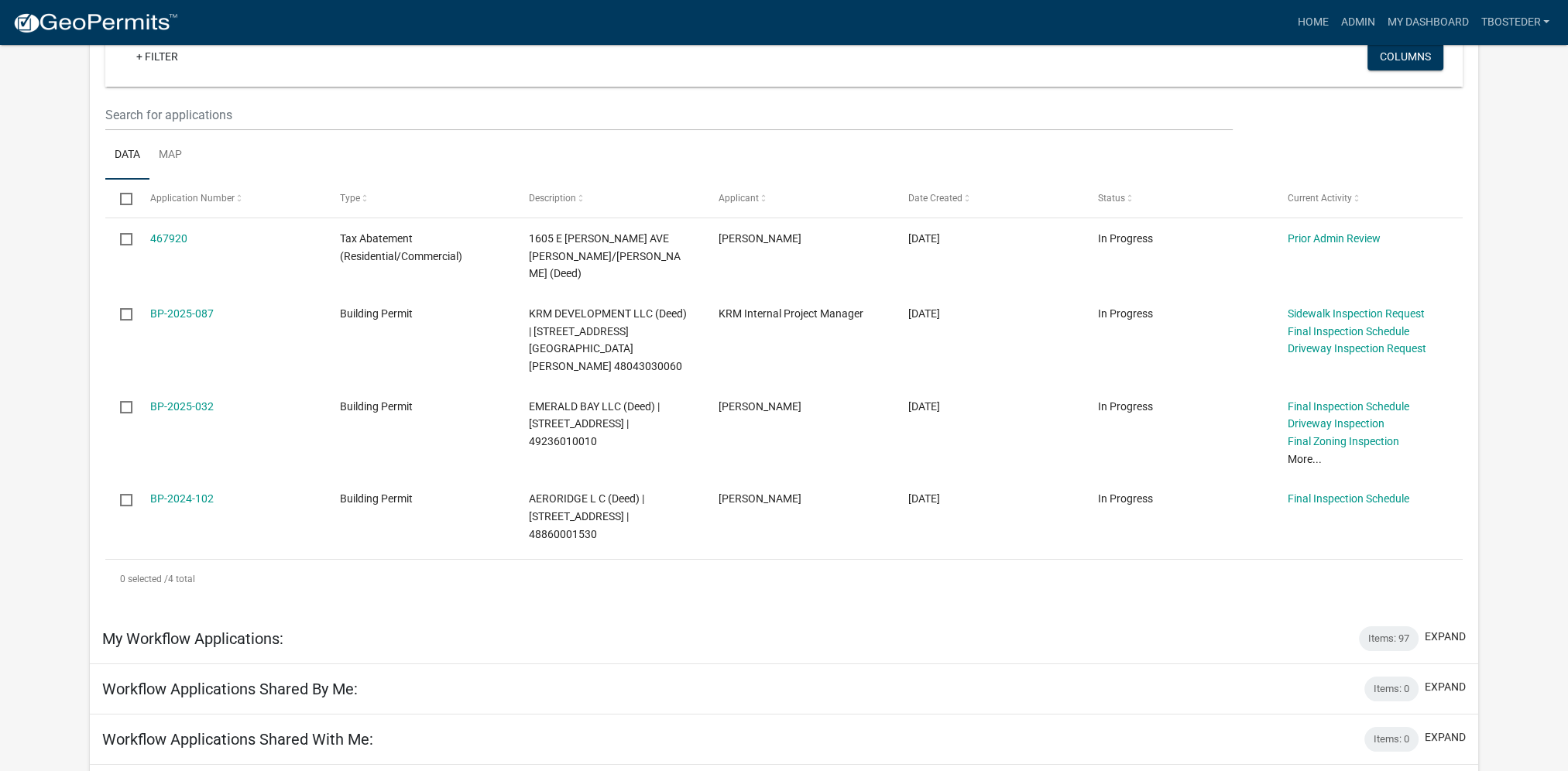
scroll to position [232, 0]
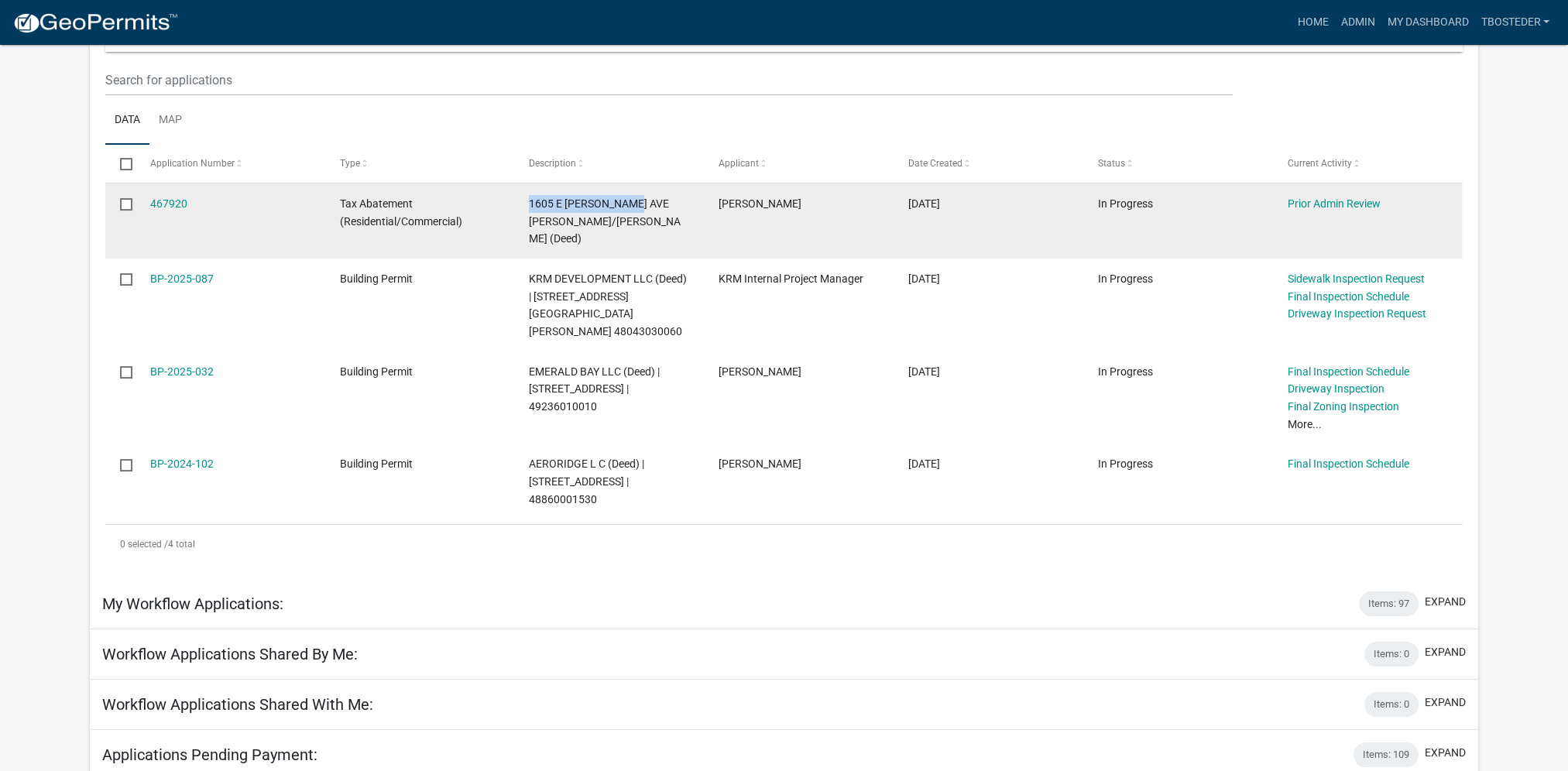
drag, startPoint x: 528, startPoint y: 203, endPoint x: 643, endPoint y: 202, distance: 115.0
click at [643, 202] on datatable-body-cell "1605 E [PERSON_NAME] AVE [PERSON_NAME]/[PERSON_NAME] (Deed)" at bounding box center [608, 221] width 190 height 75
drag, startPoint x: 643, startPoint y: 202, endPoint x: 627, endPoint y: 199, distance: 16.3
copy span "[STREET_ADDRESS]"
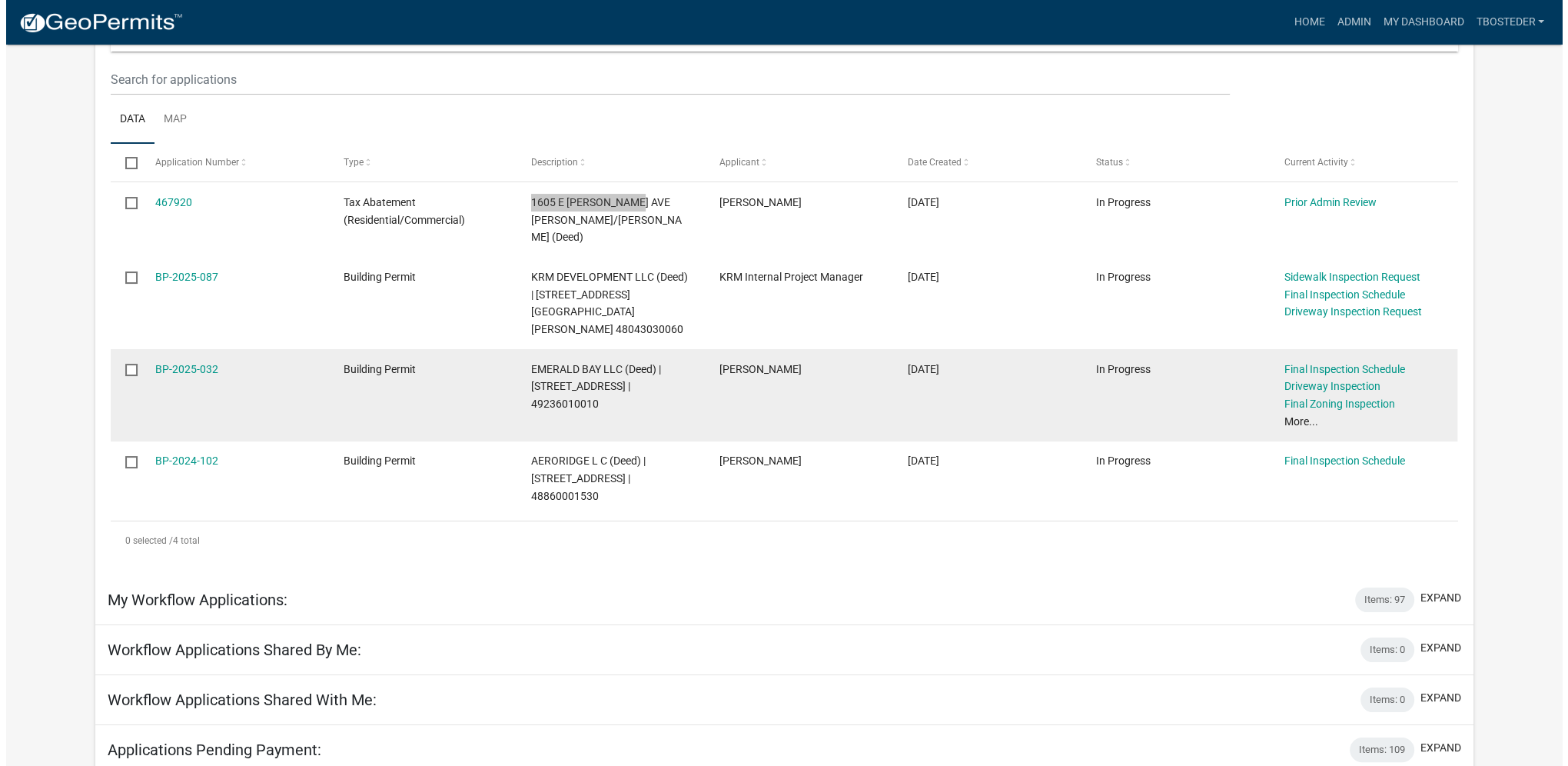
scroll to position [0, 0]
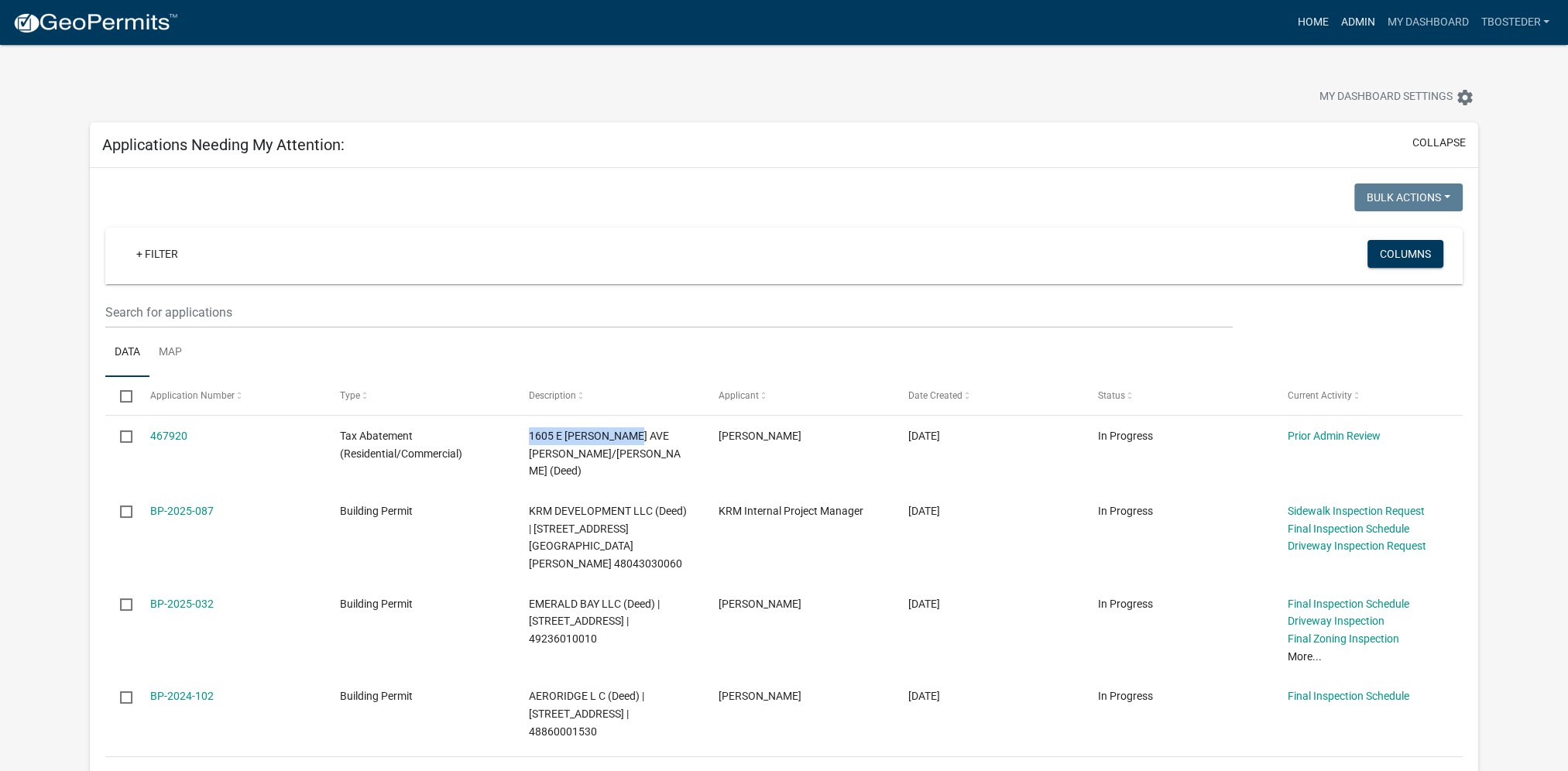
drag, startPoint x: 1337, startPoint y: 16, endPoint x: 1328, endPoint y: 16, distance: 9.0
click at [1337, 16] on link "Admin" at bounding box center [1357, 22] width 47 height 29
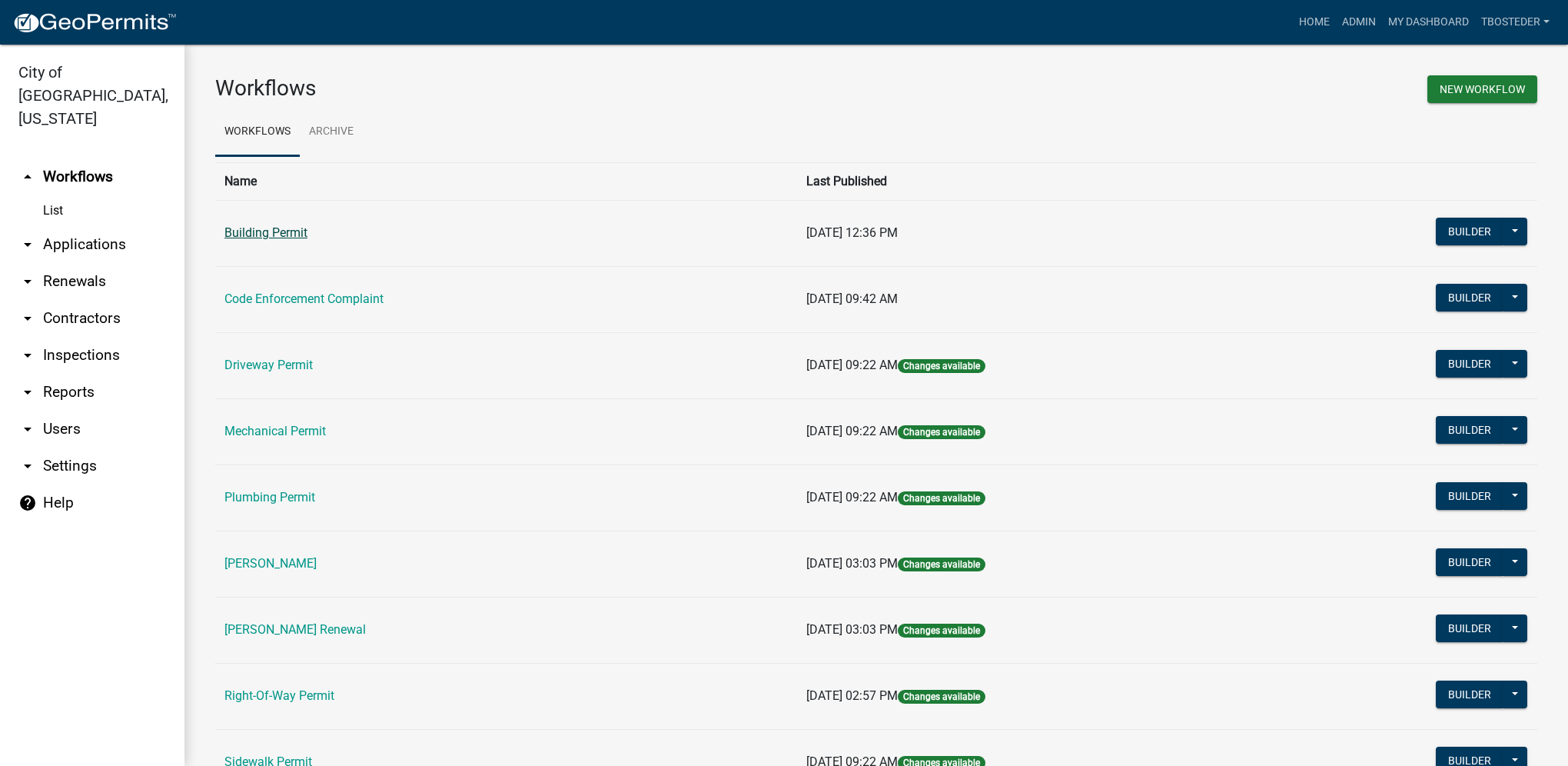
click at [256, 234] on link "Building Permit" at bounding box center [266, 232] width 83 height 14
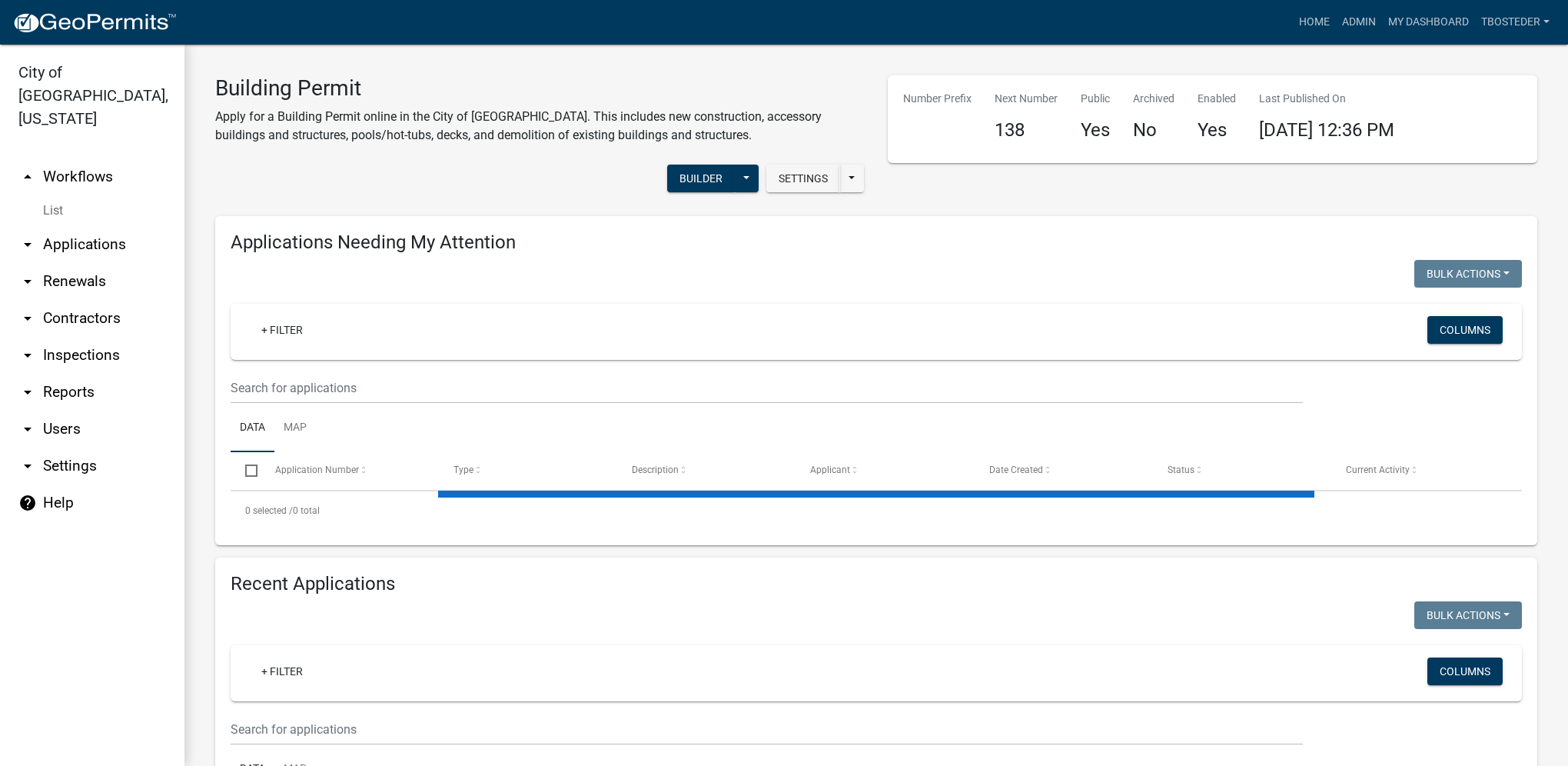
select select "1: 25"
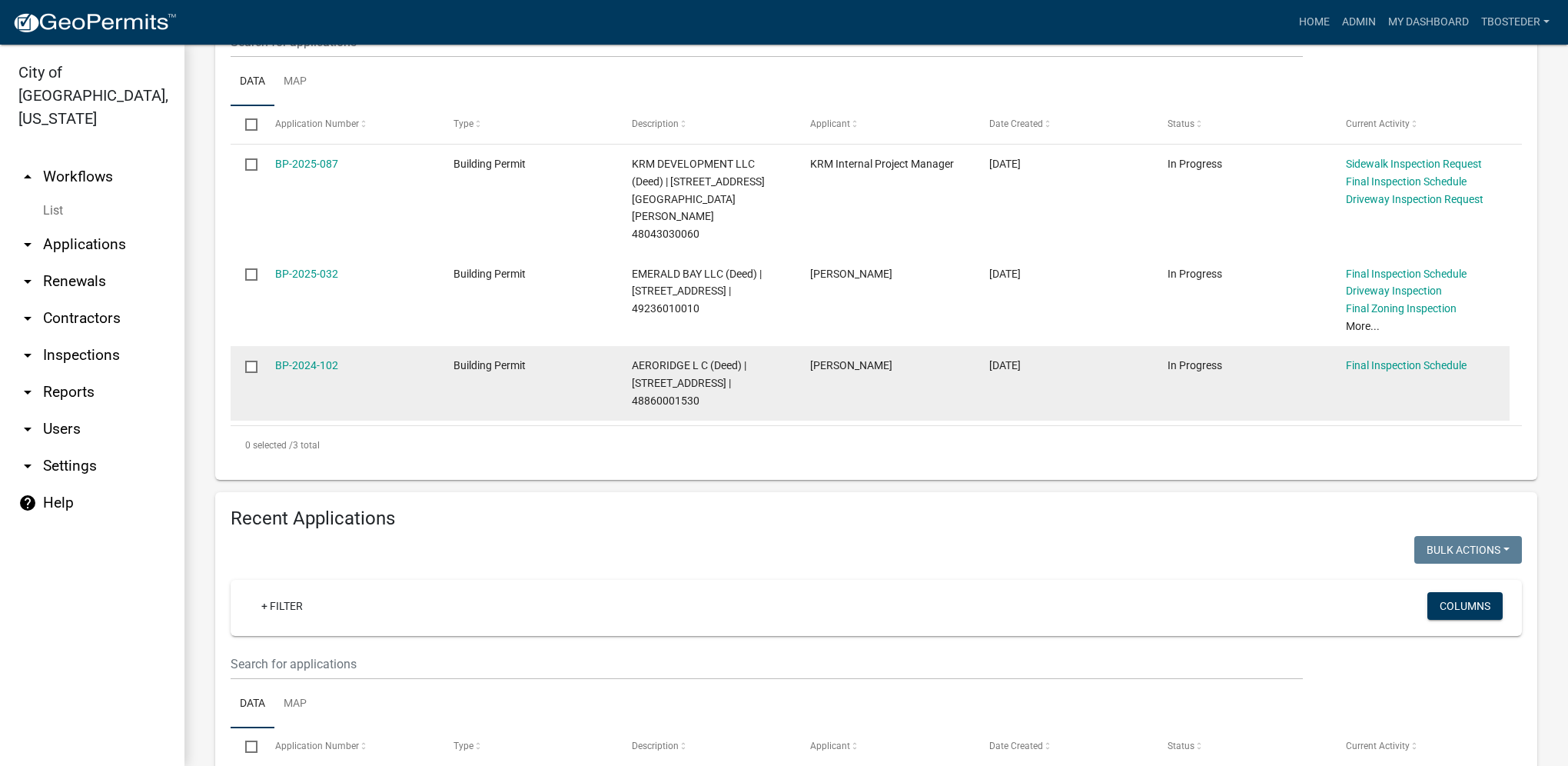
scroll to position [384, 0]
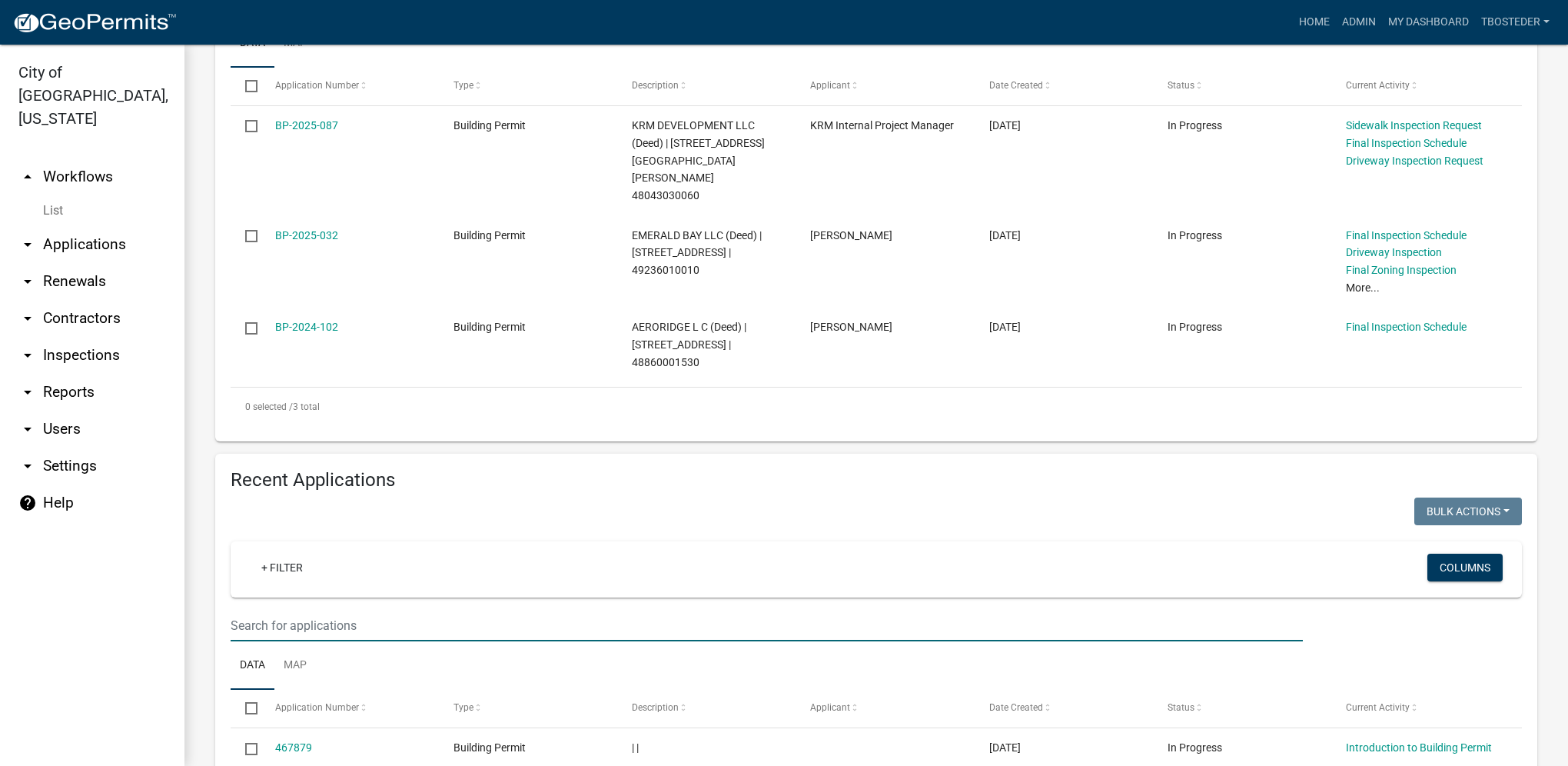
click at [345, 19] on input "text" at bounding box center [767, 3] width 1072 height 32
type input "505 n 20th"
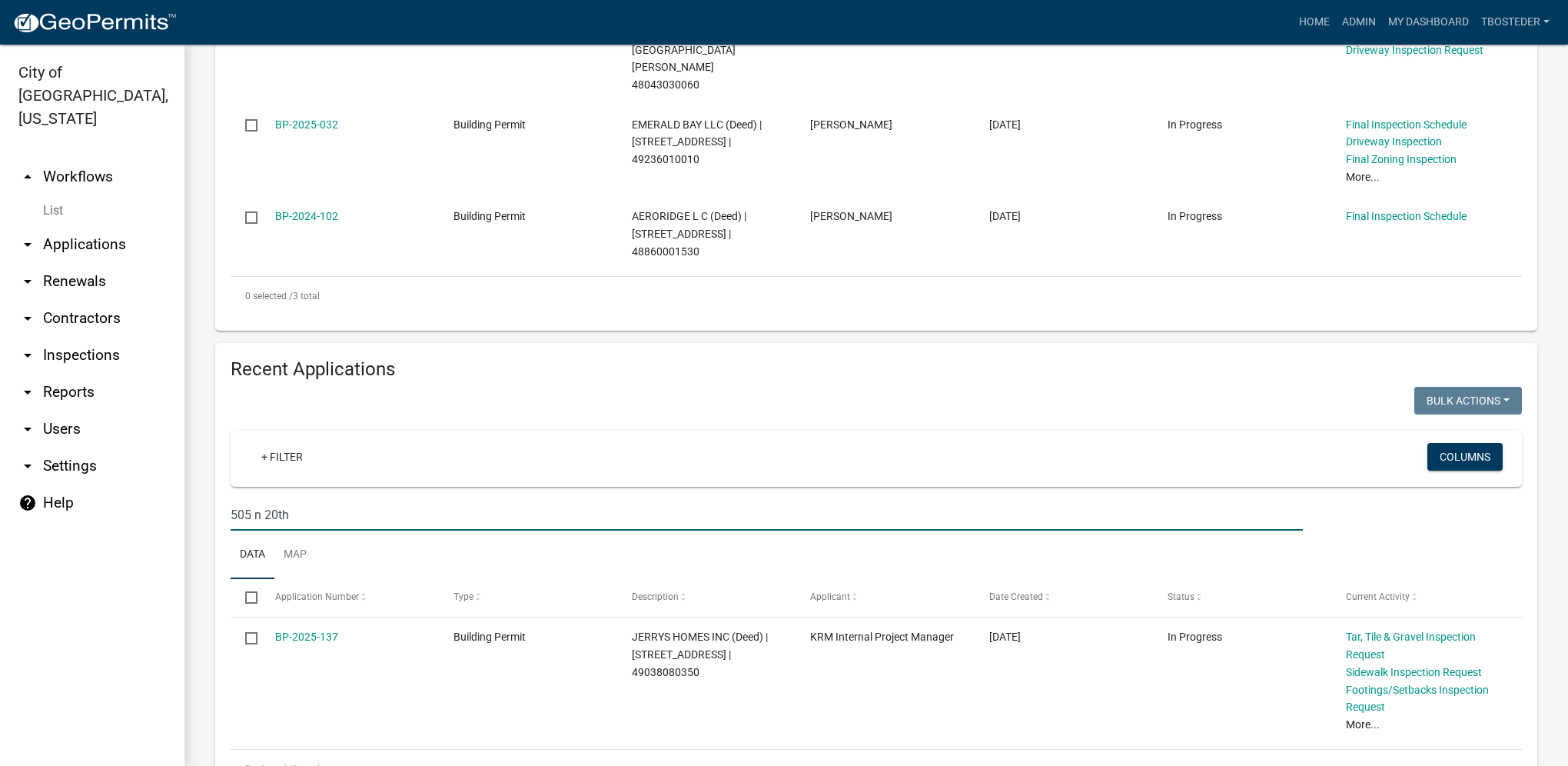
scroll to position [528, 0]
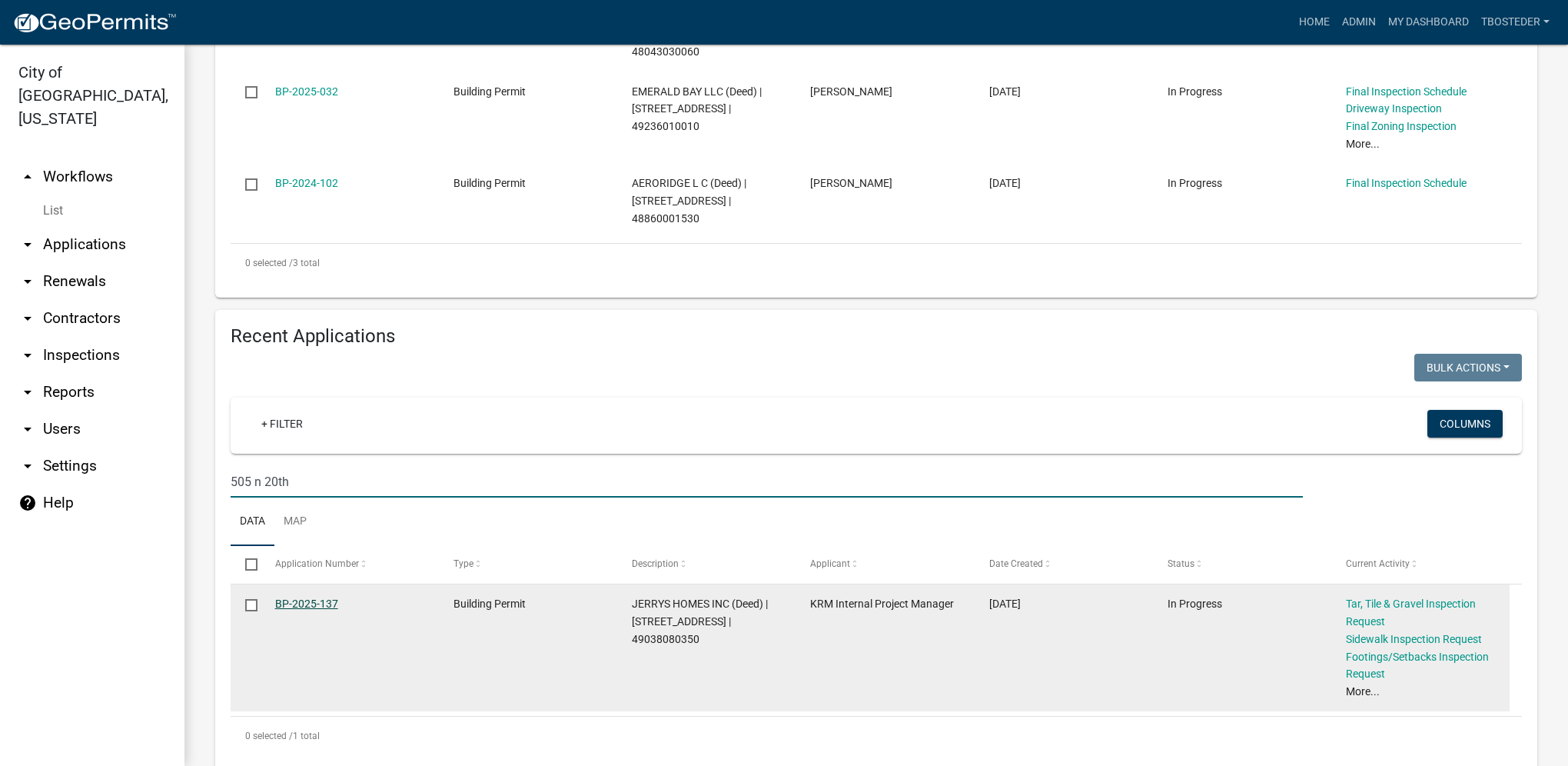
click at [327, 597] on link "BP-2025-137" at bounding box center [306, 603] width 63 height 13
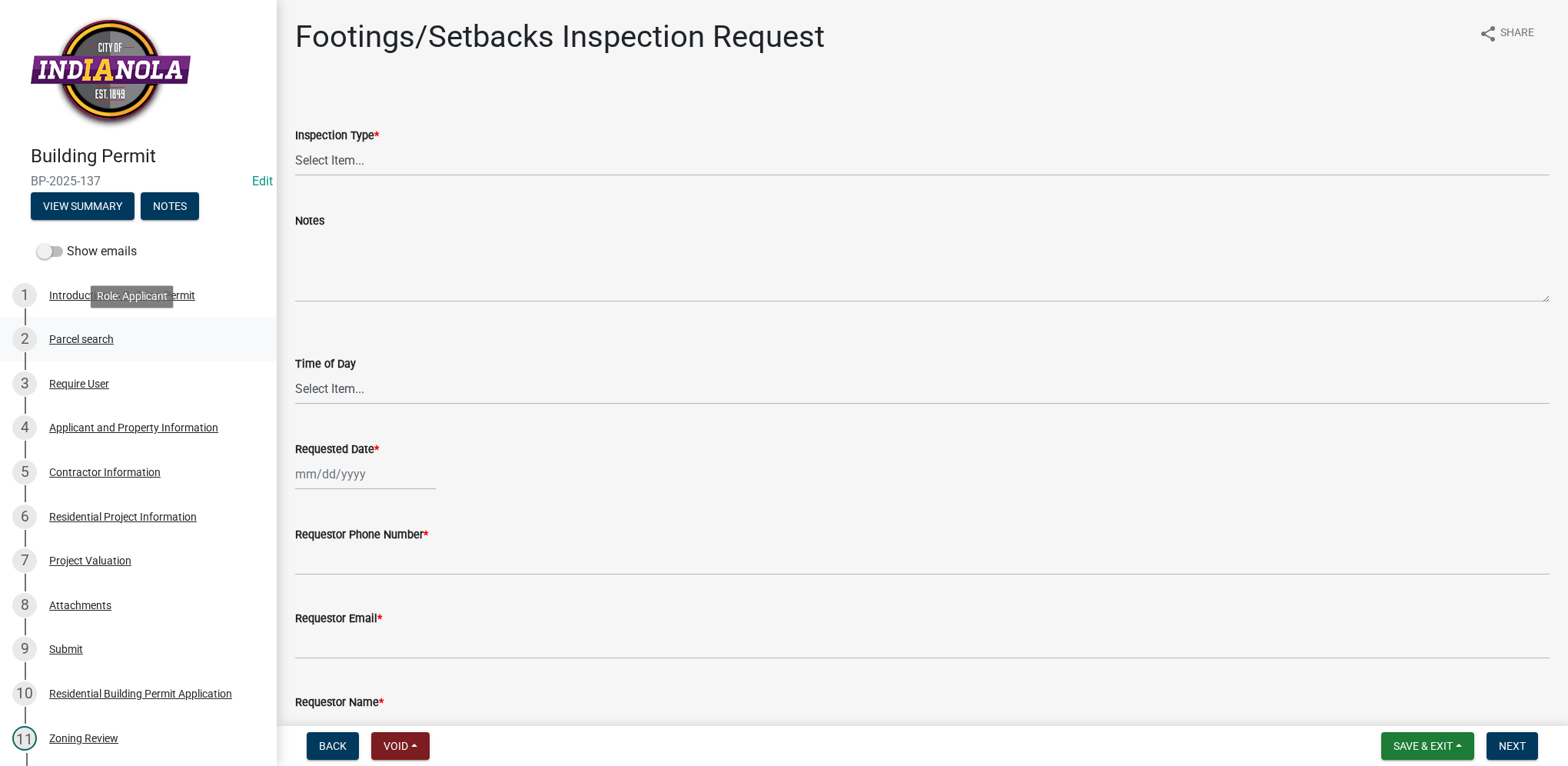
click at [119, 327] on div "2 Parcel search" at bounding box center [132, 338] width 239 height 24
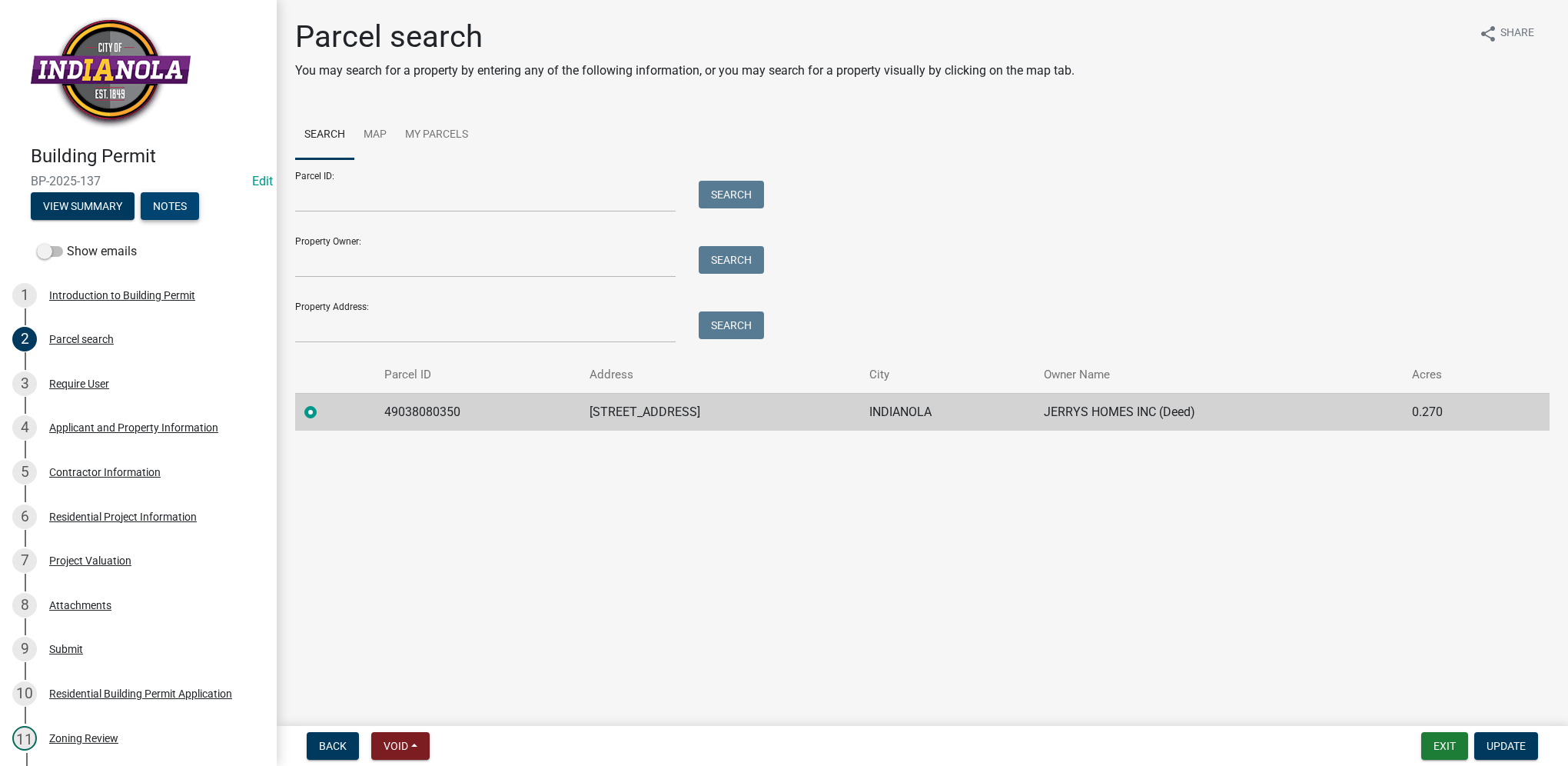
click at [169, 202] on button "Notes" at bounding box center [170, 206] width 58 height 28
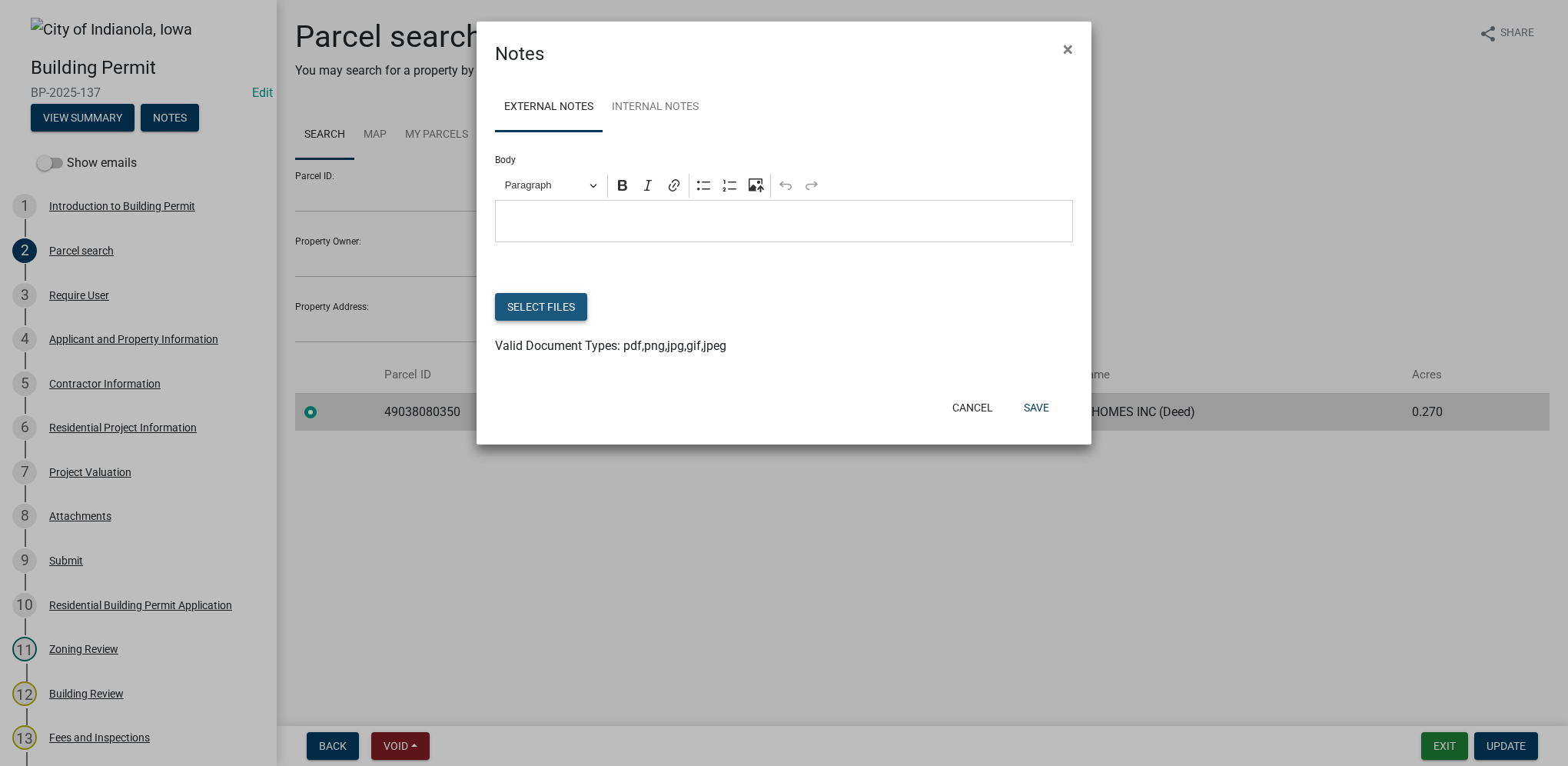
click at [563, 298] on button "Select files" at bounding box center [542, 306] width 93 height 28
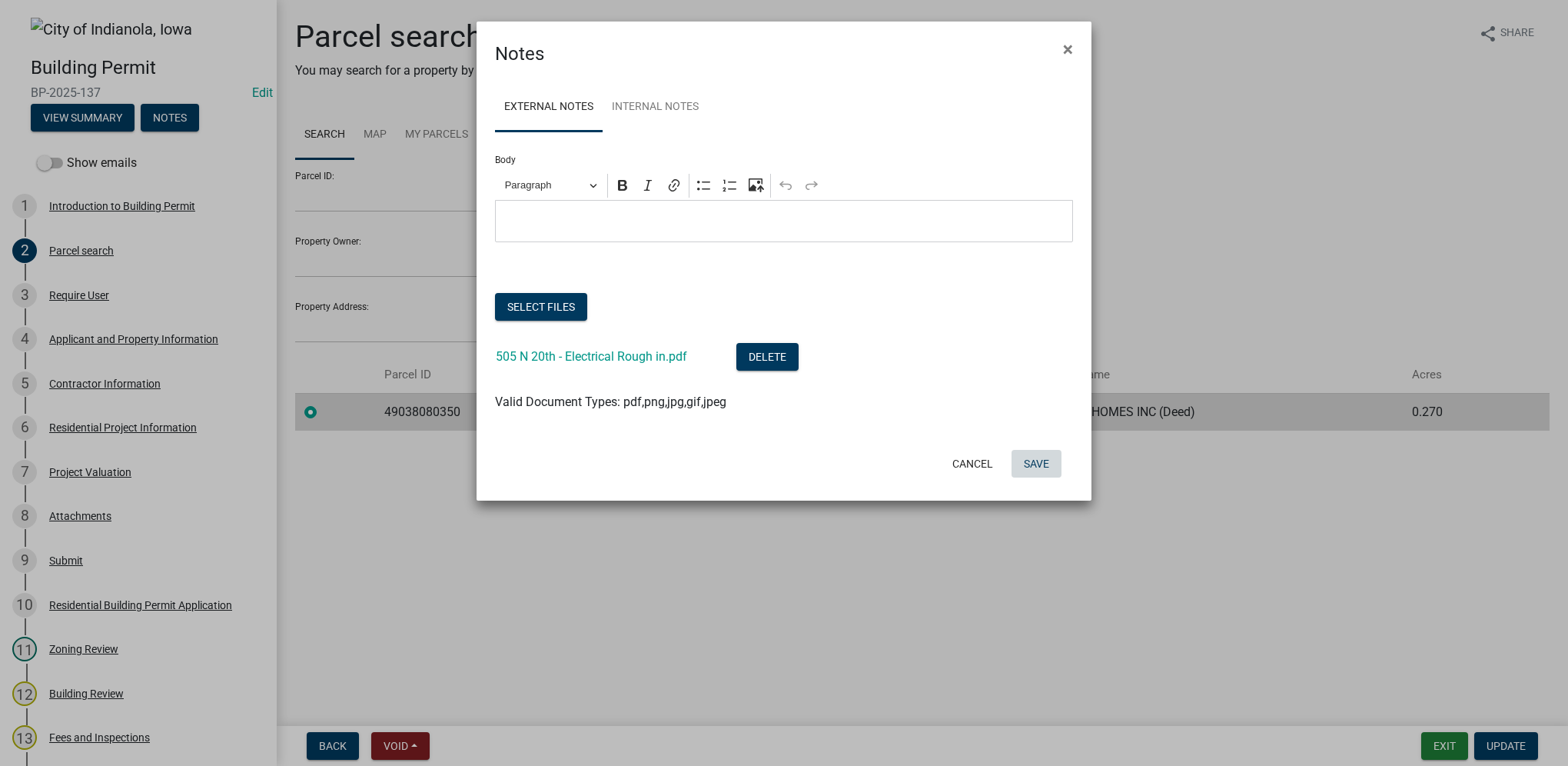
click at [1032, 462] on button "Save" at bounding box center [1036, 464] width 50 height 28
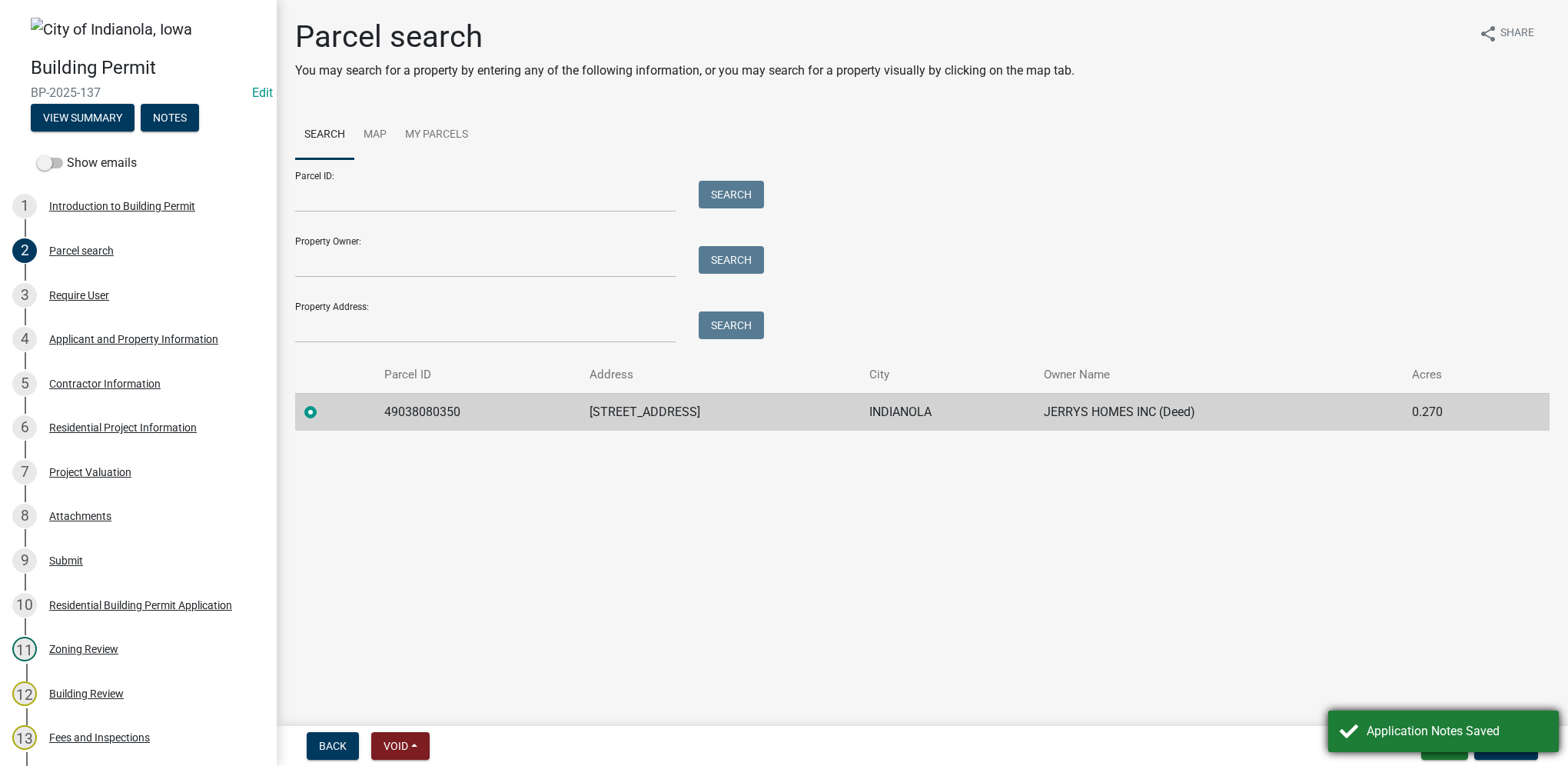
click at [1454, 733] on div "Application Notes Saved" at bounding box center [1456, 730] width 181 height 18
click at [1451, 745] on button "Exit" at bounding box center [1444, 746] width 47 height 28
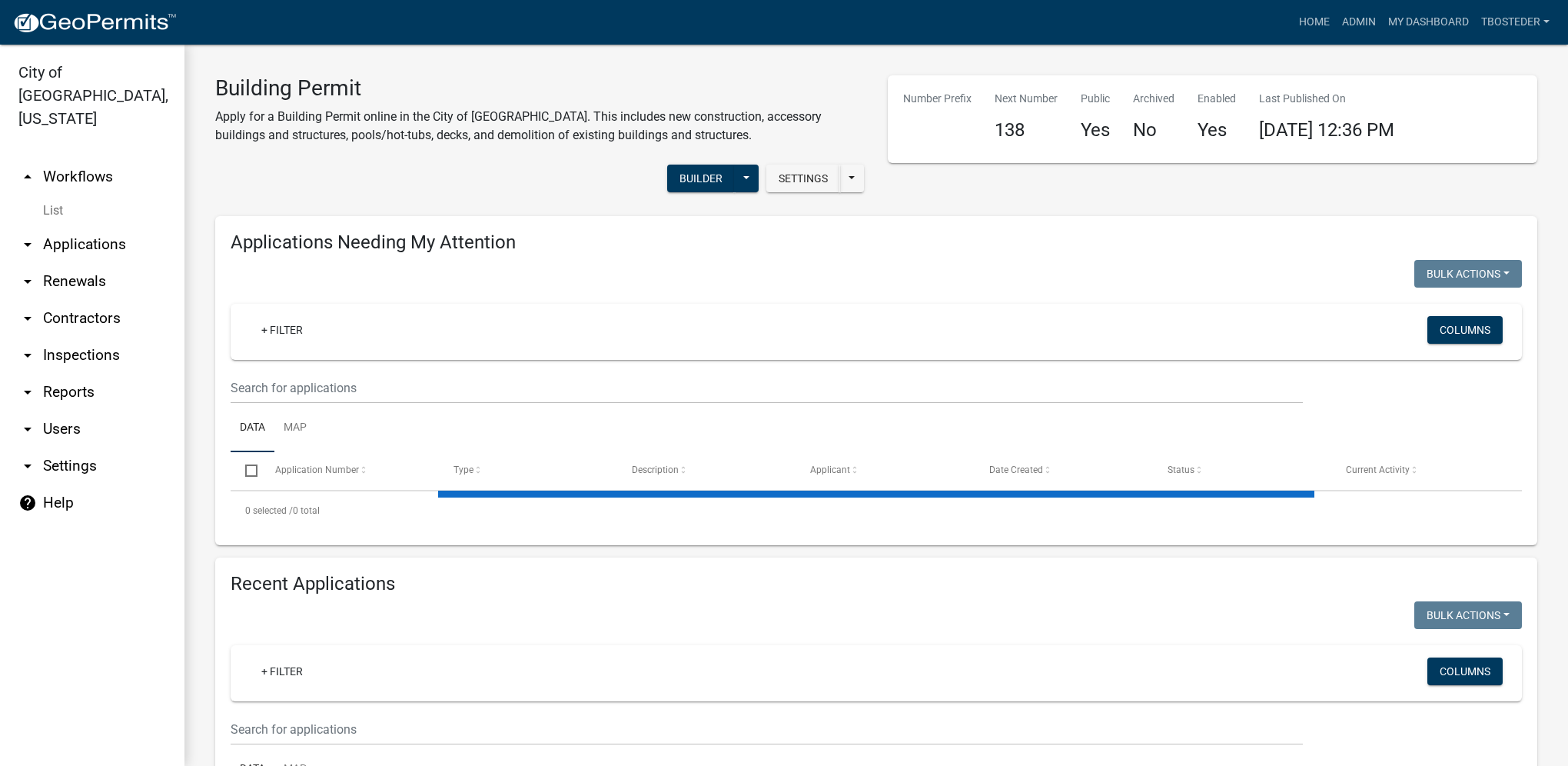
select select "1: 25"
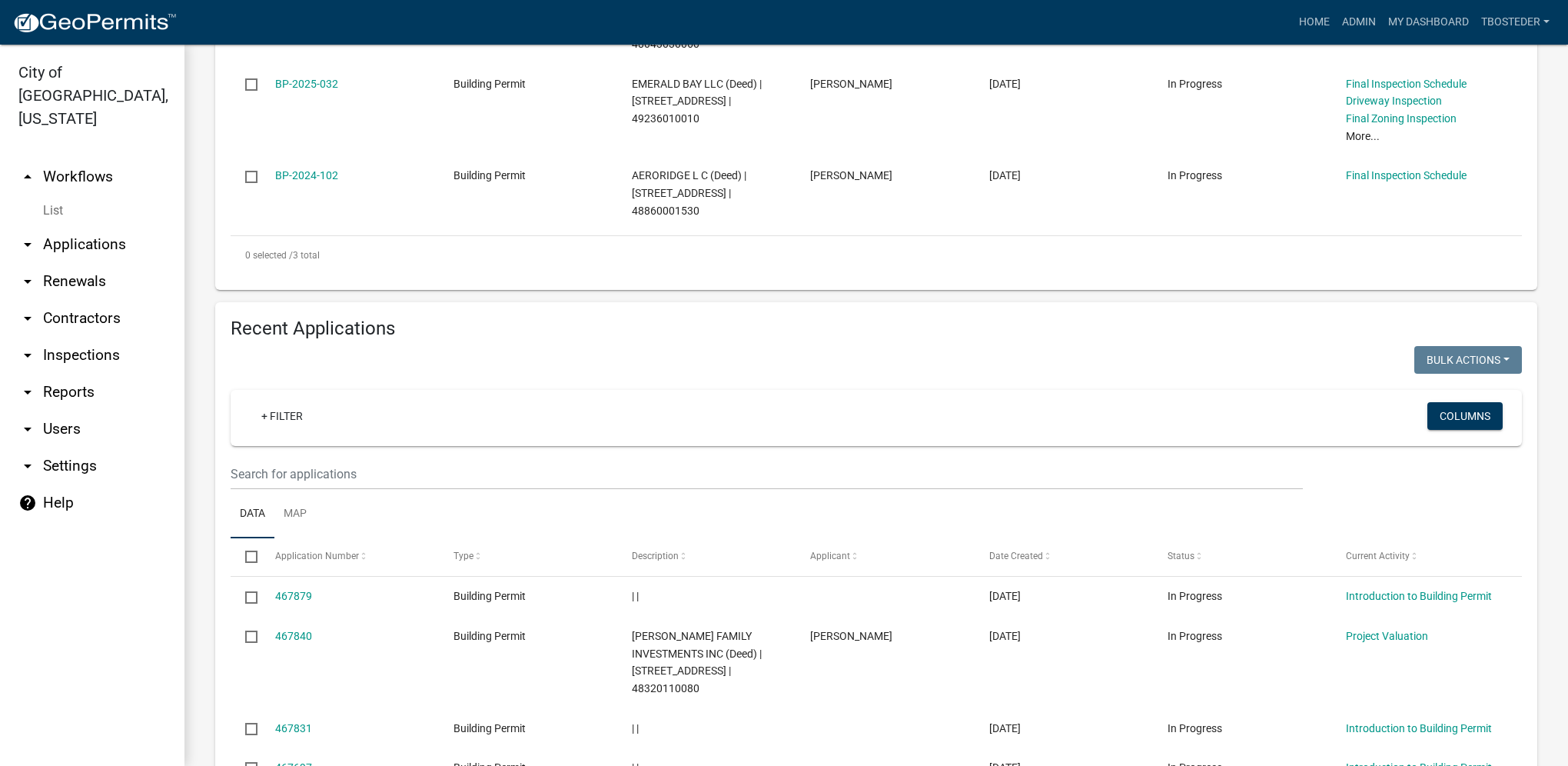
scroll to position [538, 0]
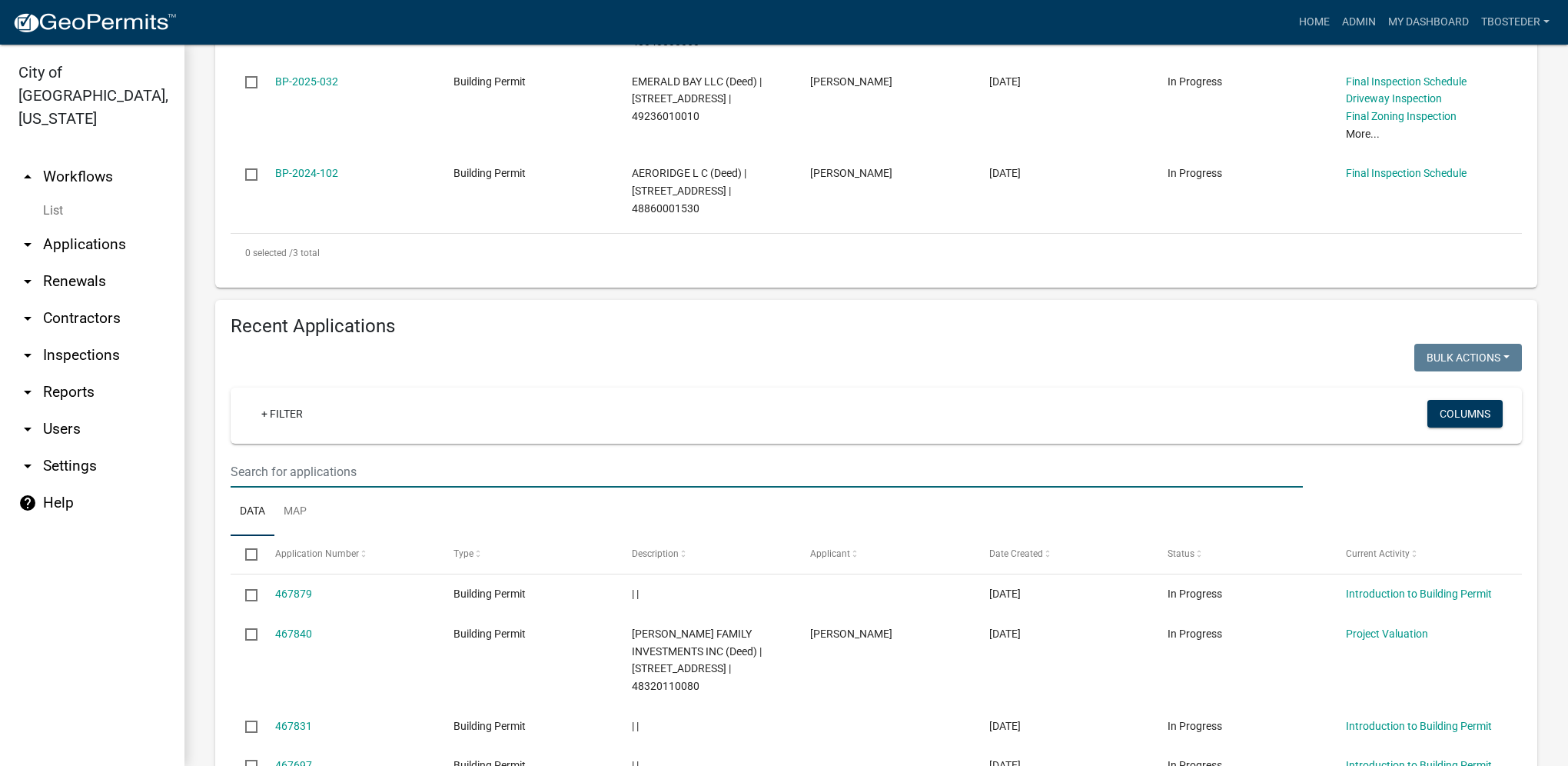
type input "1304 e 1st"
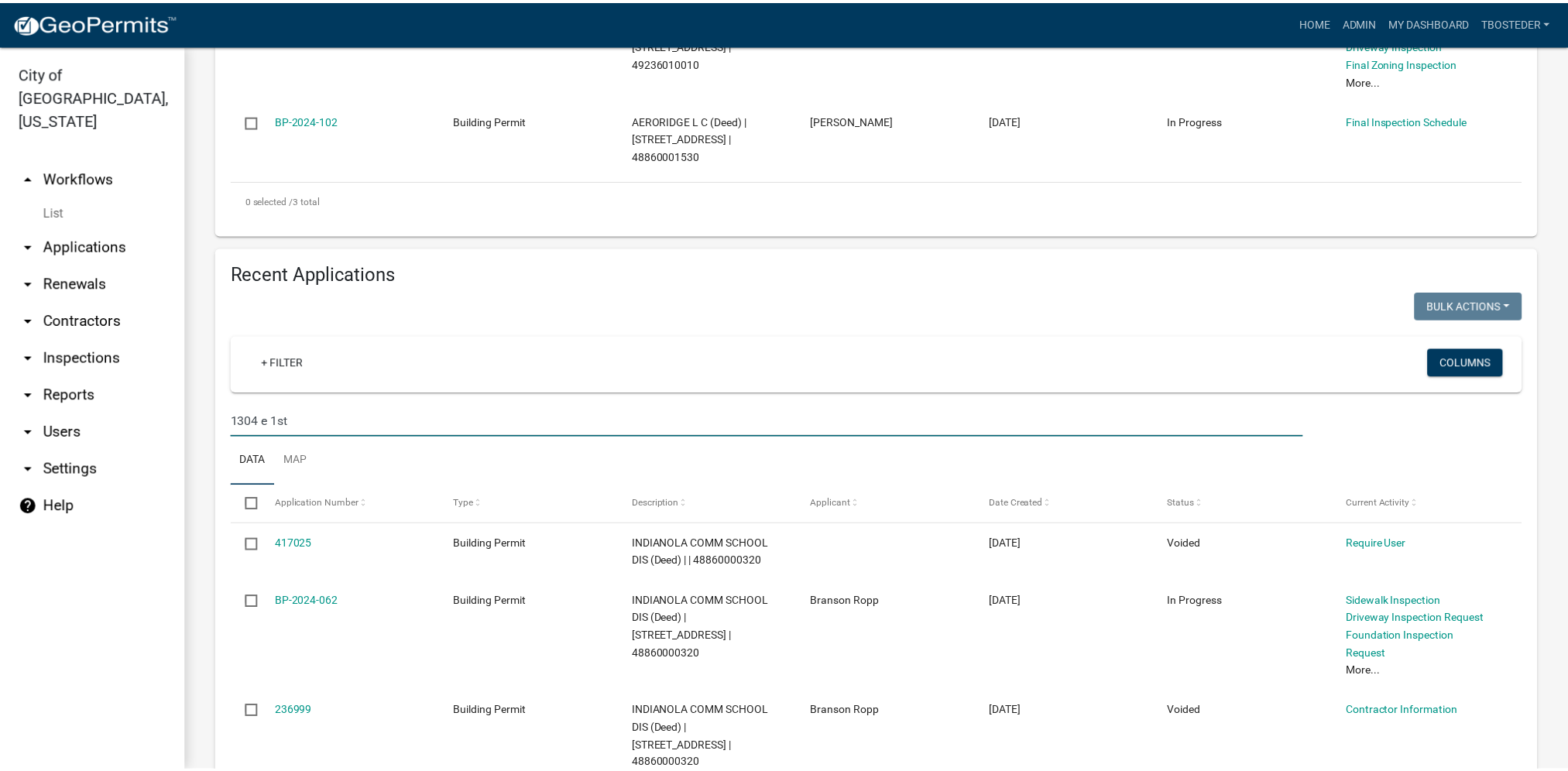
scroll to position [686, 0]
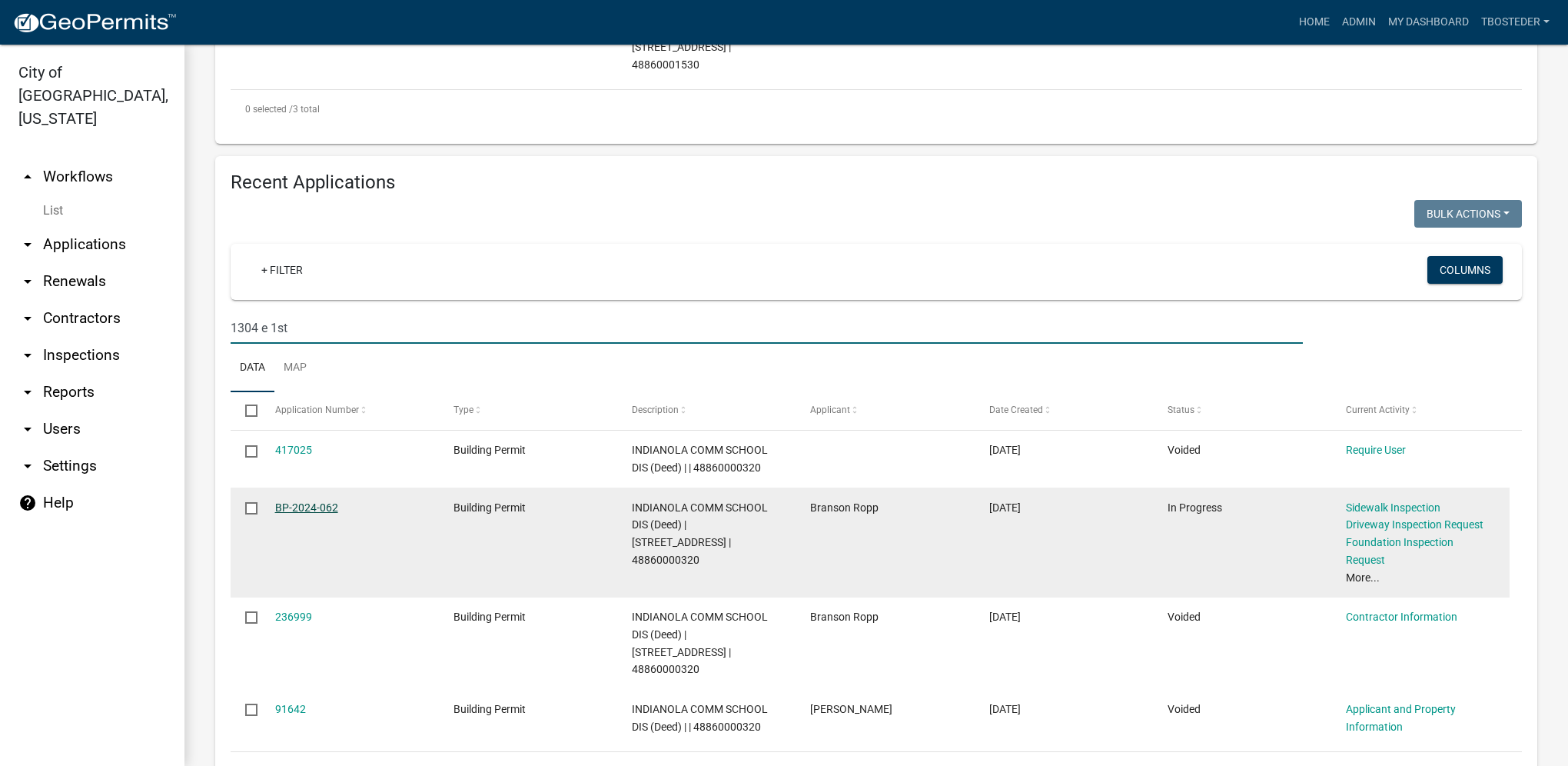
click at [276, 501] on link "BP-2024-062" at bounding box center [306, 507] width 63 height 13
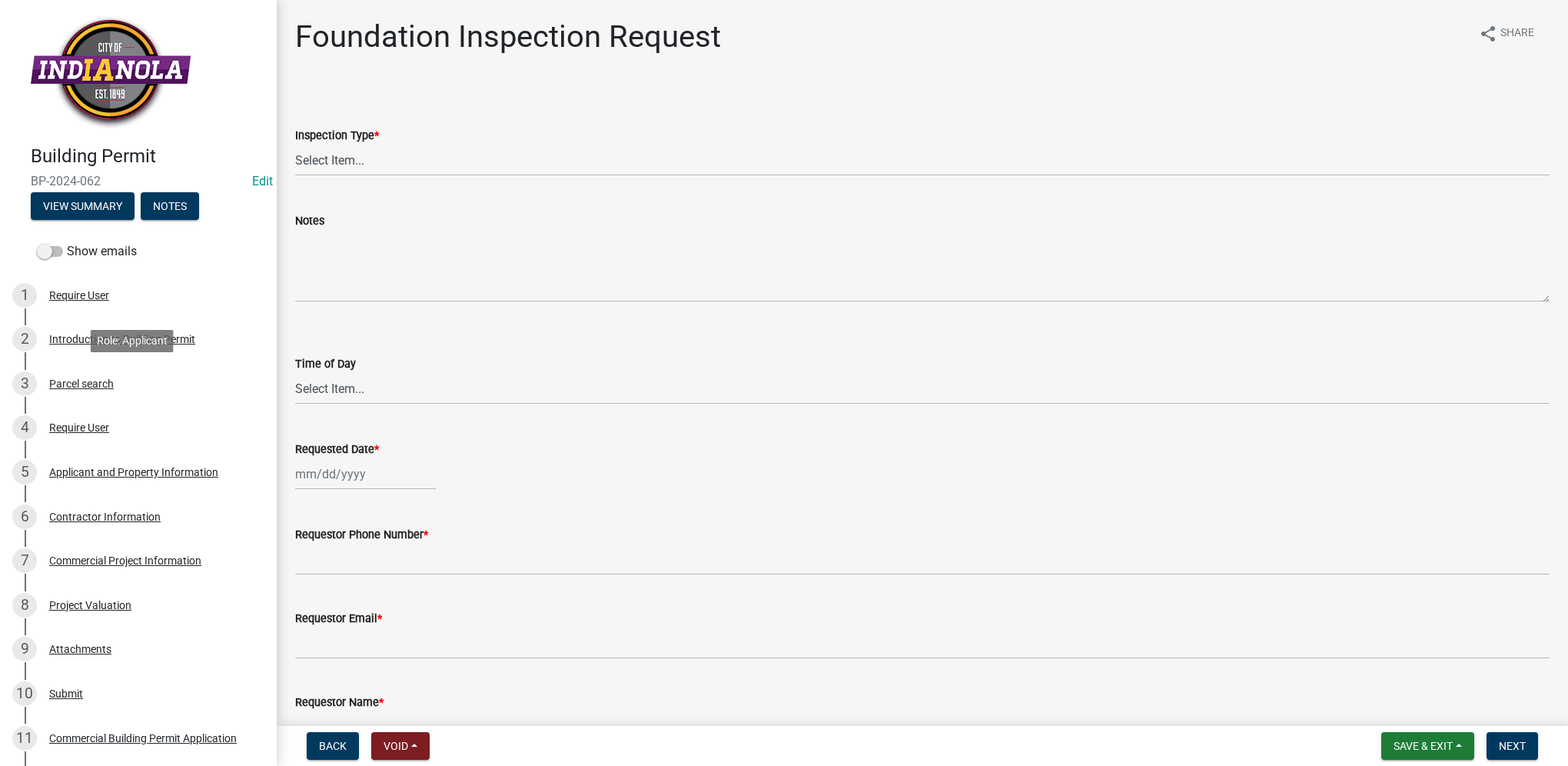
click at [119, 384] on div "3 Parcel search" at bounding box center [132, 383] width 239 height 24
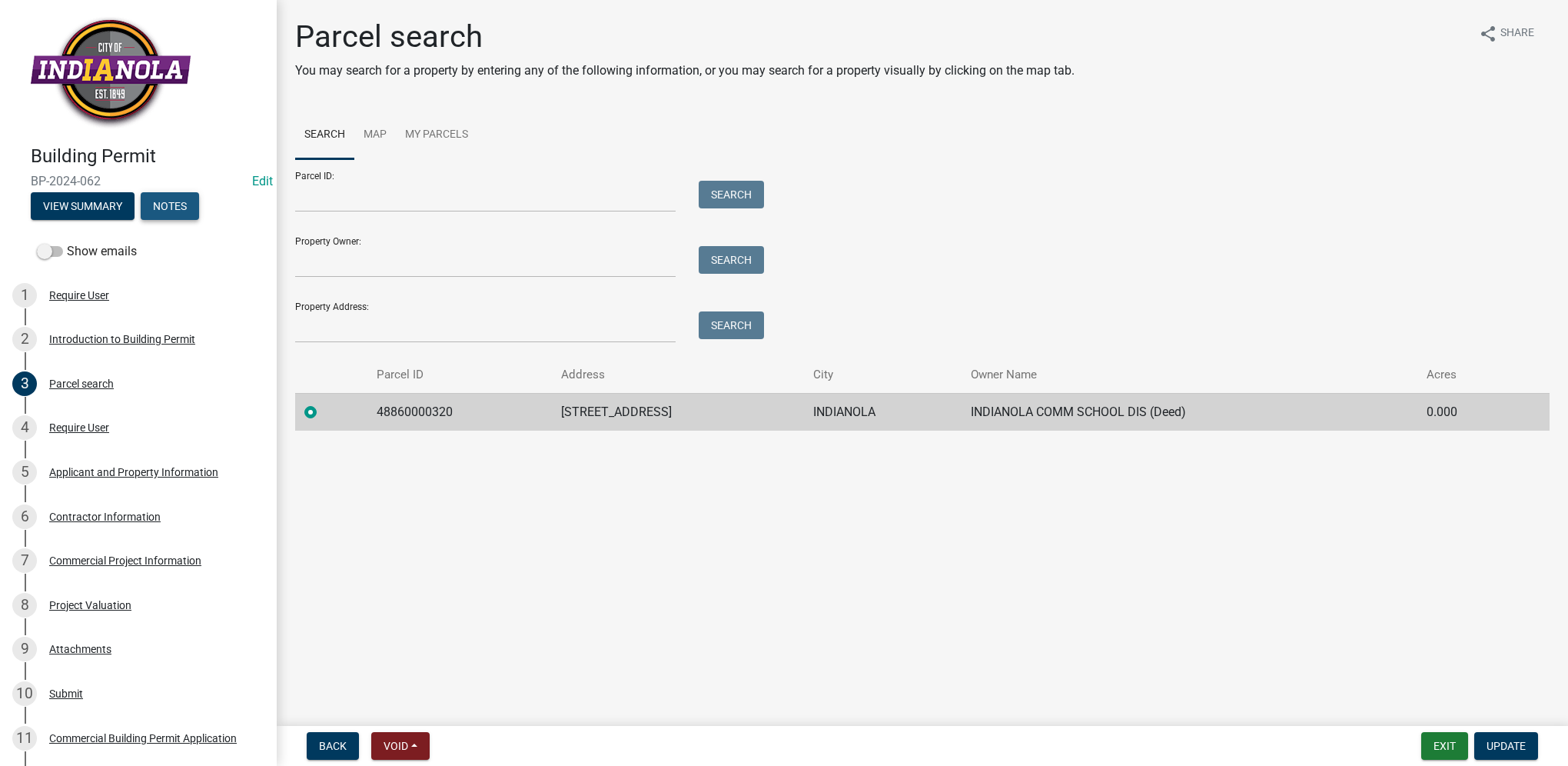
click at [182, 203] on button "Notes" at bounding box center [170, 206] width 58 height 28
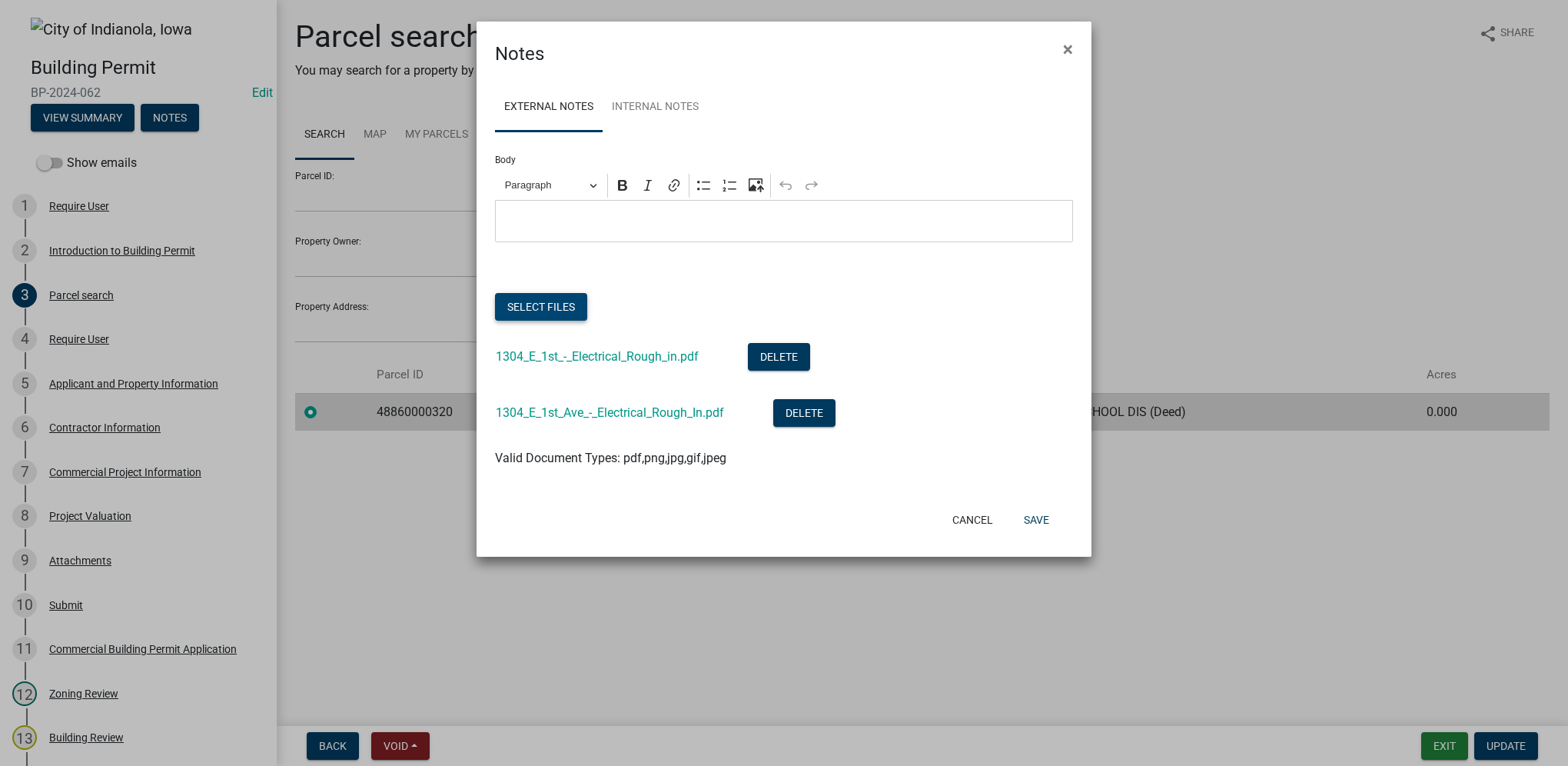
click at [567, 307] on button "Select files" at bounding box center [542, 306] width 93 height 28
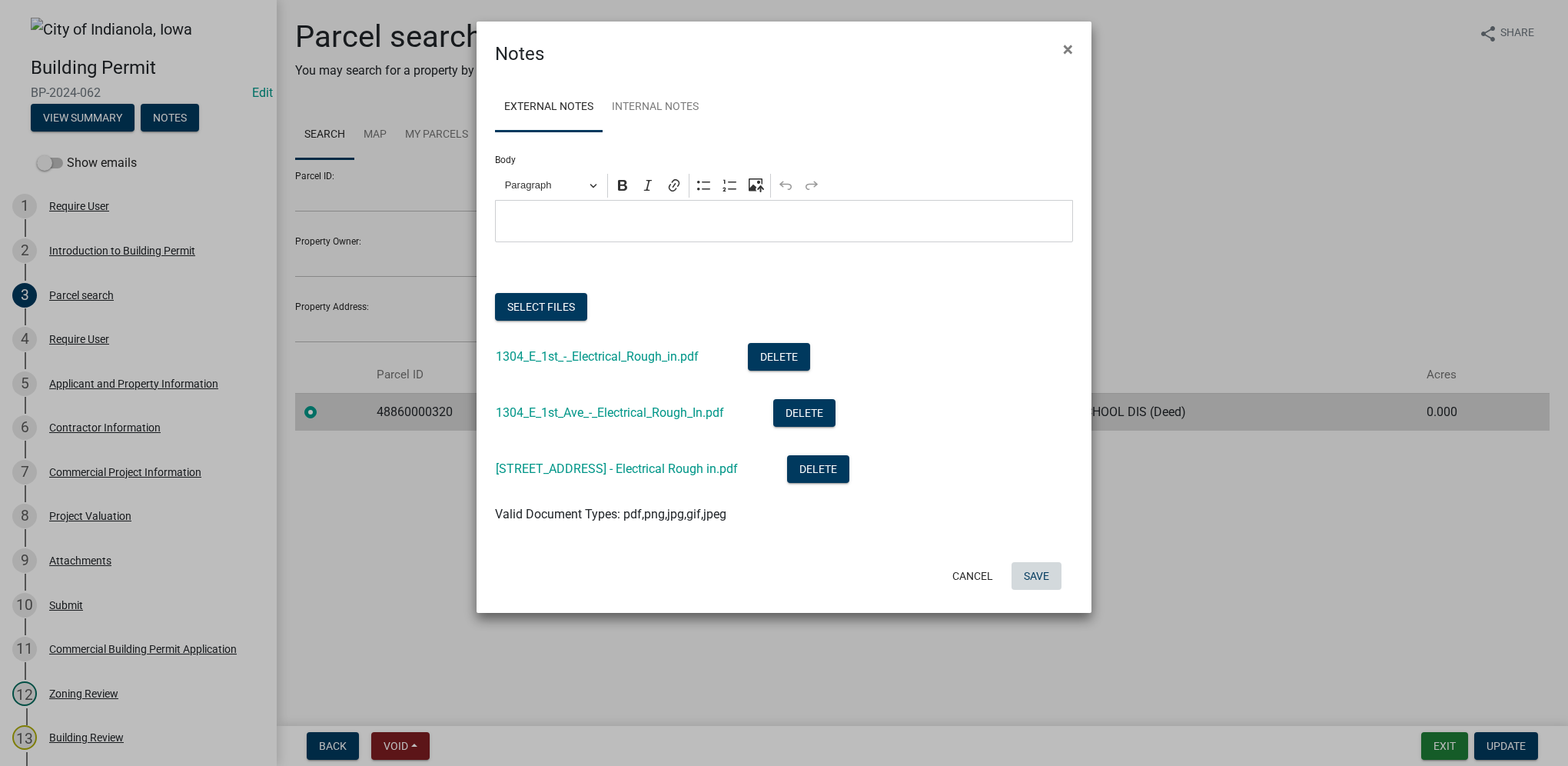
click at [1041, 578] on button "Save" at bounding box center [1036, 576] width 50 height 28
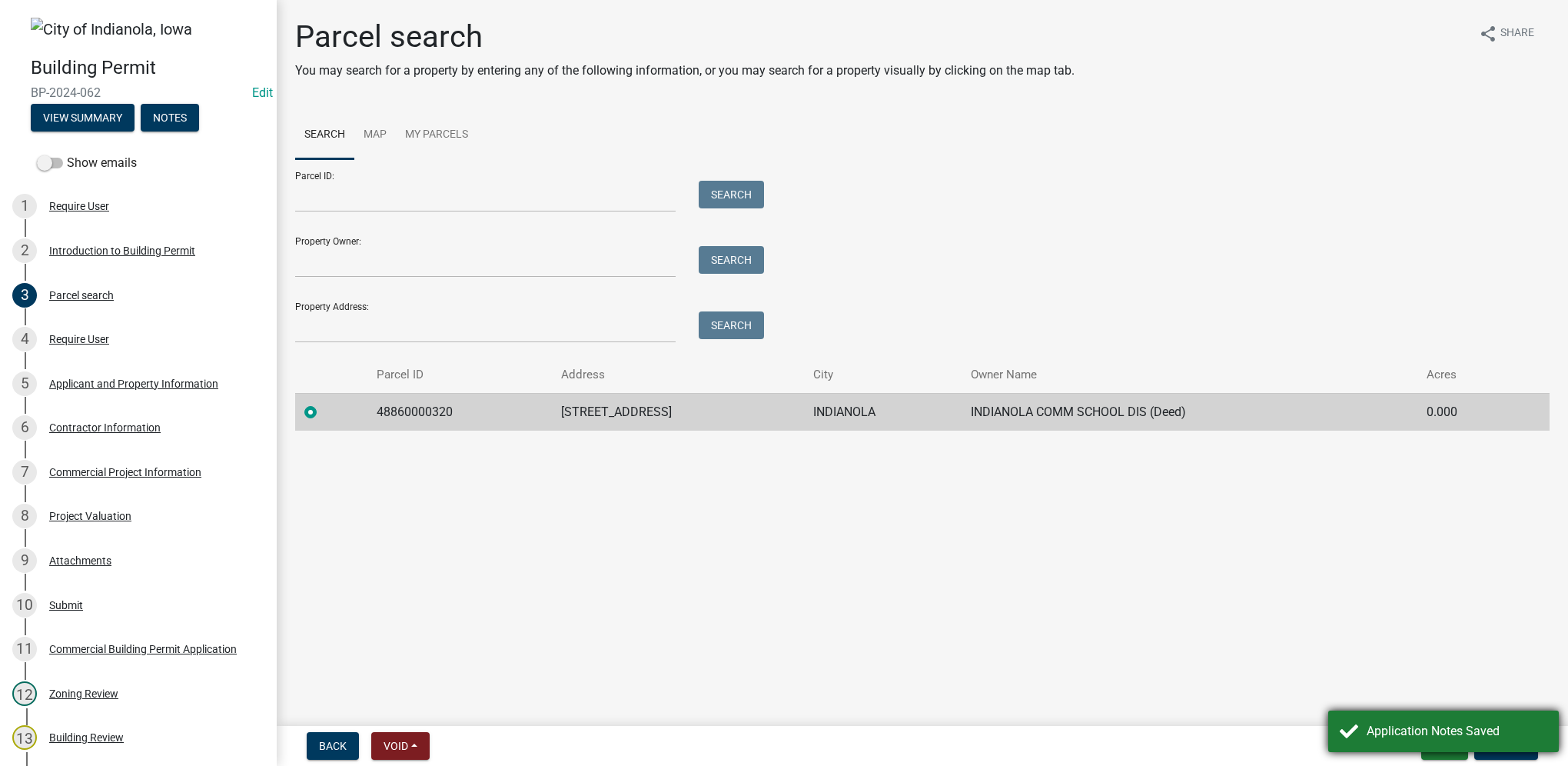
click at [1463, 725] on div "Application Notes Saved" at bounding box center [1456, 730] width 181 height 18
click at [1451, 740] on button "Exit" at bounding box center [1444, 746] width 47 height 28
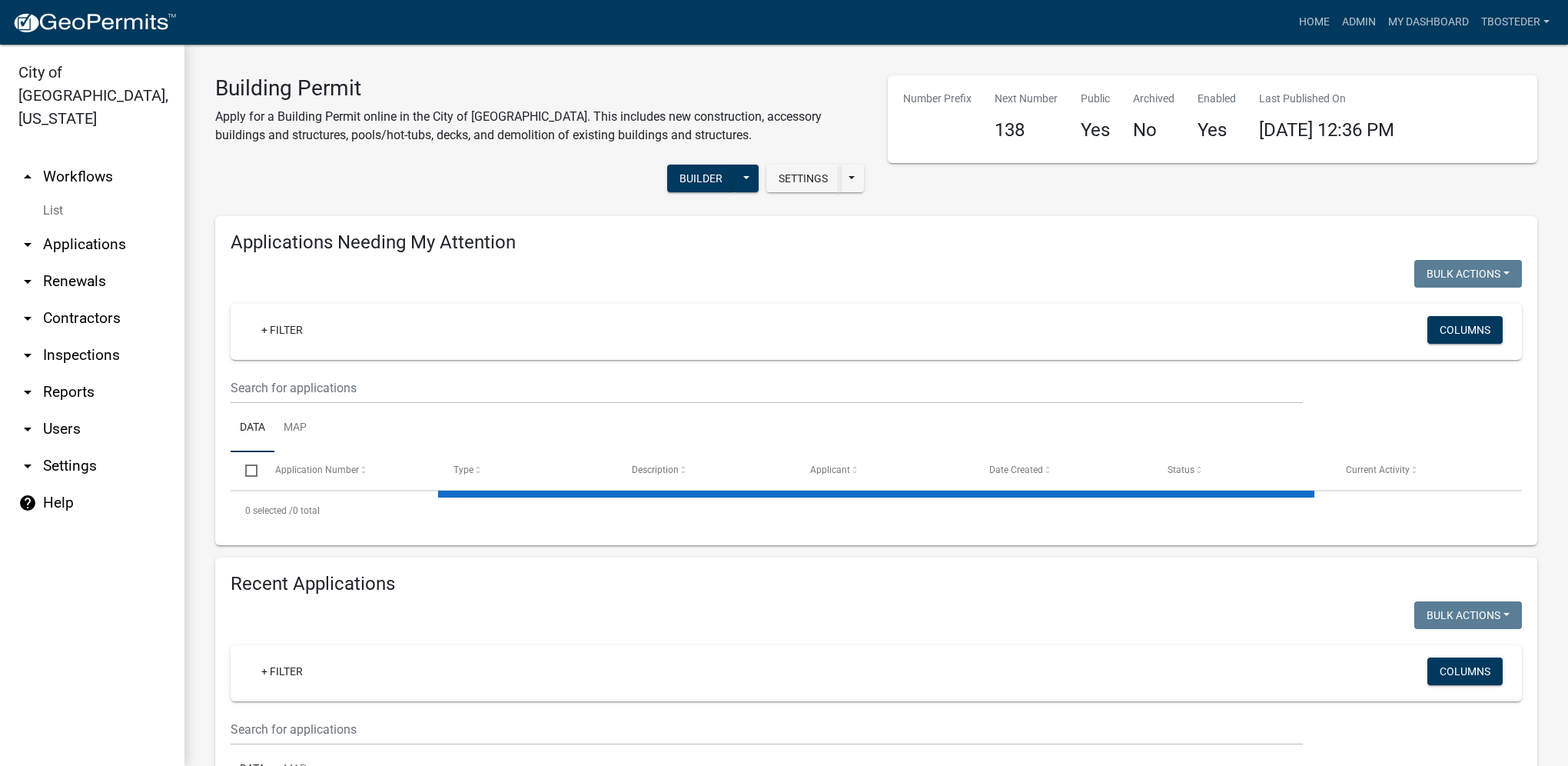
select select "1: 25"
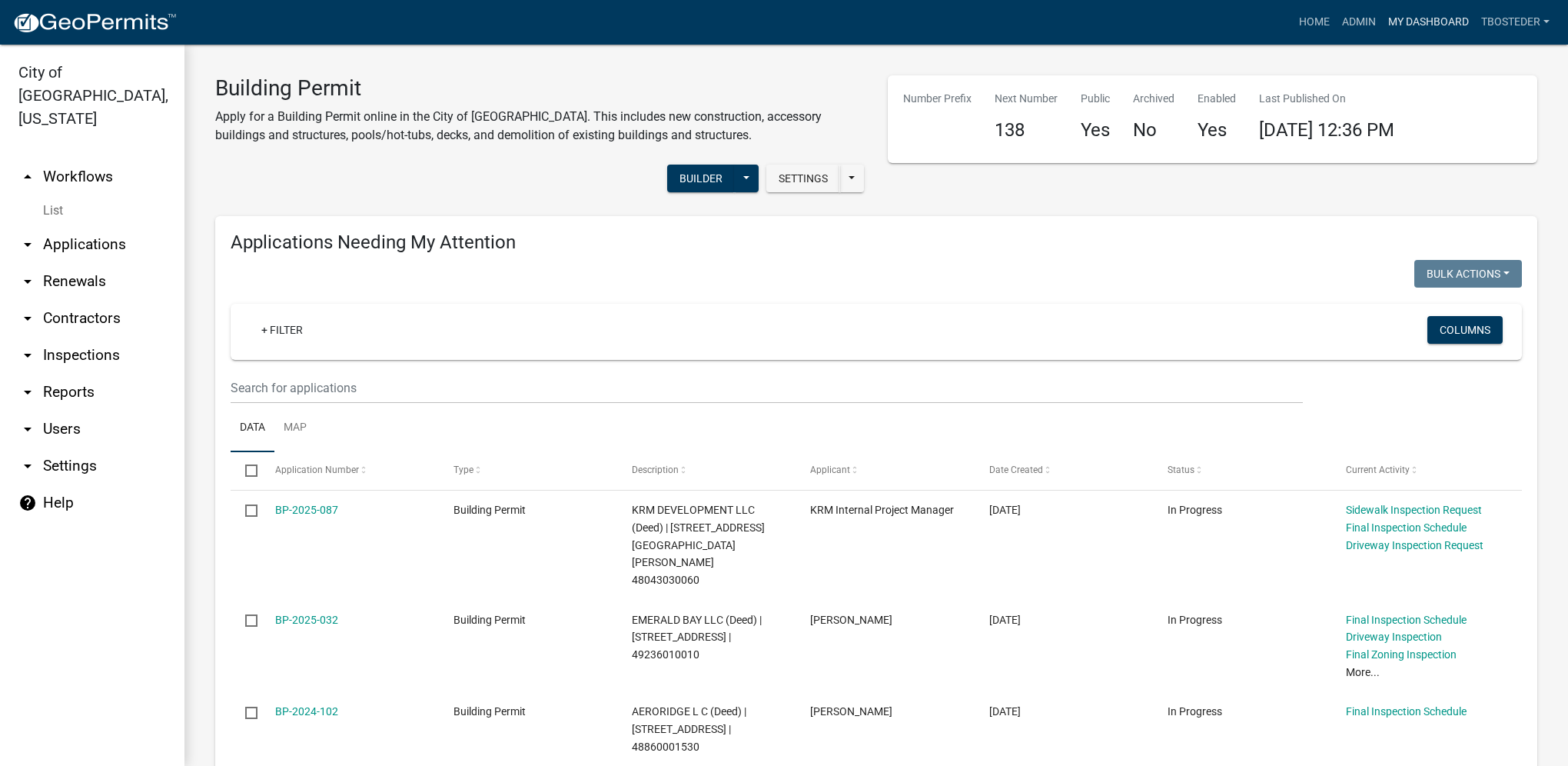
click at [1440, 26] on link "My Dashboard" at bounding box center [1428, 22] width 93 height 29
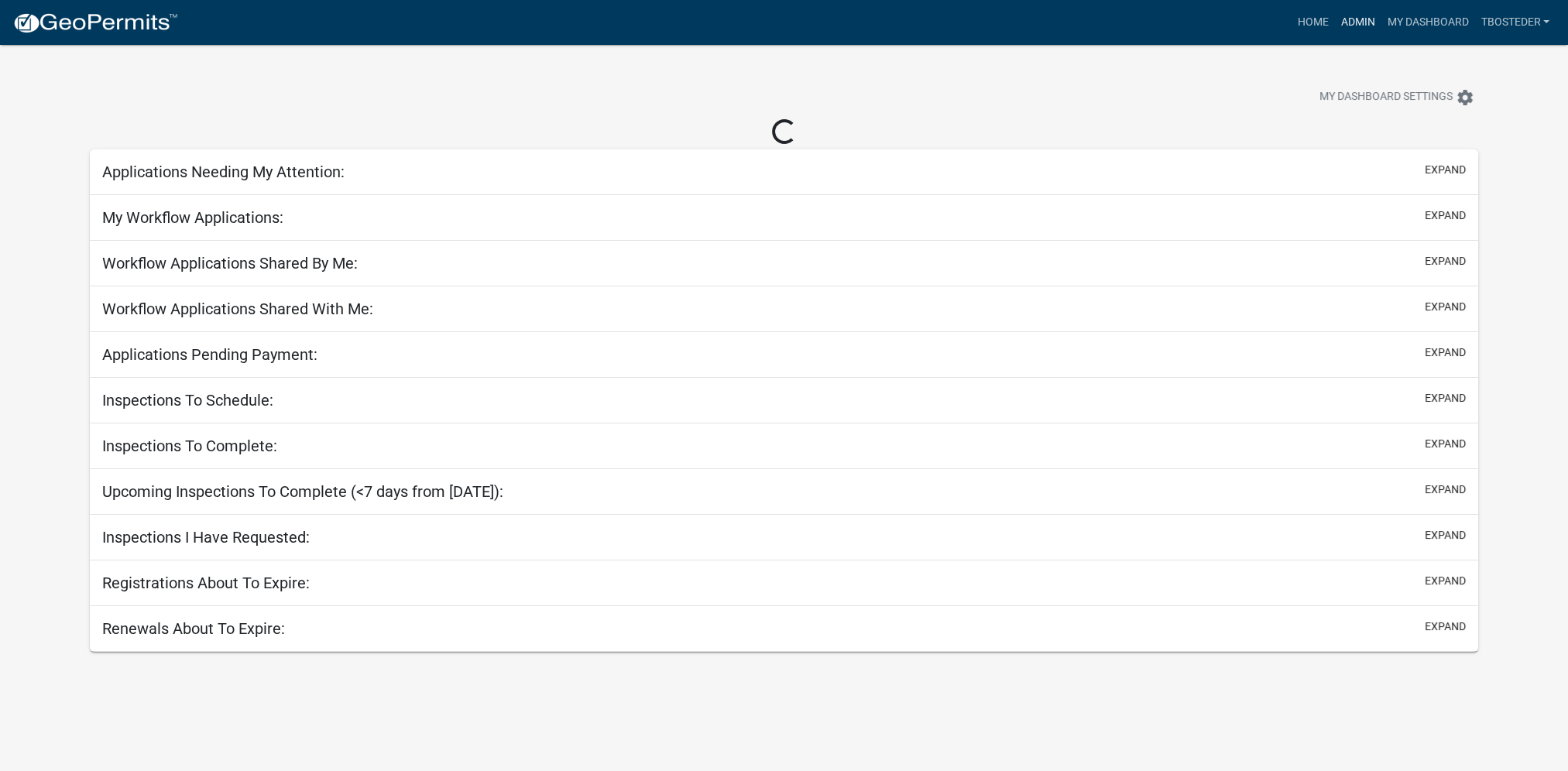
click at [1367, 21] on link "Admin" at bounding box center [1357, 22] width 47 height 29
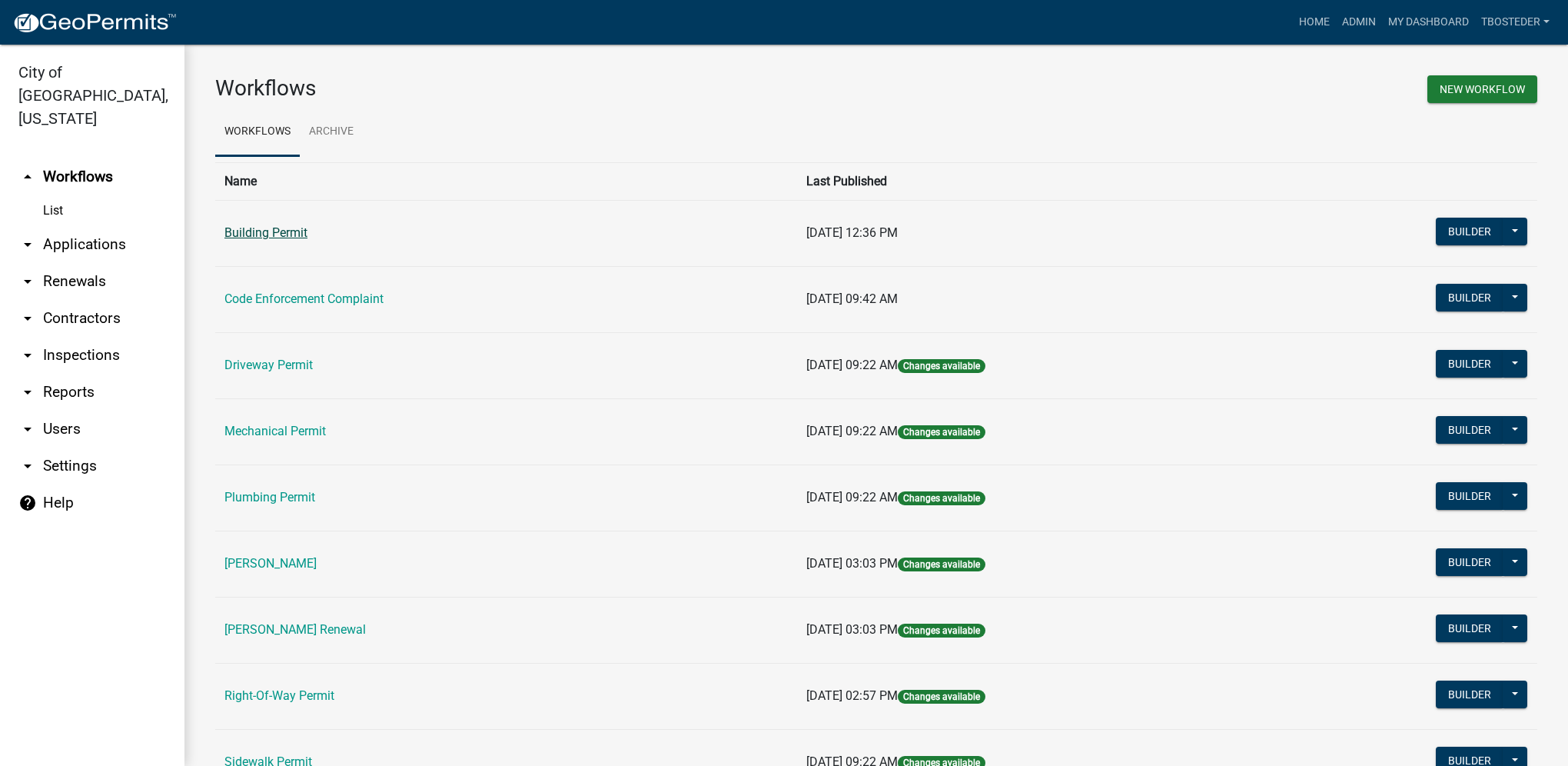
click at [287, 236] on link "Building Permit" at bounding box center [266, 232] width 83 height 14
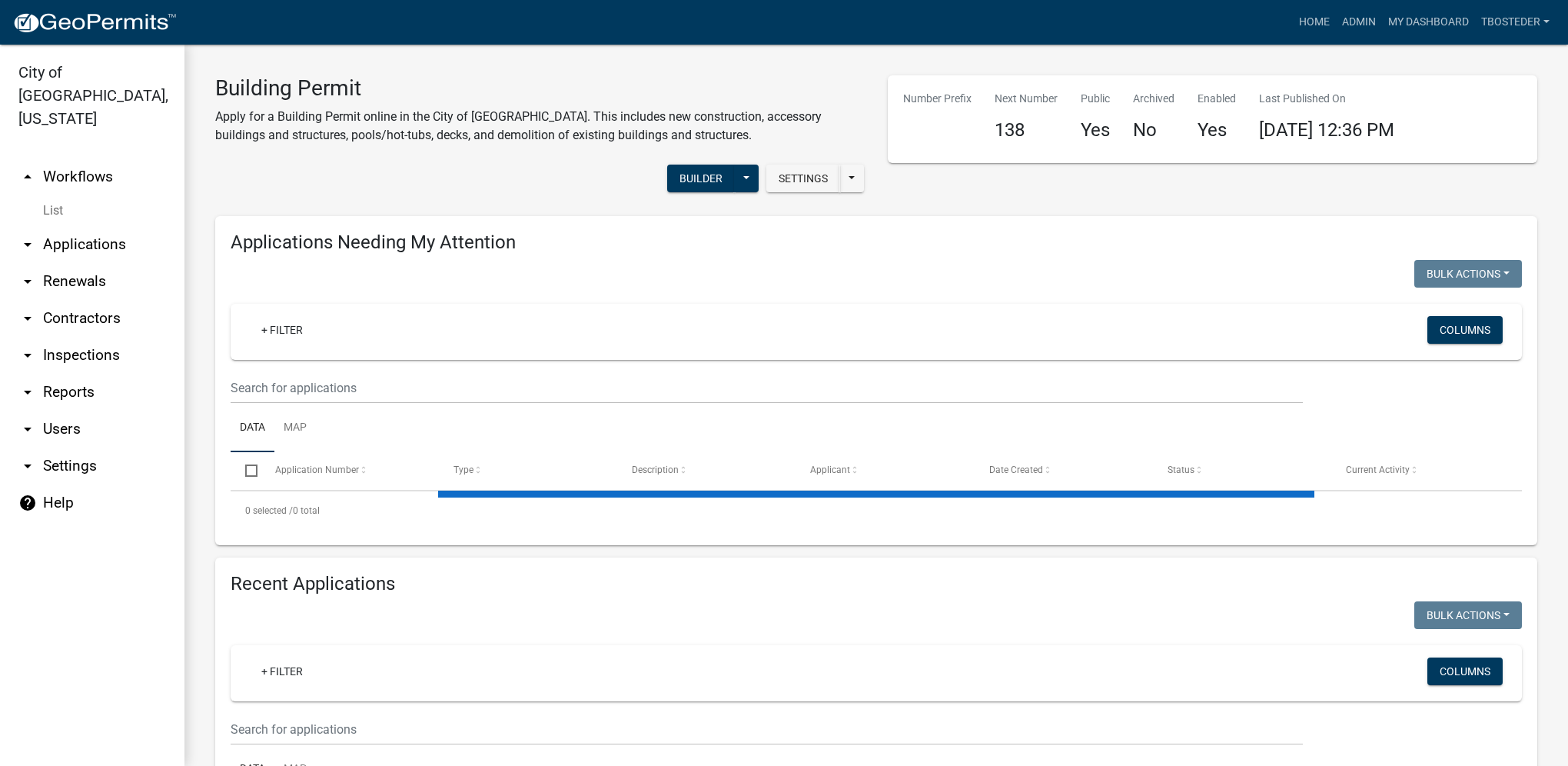
select select "1: 25"
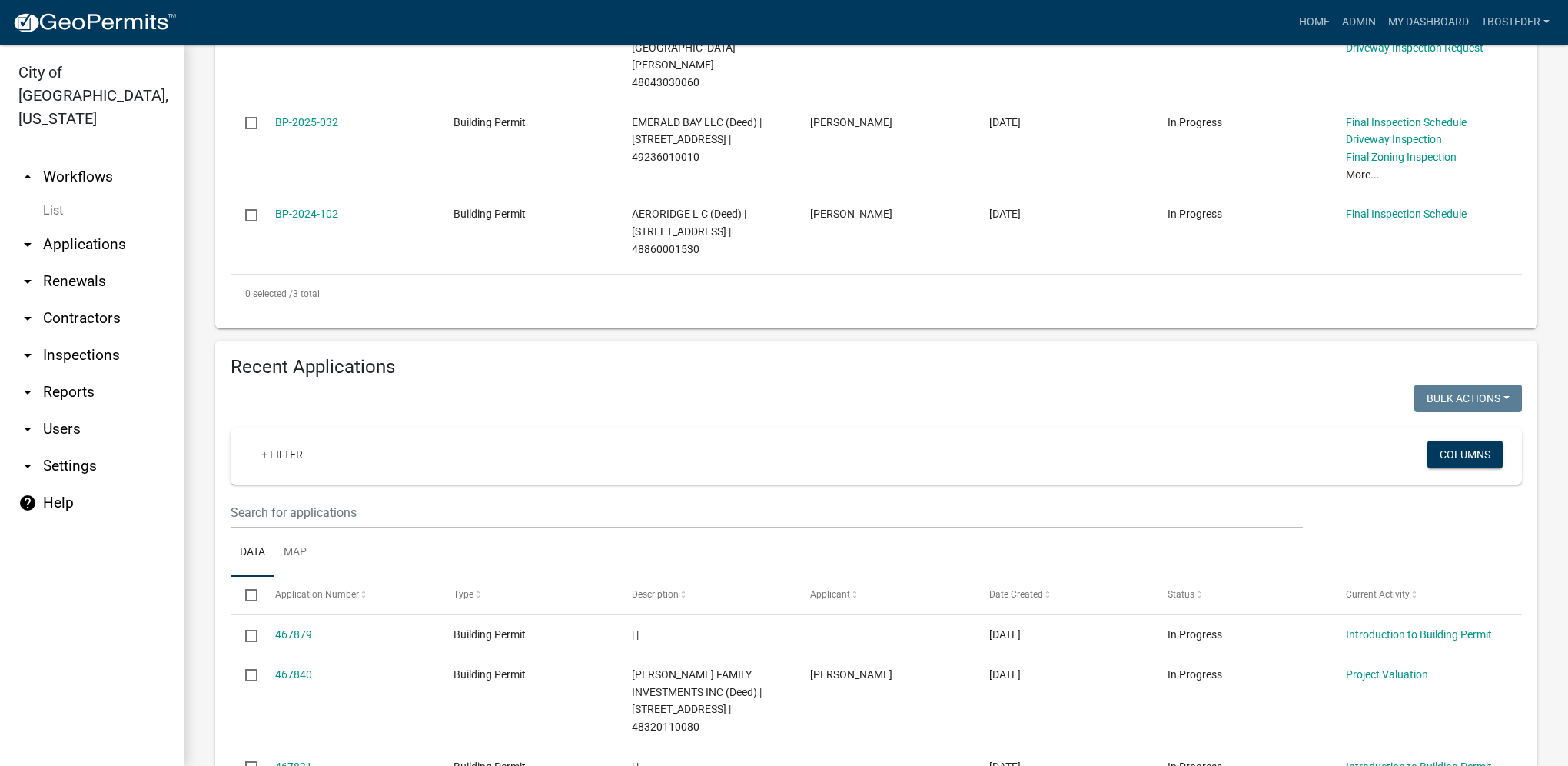
scroll to position [538, 0]
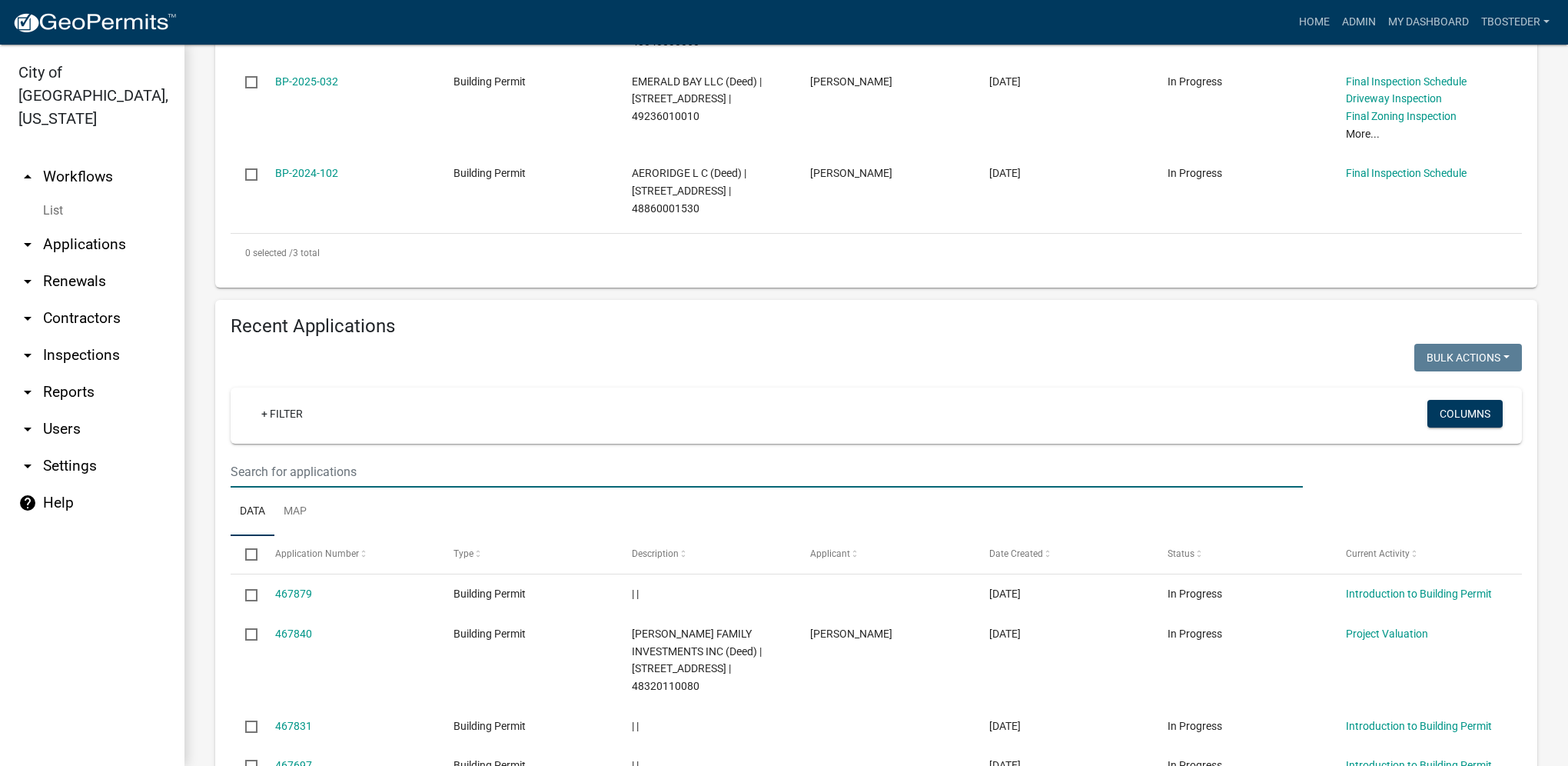
paste input "[STREET_ADDRESS]"
type input "[STREET_ADDRESS]"
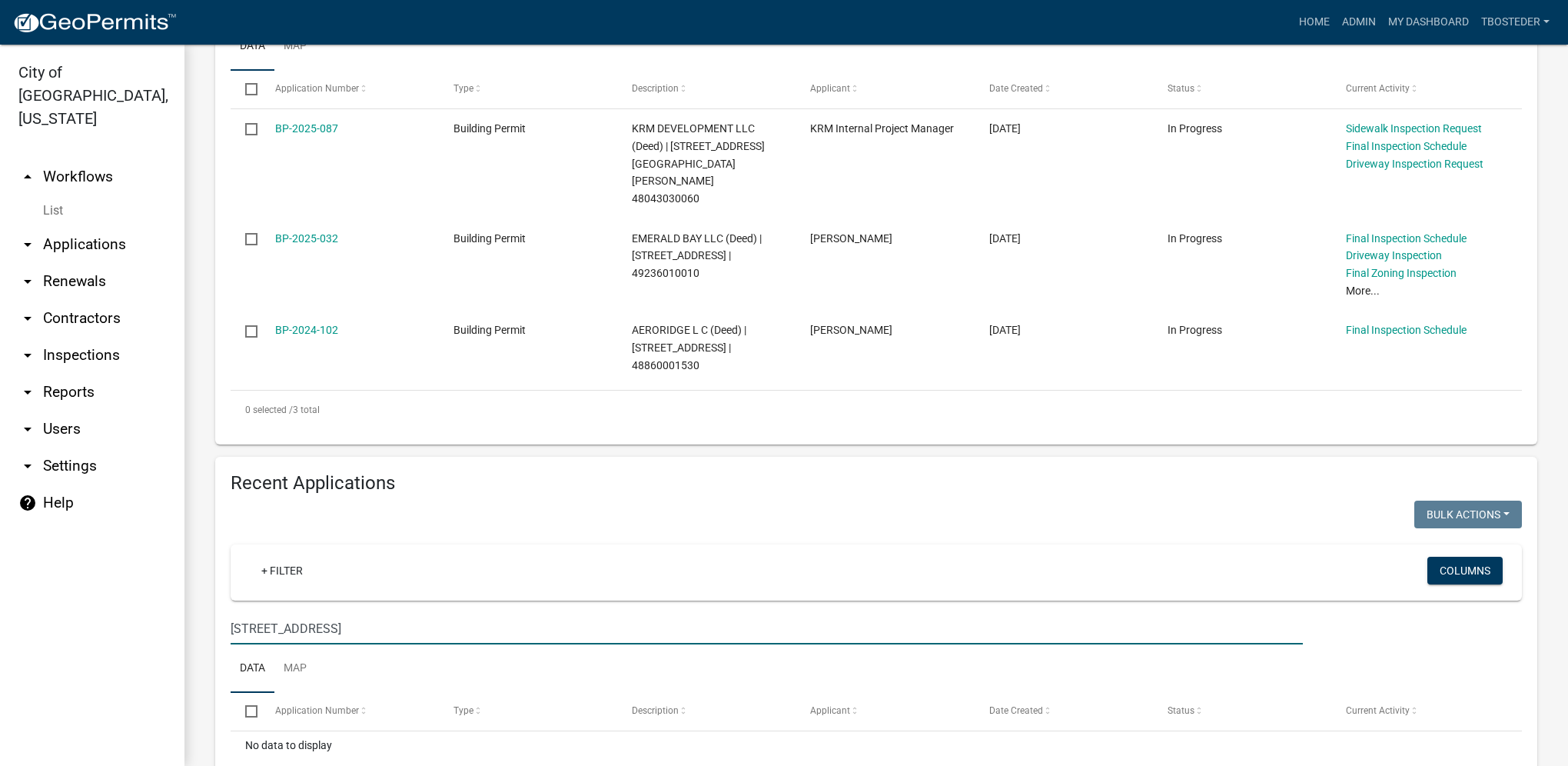
scroll to position [358, 0]
